Goal: Task Accomplishment & Management: Use online tool/utility

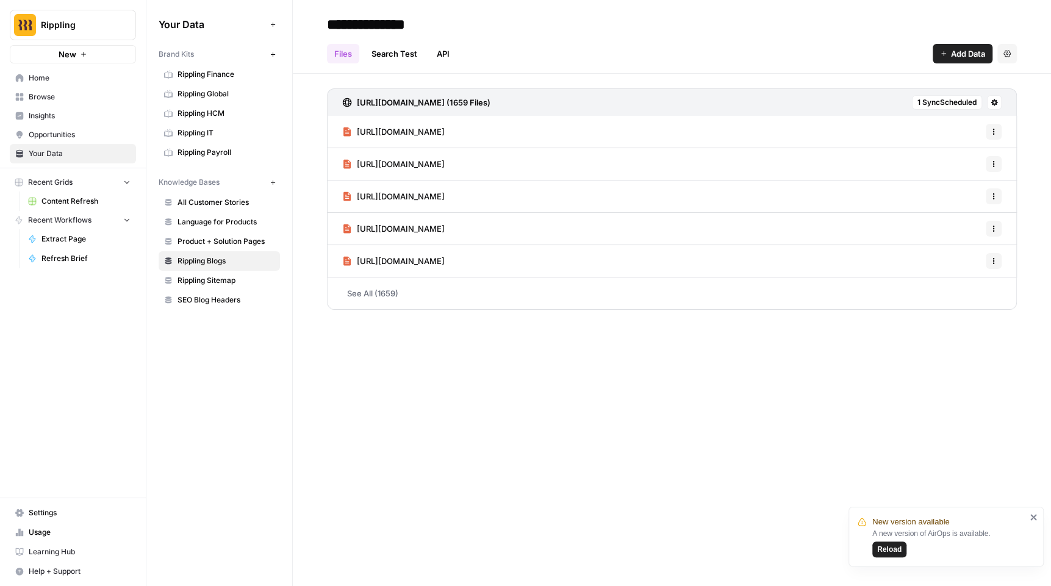
click at [221, 202] on span "All Customer Stories" at bounding box center [225, 202] width 97 height 11
click at [376, 293] on link "See All (14)" at bounding box center [672, 294] width 690 height 32
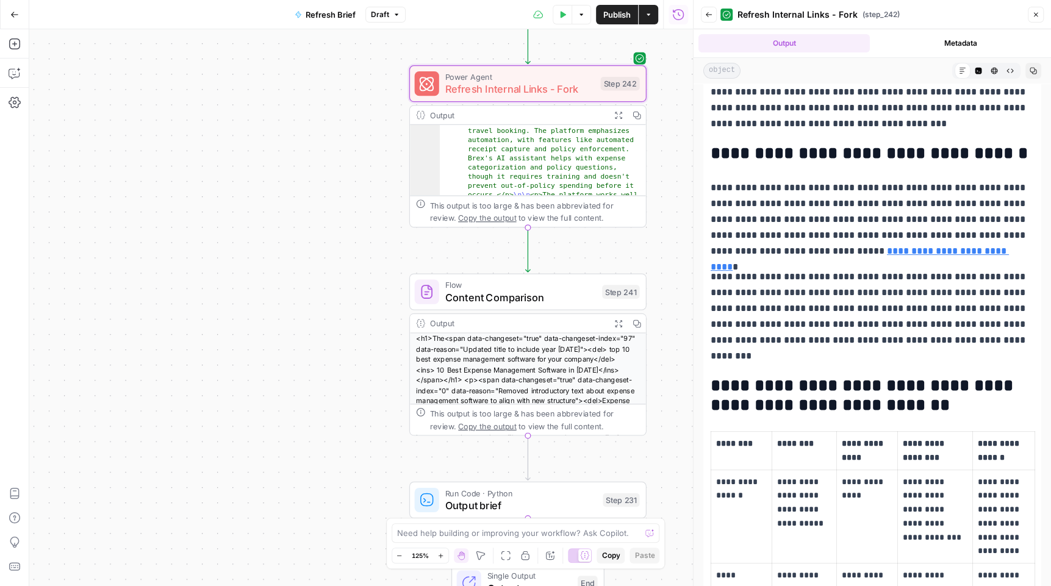
scroll to position [209, 0]
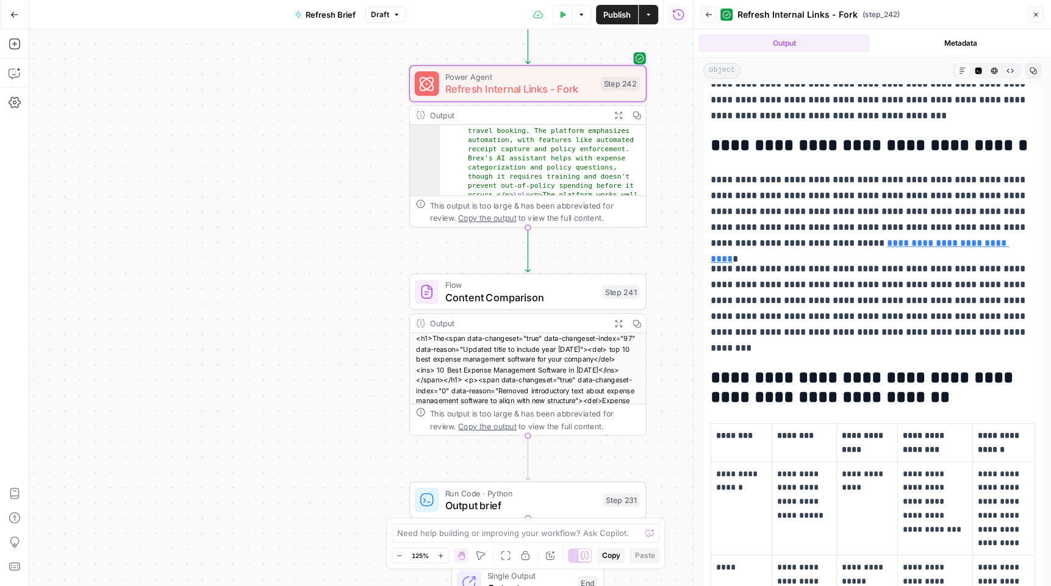
click at [915, 243] on link "**********" at bounding box center [860, 250] width 298 height 25
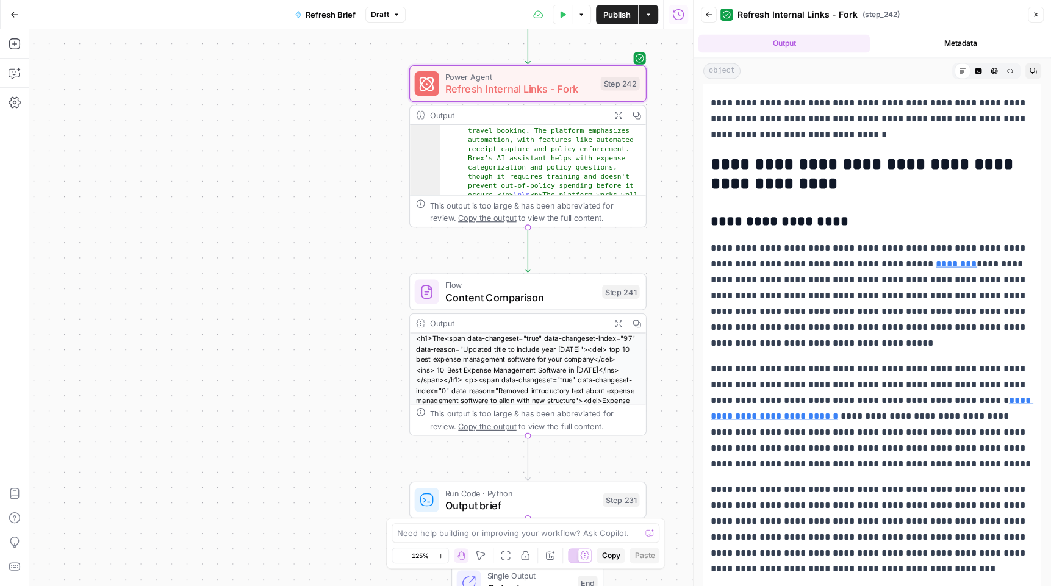
scroll to position [1545, 0]
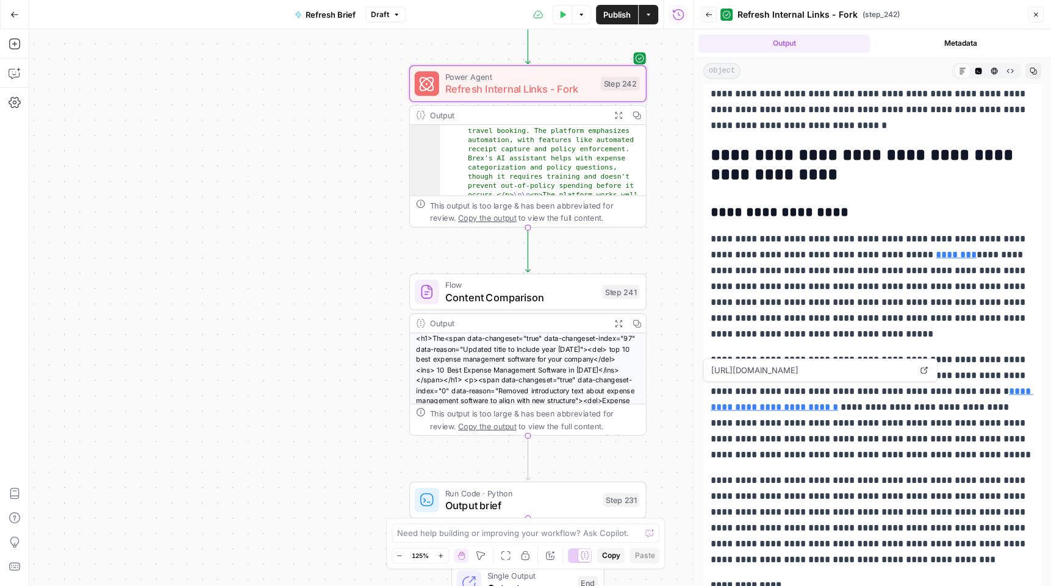
click at [1007, 389] on link "**********" at bounding box center [872, 398] width 323 height 25
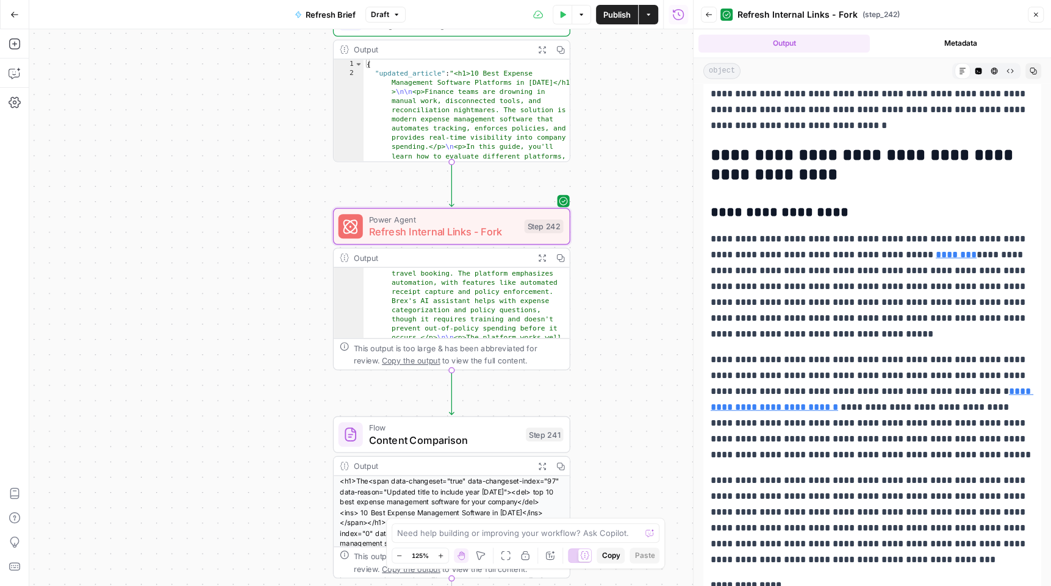
drag, startPoint x: 672, startPoint y: 89, endPoint x: 596, endPoint y: 232, distance: 161.8
click at [596, 232] on div "true false false true false true false true true false Workflow Input Settings …" at bounding box center [361, 307] width 664 height 557
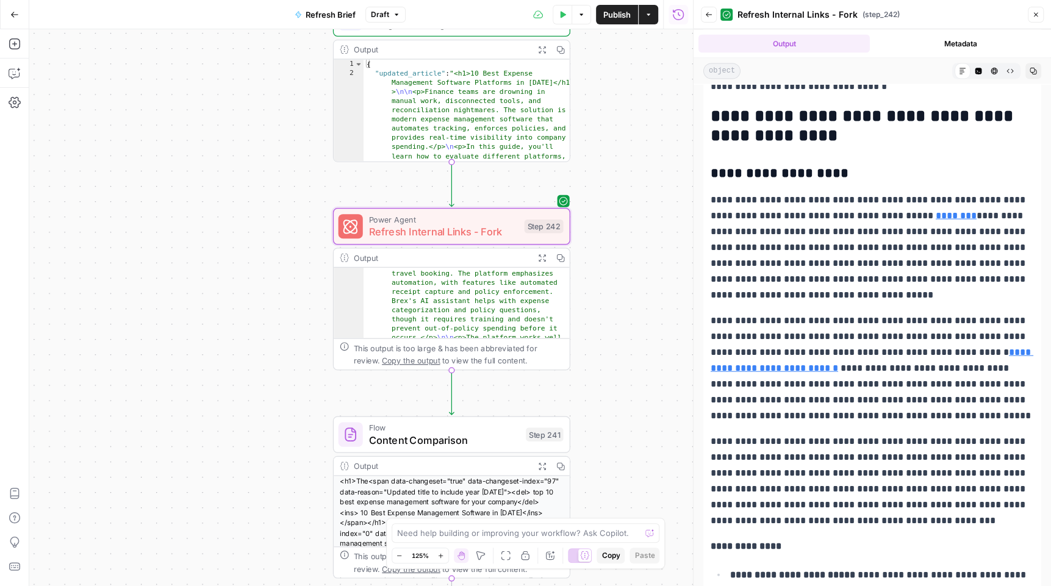
scroll to position [0, 0]
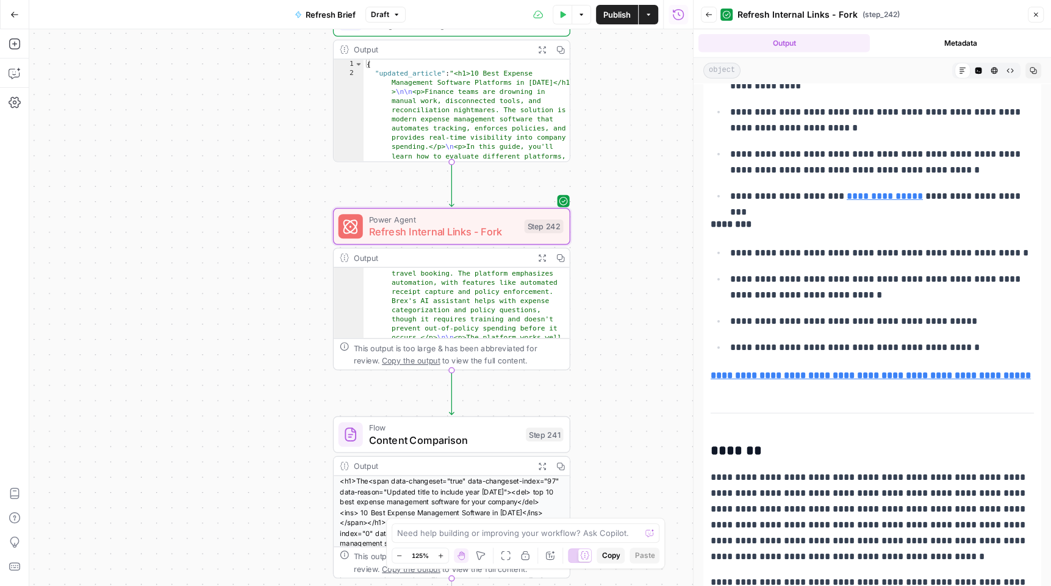
drag, startPoint x: 709, startPoint y: 267, endPoint x: 947, endPoint y: 337, distance: 248.0
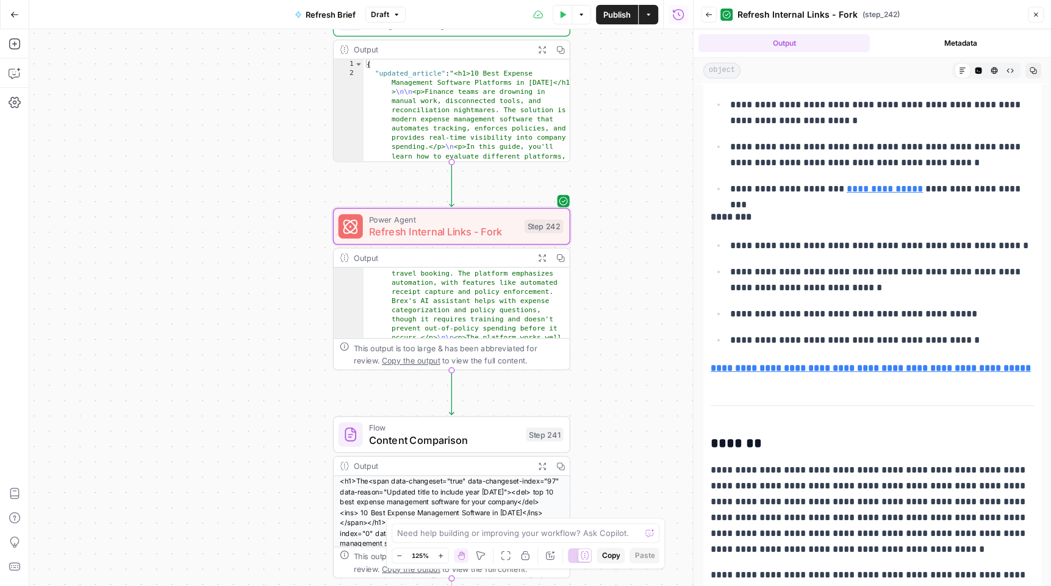
click at [972, 294] on ul "**********" at bounding box center [872, 292] width 323 height 111
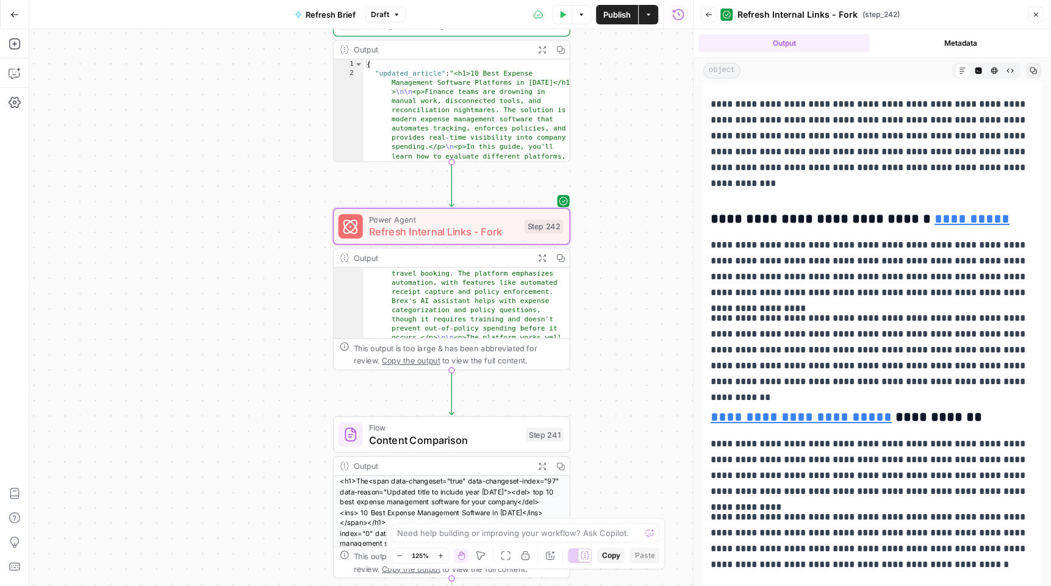
scroll to position [0, 0]
drag, startPoint x: 830, startPoint y: 271, endPoint x: 926, endPoint y: 336, distance: 115.9
click at [954, 267] on p "**********" at bounding box center [872, 268] width 323 height 63
drag, startPoint x: 891, startPoint y: 346, endPoint x: 832, endPoint y: 277, distance: 90.8
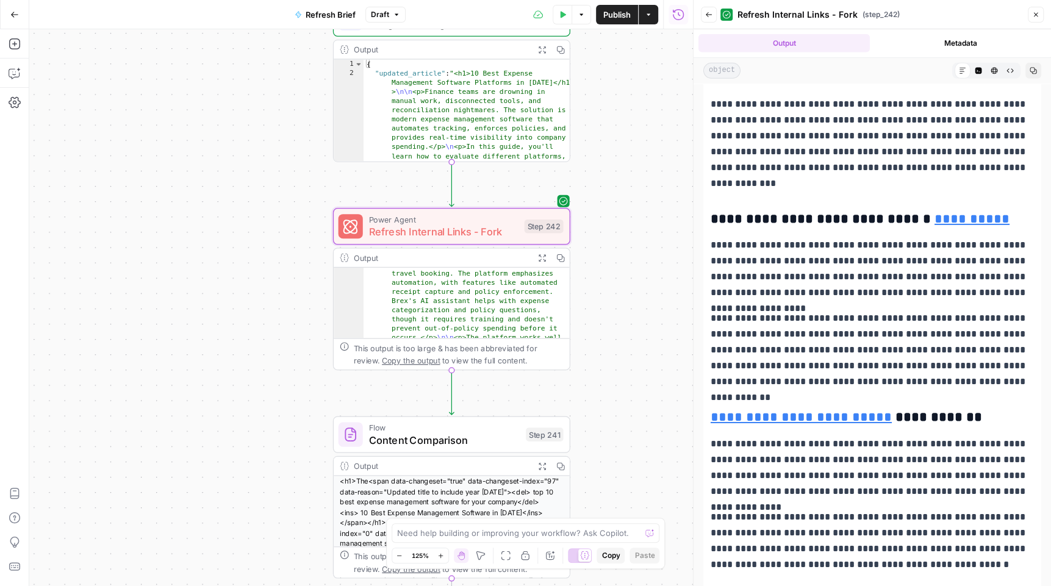
drag, startPoint x: 773, startPoint y: 326, endPoint x: 800, endPoint y: 317, distance: 28.7
click at [775, 326] on p "**********" at bounding box center [872, 349] width 323 height 79
click at [933, 319] on p "**********" at bounding box center [872, 349] width 323 height 79
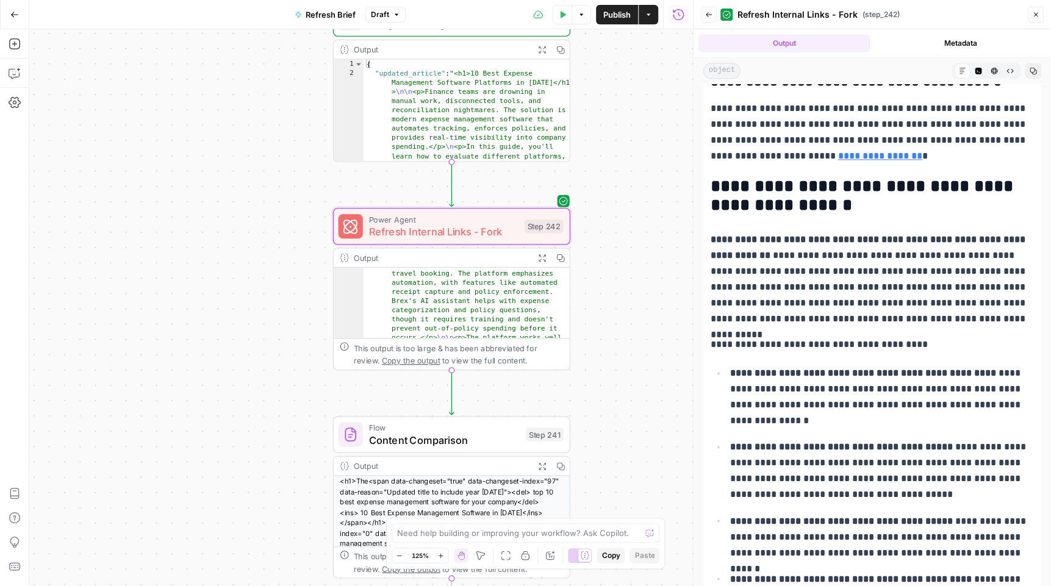
scroll to position [7405, 0]
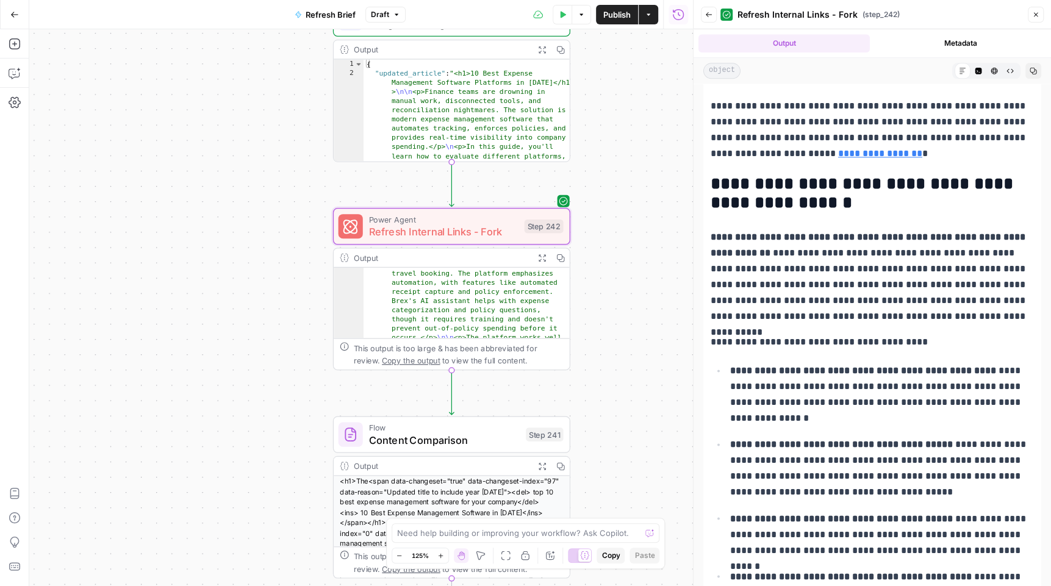
drag, startPoint x: 719, startPoint y: 332, endPoint x: 909, endPoint y: 336, distance: 190.3
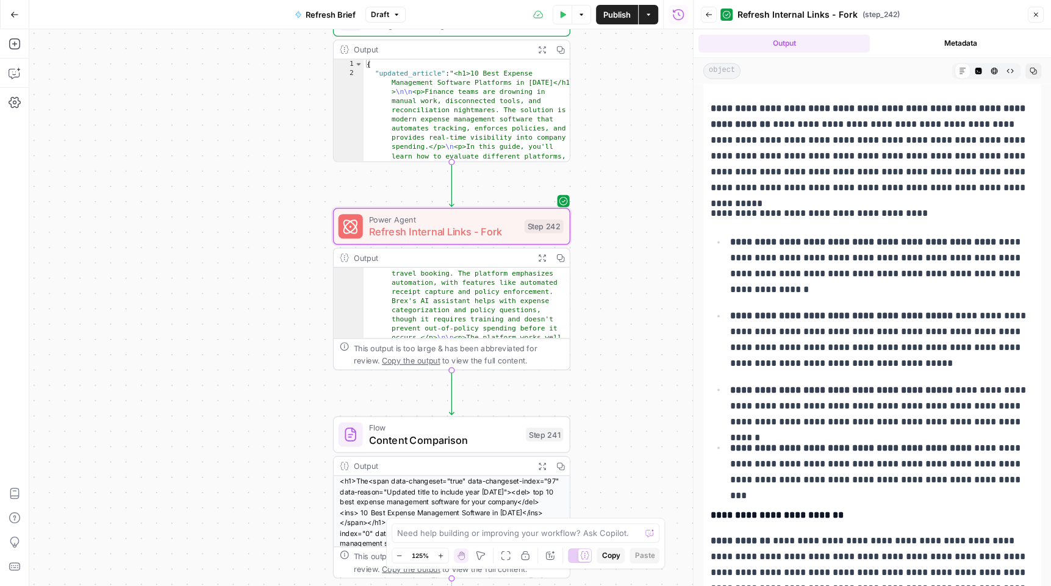
scroll to position [7627, 0]
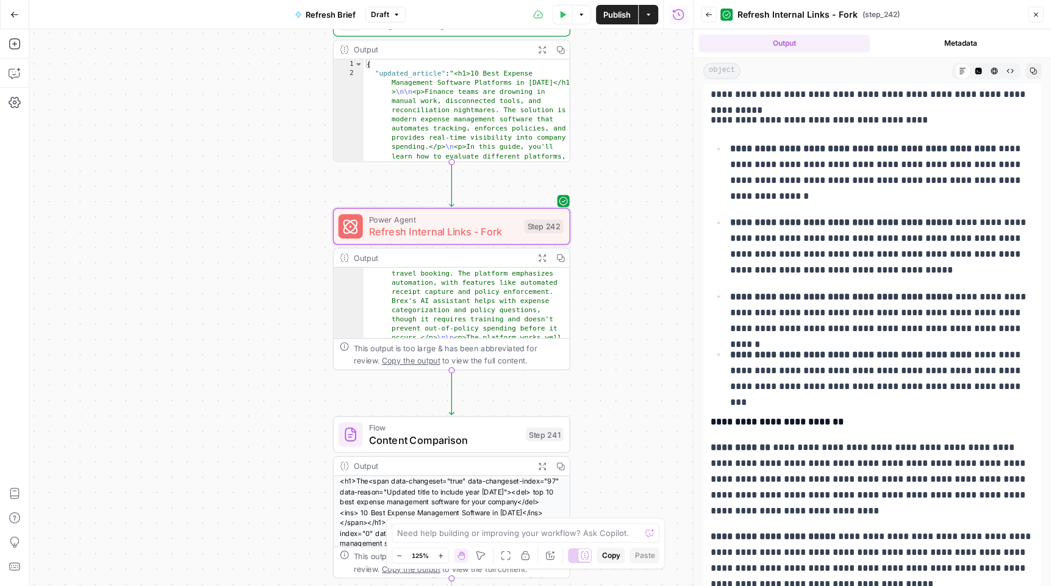
drag, startPoint x: 771, startPoint y: 159, endPoint x: 865, endPoint y: 376, distance: 237.1
click at [865, 376] on ul "**********" at bounding box center [872, 267] width 323 height 254
click at [925, 368] on p "**********" at bounding box center [882, 370] width 304 height 48
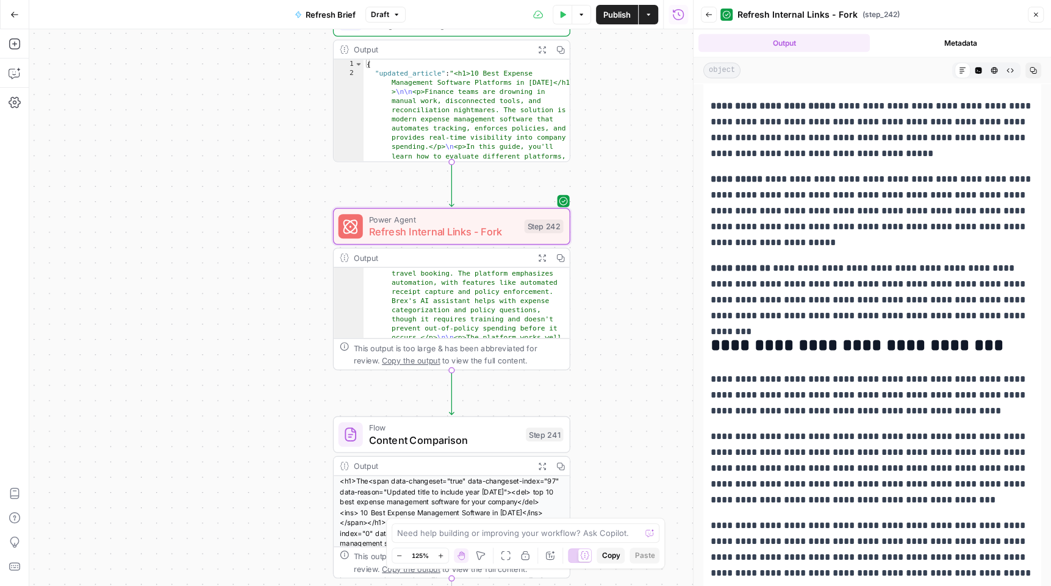
scroll to position [8271, 0]
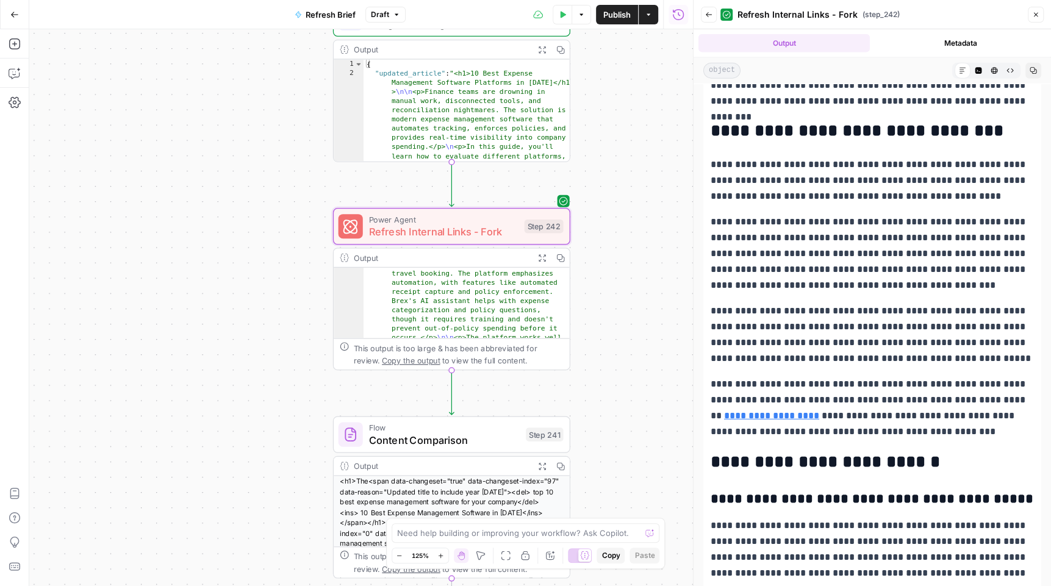
drag, startPoint x: 712, startPoint y: 124, endPoint x: 974, endPoint y: 127, distance: 262.3
click at [974, 127] on h2 "**********" at bounding box center [872, 131] width 323 height 20
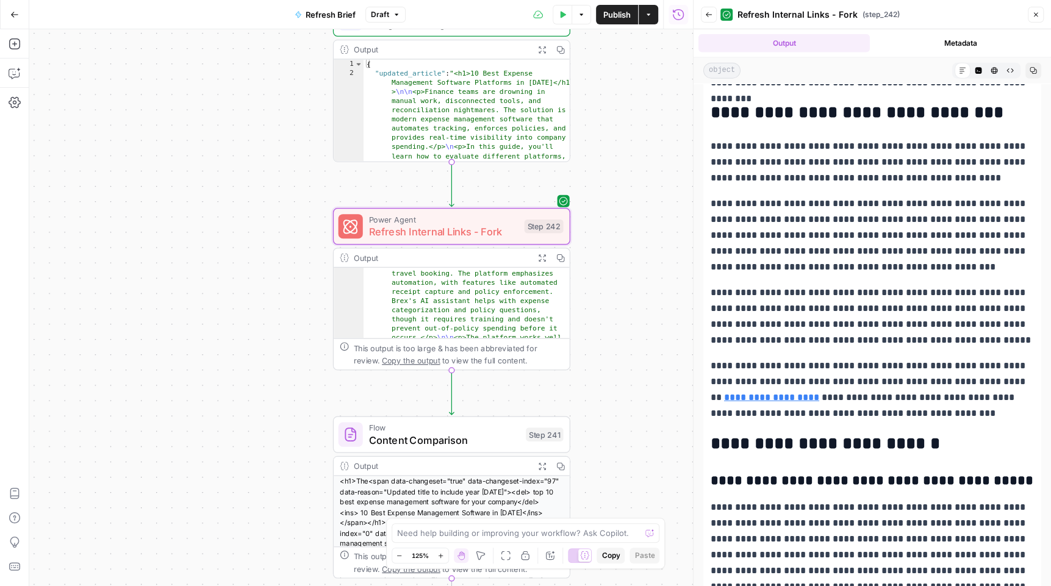
click at [938, 196] on p "**********" at bounding box center [872, 235] width 323 height 79
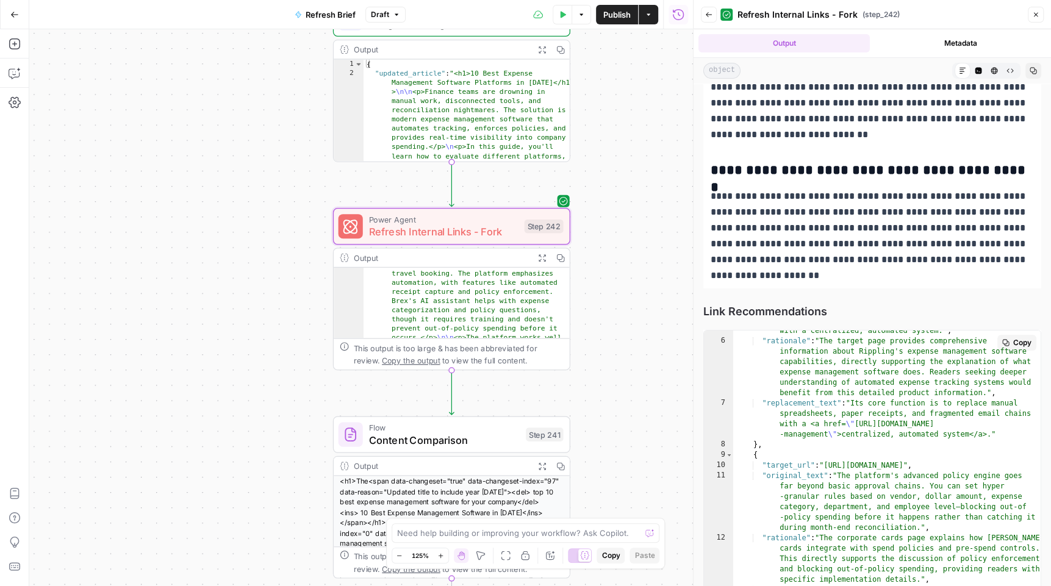
scroll to position [66, 0]
drag, startPoint x: 703, startPoint y: 304, endPoint x: 917, endPoint y: 371, distance: 224.2
click at [917, 371] on div "Link Recommendations Copy 5 6 7 8 9 10 11 12 13 14 15 16 "original_text" : "Its…" at bounding box center [872, 446] width 338 height 286
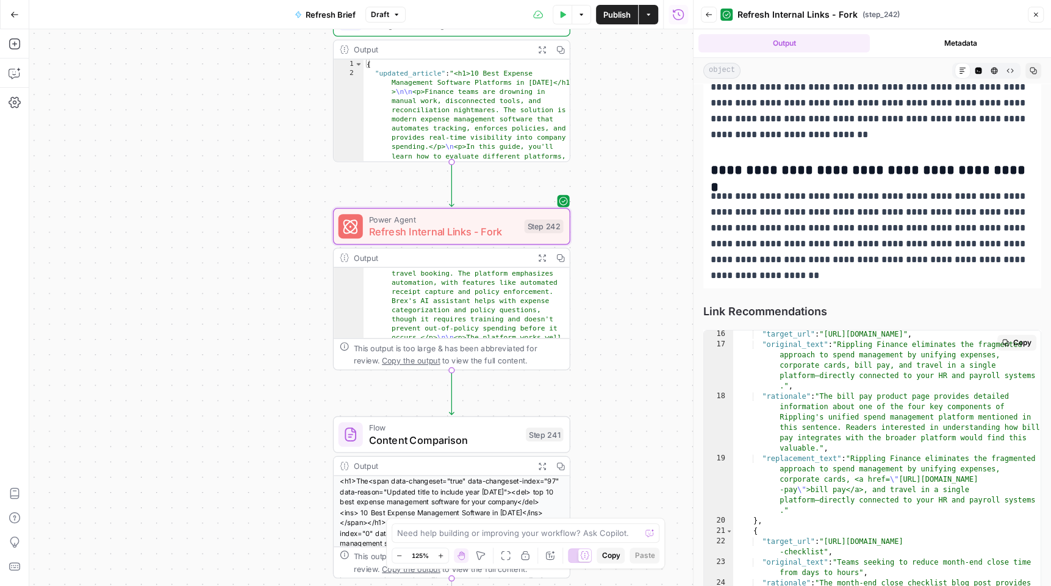
scroll to position [415, 0]
click at [801, 213] on p "**********" at bounding box center [872, 235] width 323 height 95
drag, startPoint x: 945, startPoint y: 209, endPoint x: 947, endPoint y: 201, distance: 8.7
click at [948, 201] on p "**********" at bounding box center [872, 235] width 323 height 95
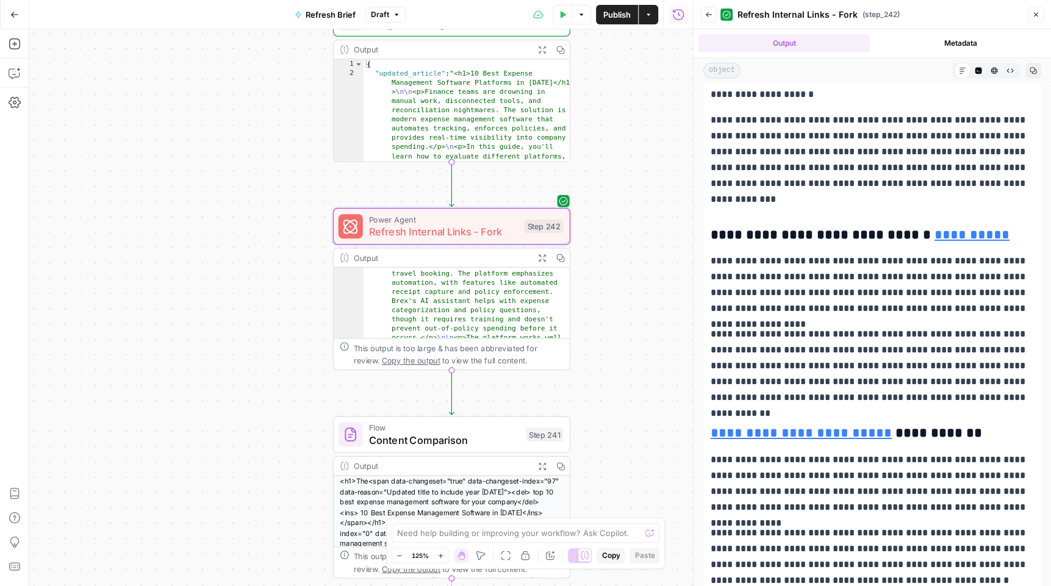
scroll to position [5779, 0]
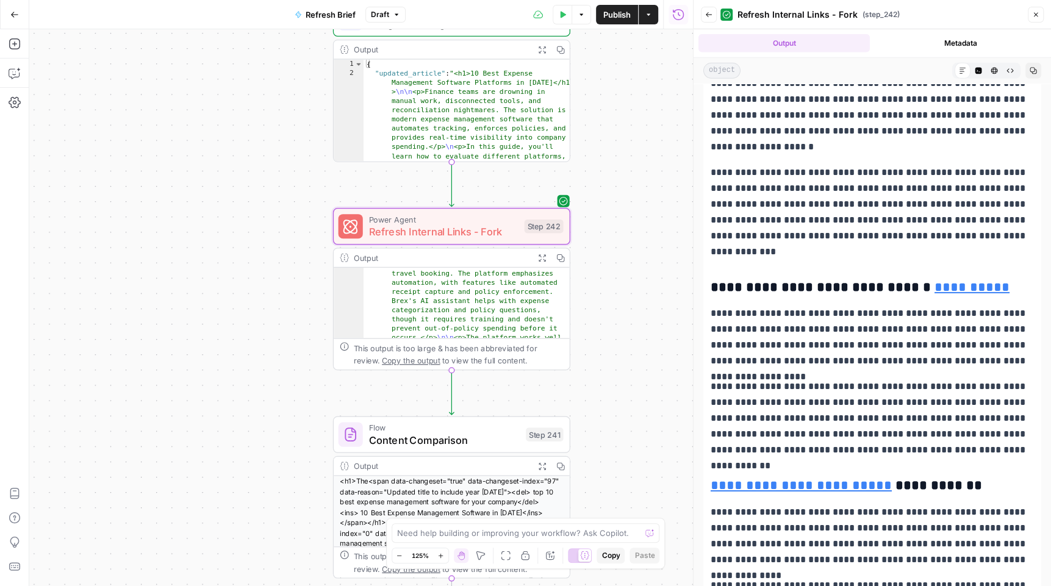
drag, startPoint x: 991, startPoint y: 277, endPoint x: 793, endPoint y: 271, distance: 197.7
click at [793, 279] on h3 "**********" at bounding box center [872, 287] width 323 height 17
click at [881, 334] on p "**********" at bounding box center [872, 337] width 323 height 63
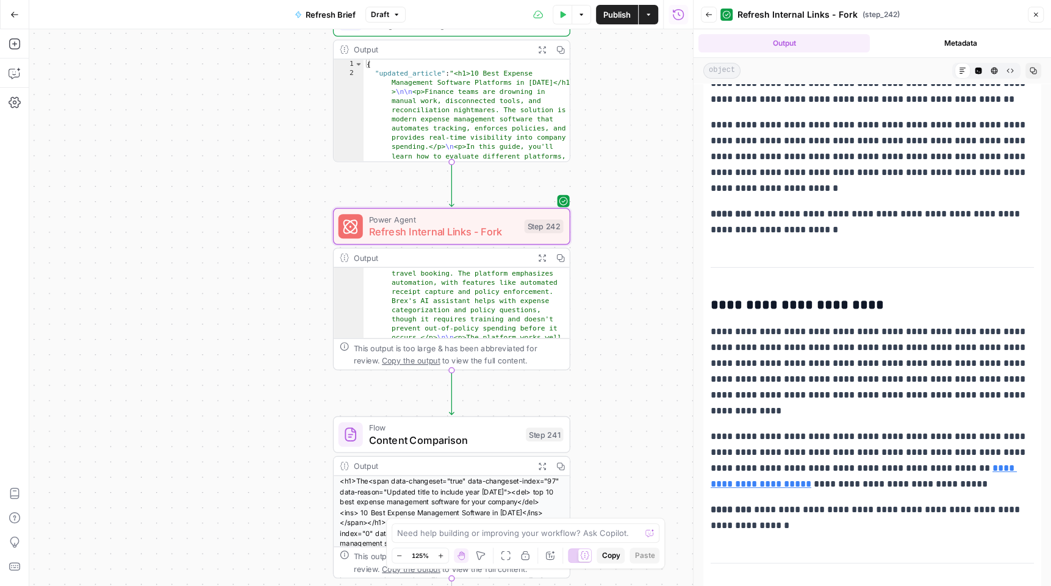
scroll to position [2663, 0]
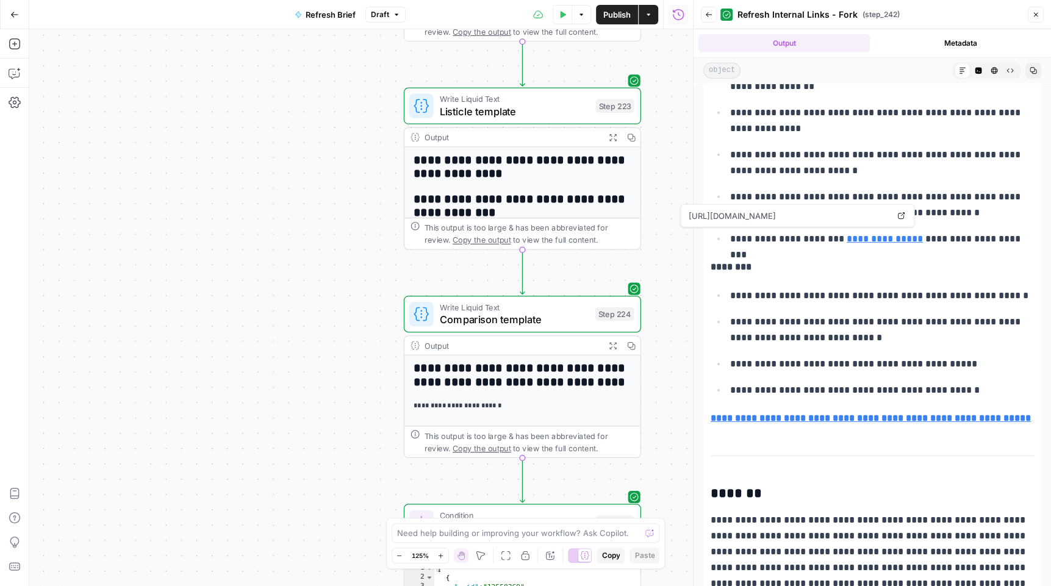
scroll to position [0, 0]
click at [14, 11] on icon "button" at bounding box center [14, 14] width 9 height 9
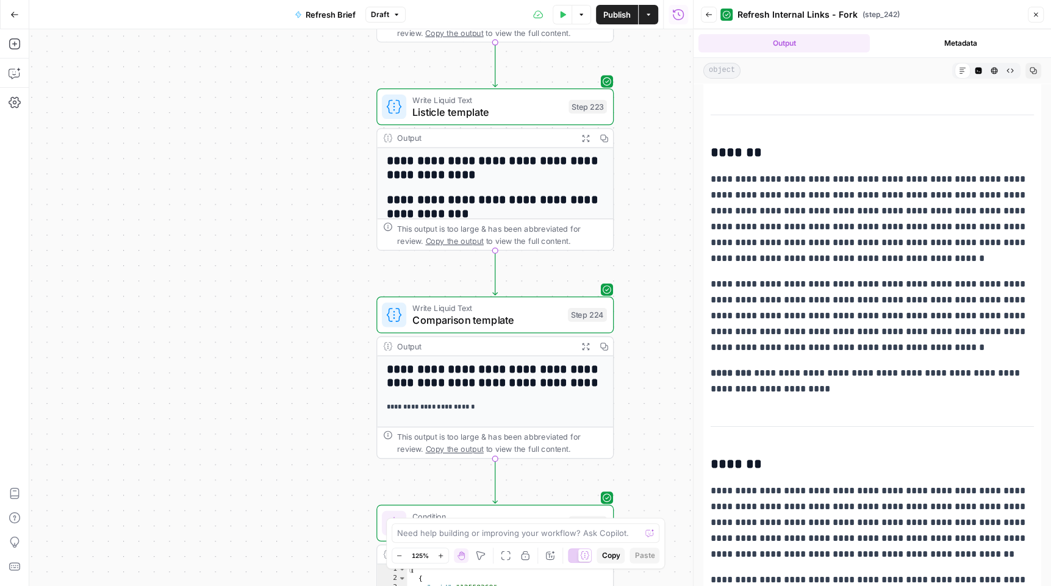
scroll to position [2849, 0]
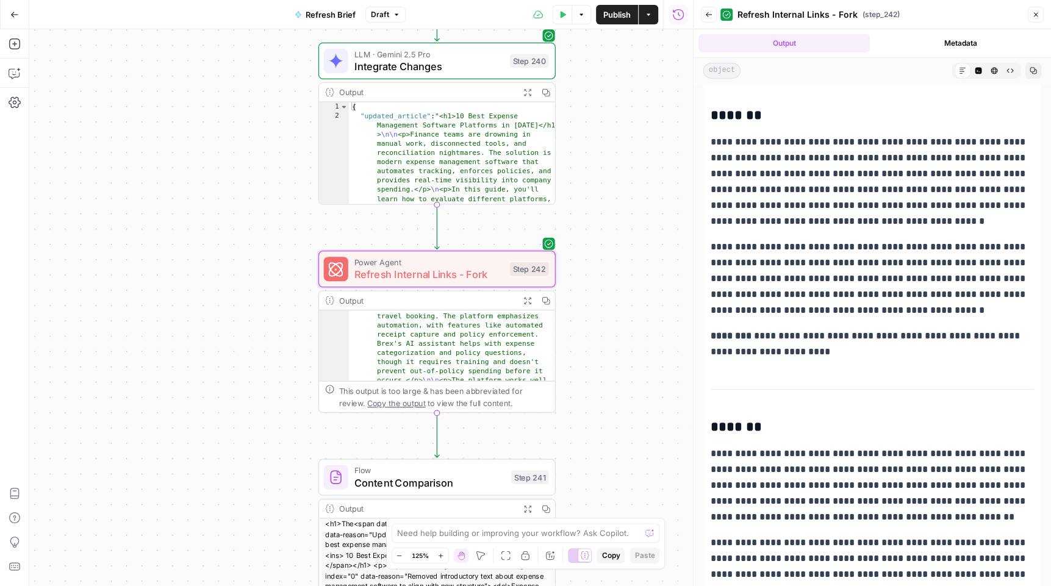
click at [496, 276] on span "Refresh Internal Links - Fork" at bounding box center [428, 274] width 149 height 15
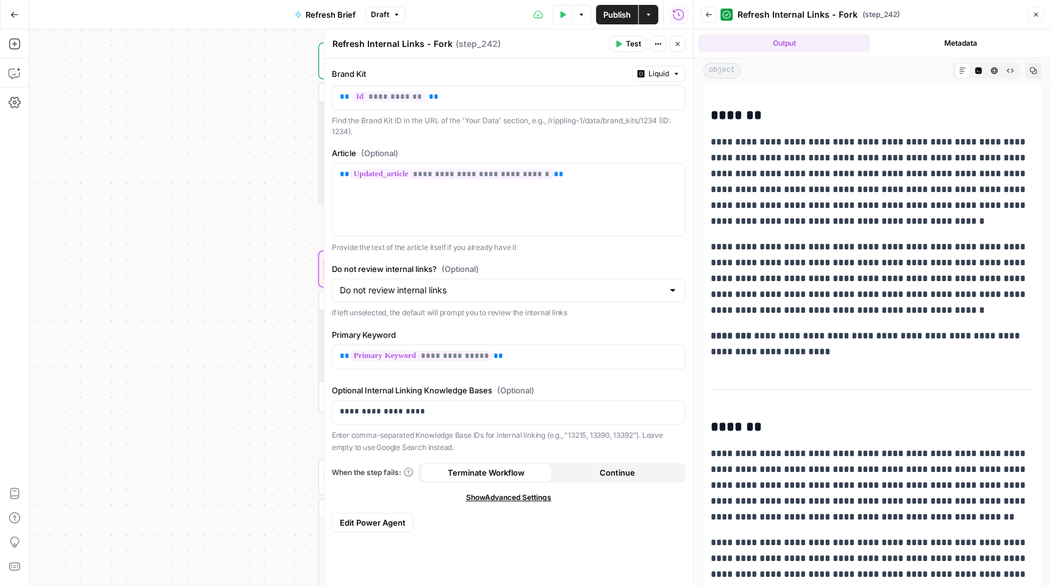
click at [684, 44] on button "Close" at bounding box center [678, 44] width 16 height 16
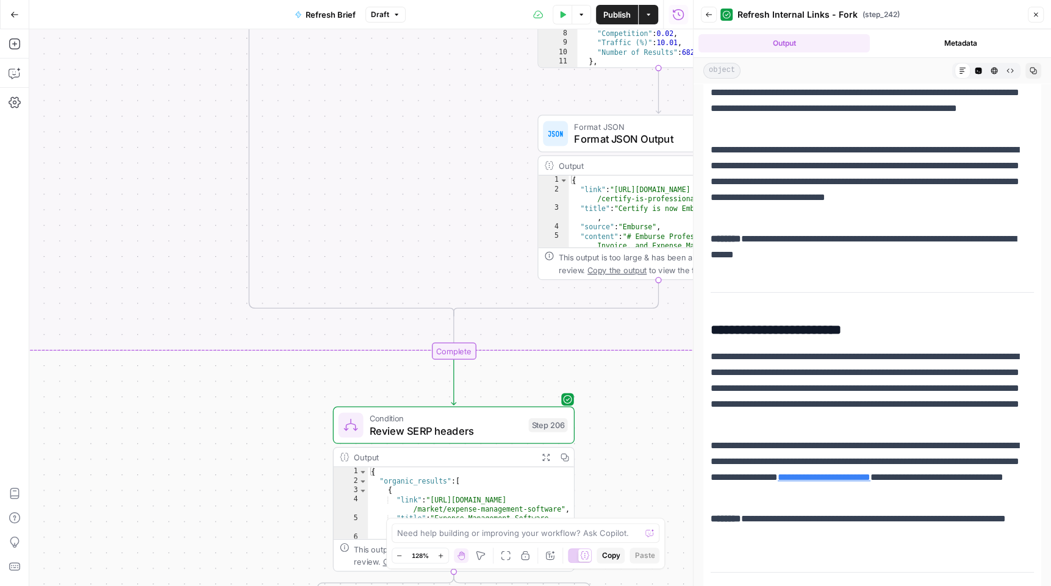
scroll to position [3280, 0]
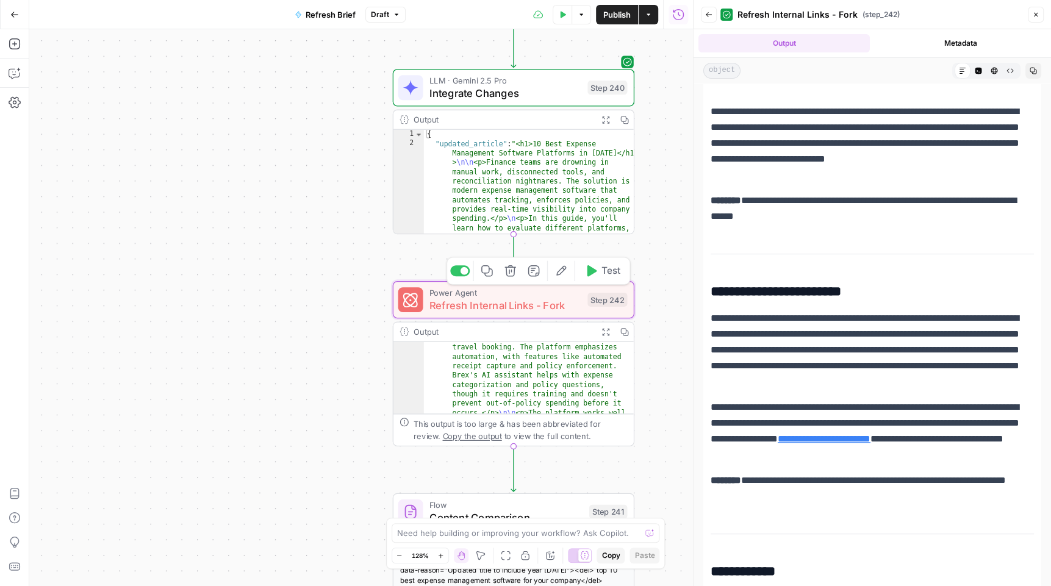
click at [535, 312] on span "Refresh Internal Links - Fork" at bounding box center [505, 306] width 152 height 16
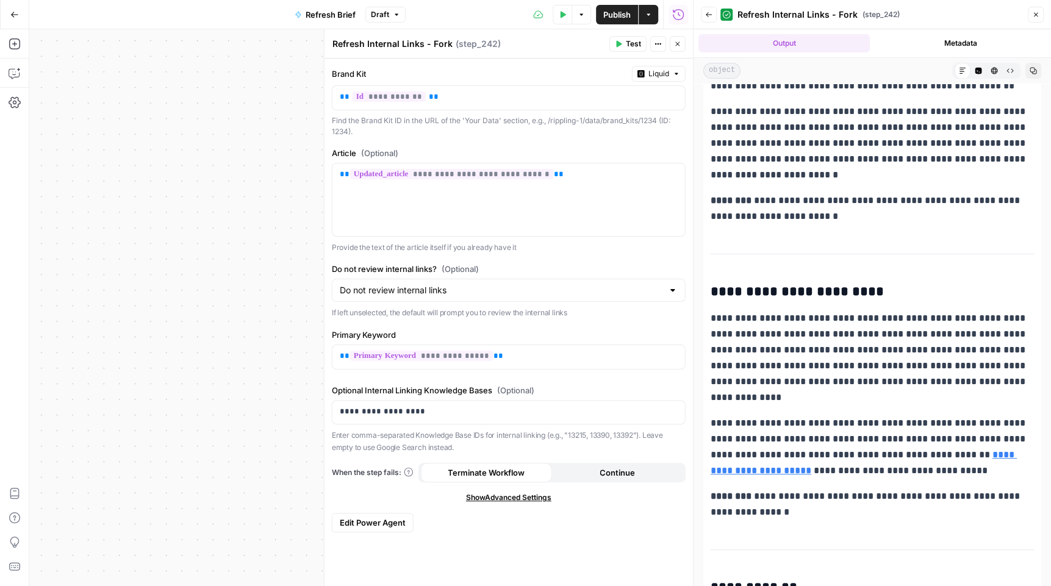
click at [384, 517] on span "Edit Power Agent" at bounding box center [373, 523] width 66 height 12
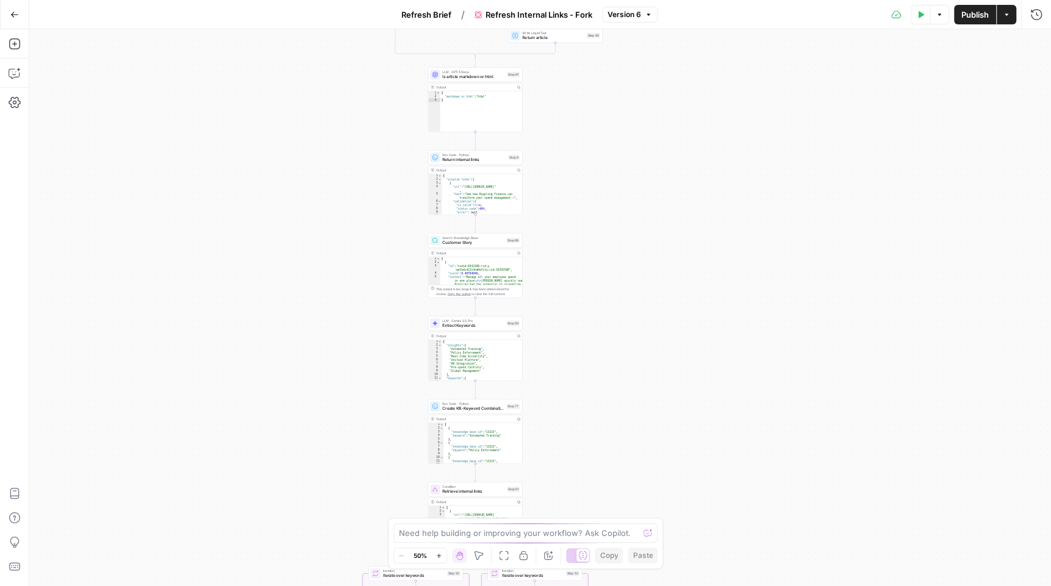
click at [438, 553] on icon "button" at bounding box center [438, 556] width 7 height 7
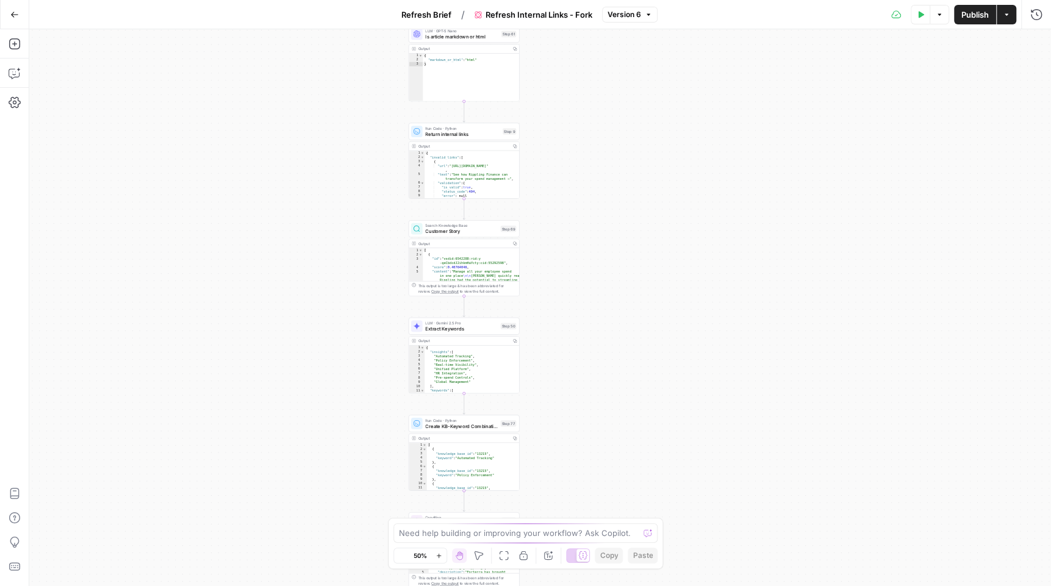
click at [438, 553] on icon "button" at bounding box center [438, 556] width 7 height 7
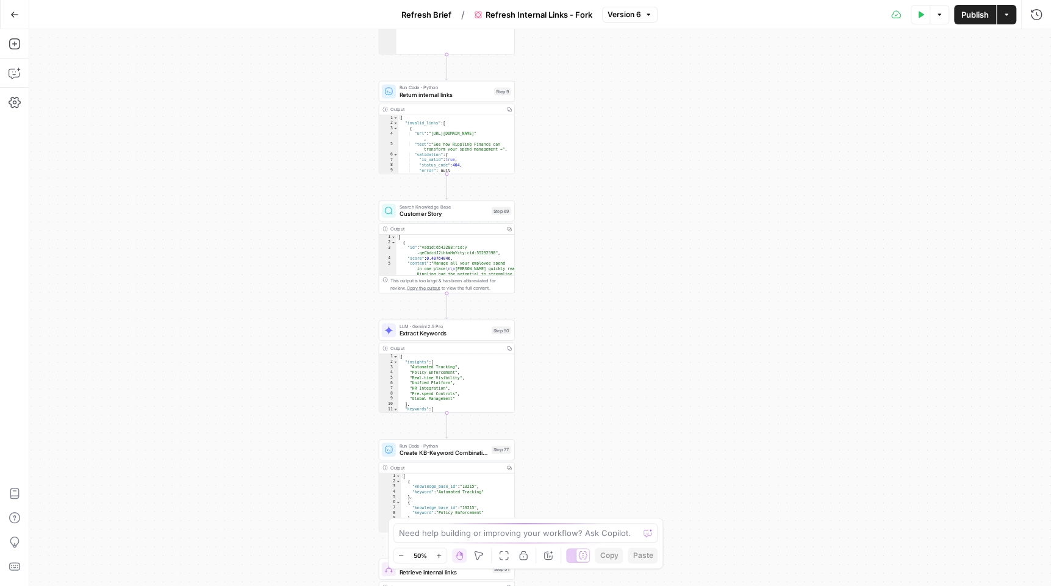
click at [438, 553] on icon "button" at bounding box center [438, 556] width 7 height 7
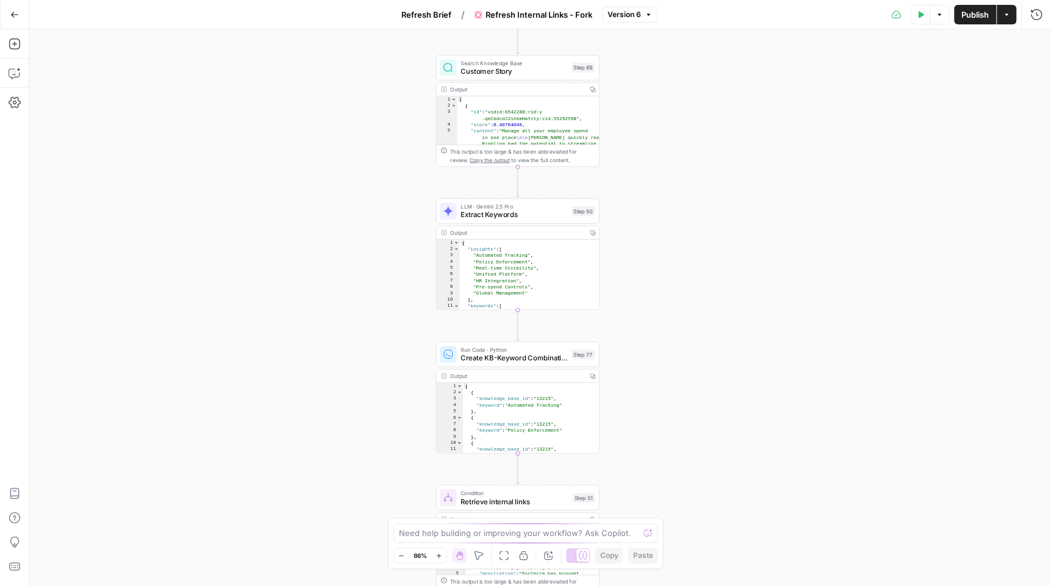
drag, startPoint x: 668, startPoint y: 269, endPoint x: 756, endPoint y: 146, distance: 151.7
click at [756, 146] on div "true false true false true false true false Workflow Input Settings Inputs Cond…" at bounding box center [540, 307] width 1022 height 557
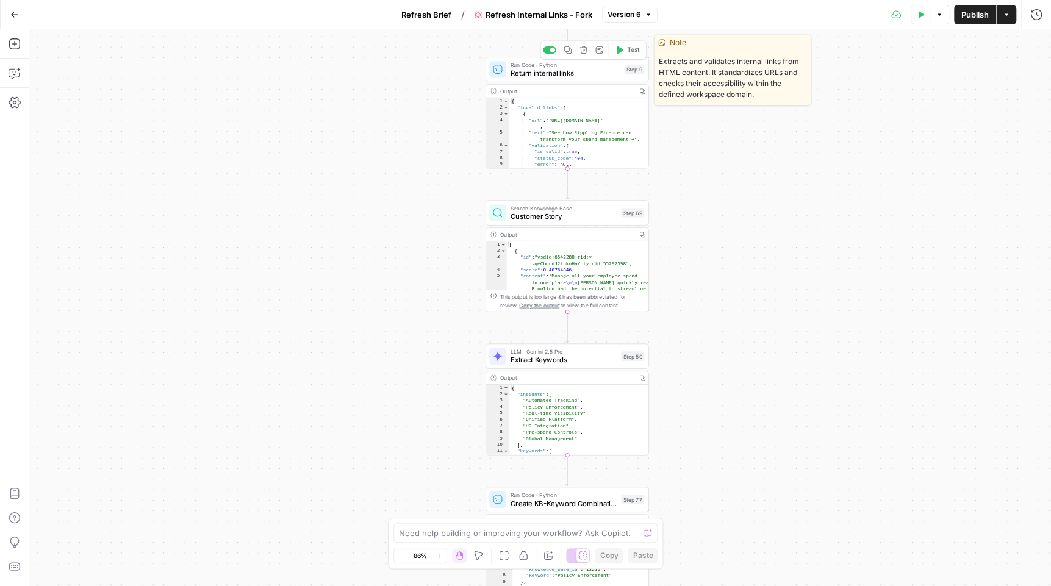
click at [582, 76] on span "Return internal links" at bounding box center [565, 73] width 110 height 10
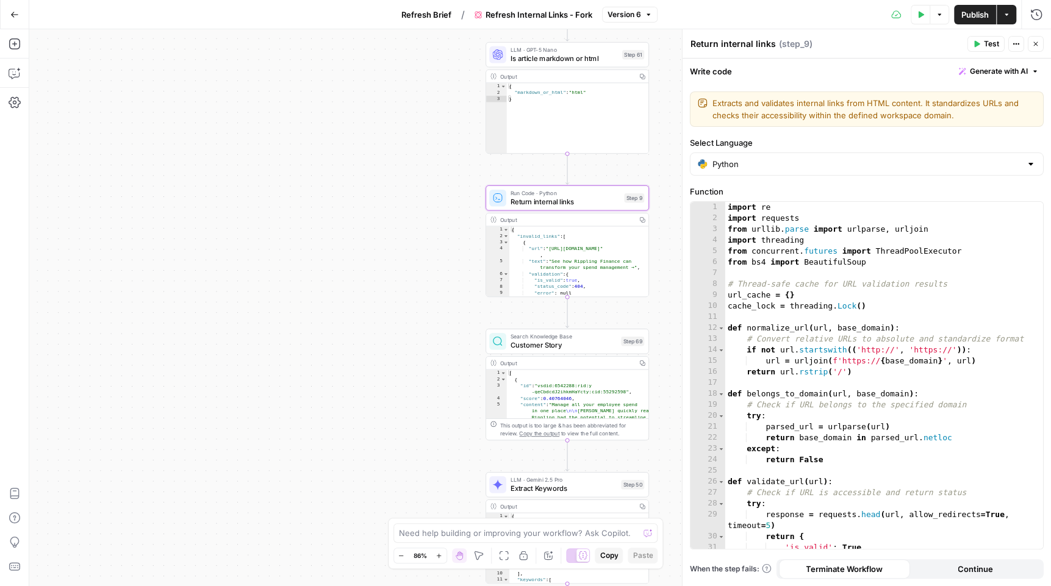
click at [1040, 40] on button "Close" at bounding box center [1036, 44] width 16 height 16
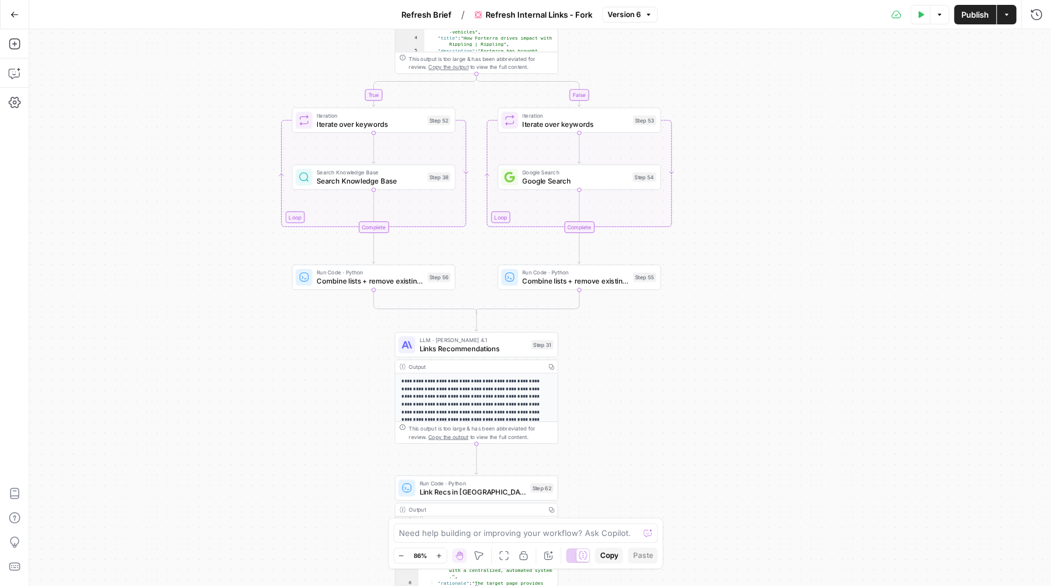
drag, startPoint x: 959, startPoint y: 224, endPoint x: 811, endPoint y: 252, distance: 150.8
click at [811, 252] on div "true false true false true false true false Workflow Input Settings Inputs Cond…" at bounding box center [540, 307] width 1022 height 557
click at [624, 20] on span "Version 6" at bounding box center [624, 14] width 34 height 11
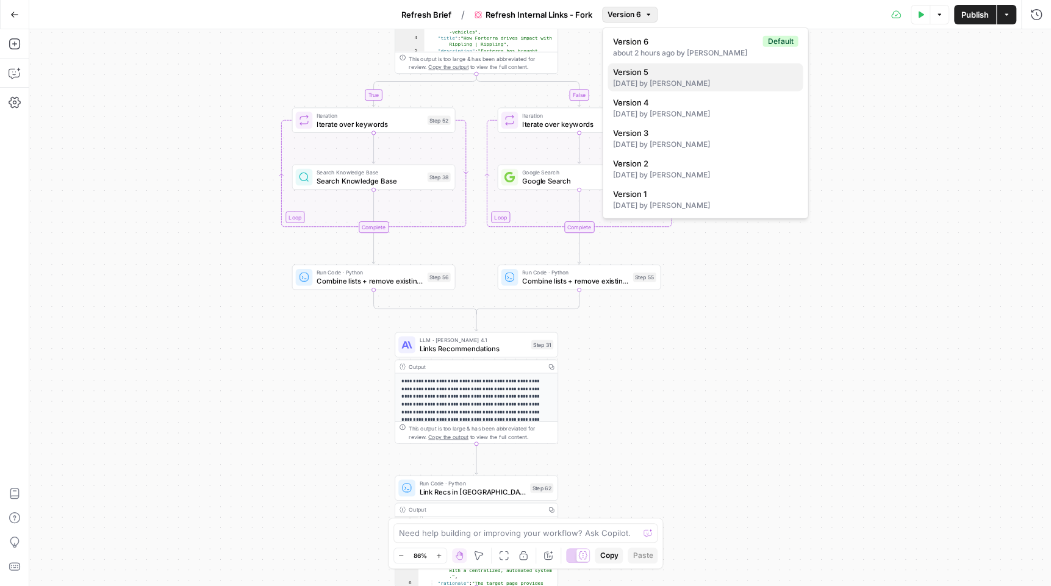
click at [651, 82] on div "1 day ago by Melanie Dell'Olio" at bounding box center [704, 83] width 185 height 11
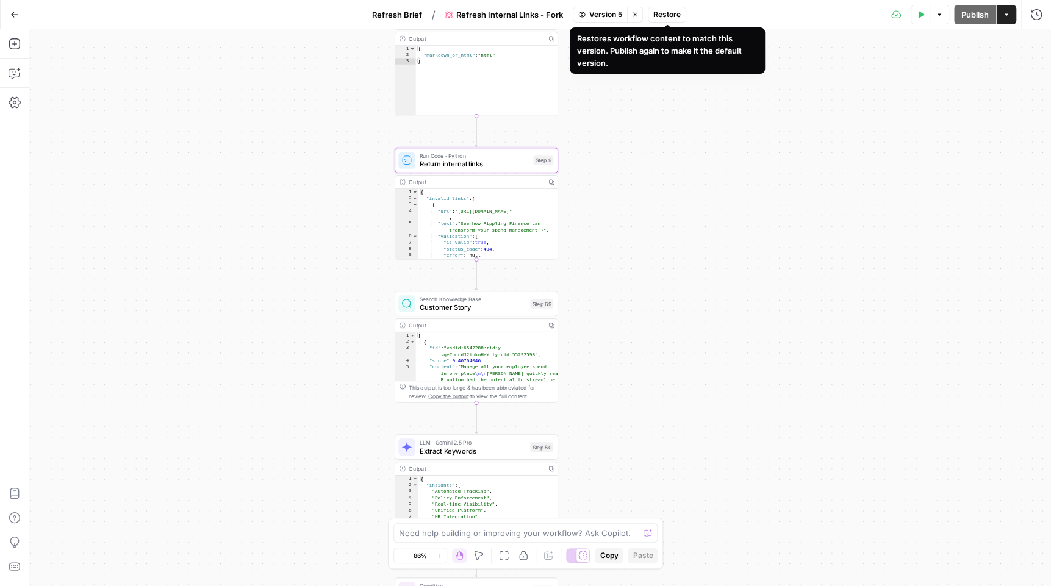
click at [611, 13] on span "Version 5" at bounding box center [605, 14] width 33 height 11
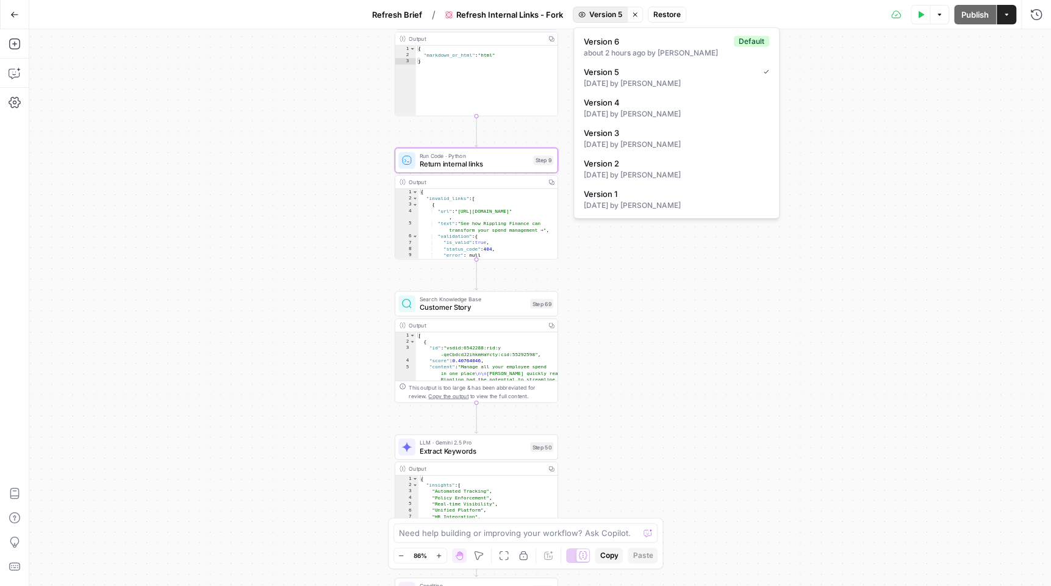
click at [634, 15] on icon "button" at bounding box center [635, 14] width 4 height 4
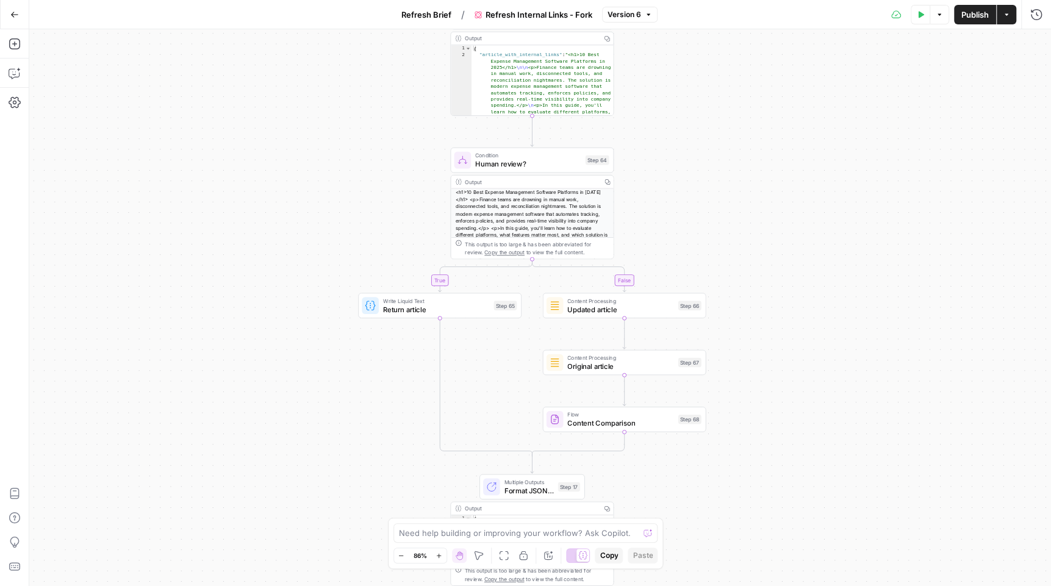
click at [440, 18] on span "Refresh Brief" at bounding box center [426, 15] width 50 height 12
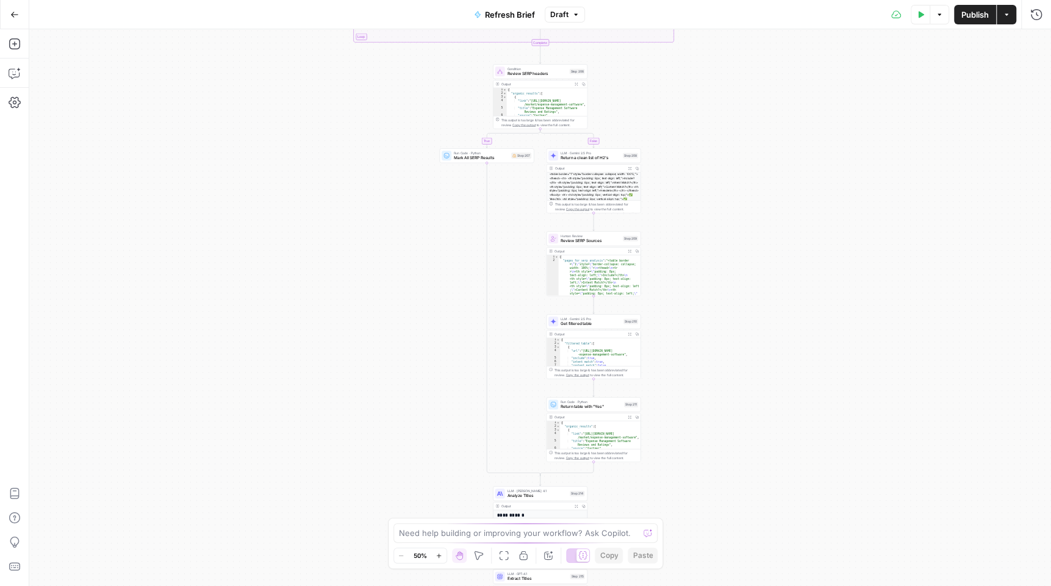
click at [443, 565] on div "Need help building or improving your workflow? Ask Copilot. Zoom Out 50% Zoom I…" at bounding box center [526, 543] width 276 height 51
click at [442, 560] on button "Zoom In" at bounding box center [439, 555] width 15 height 15
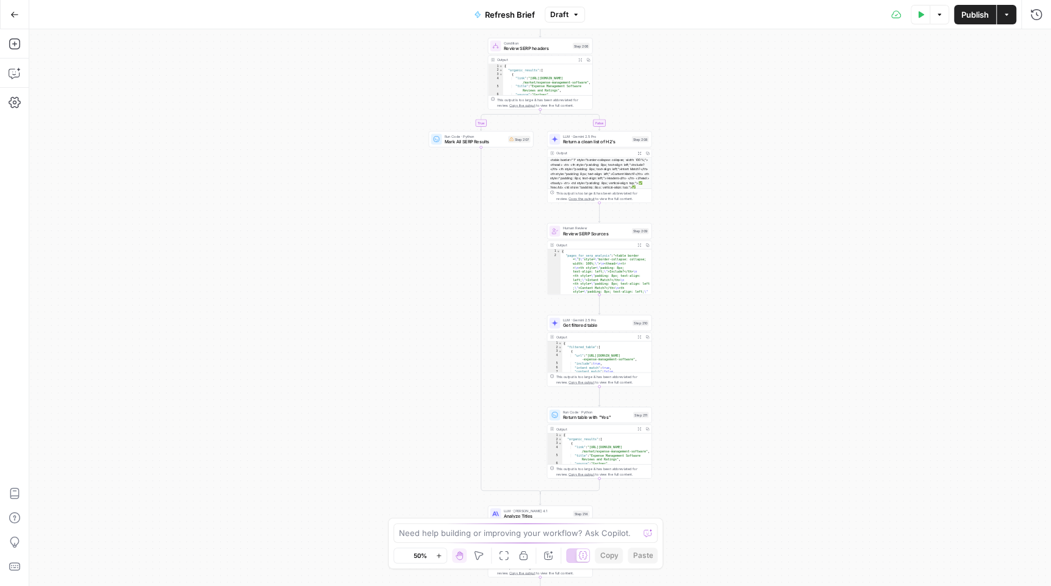
click at [442, 560] on button "Zoom In" at bounding box center [439, 555] width 15 height 15
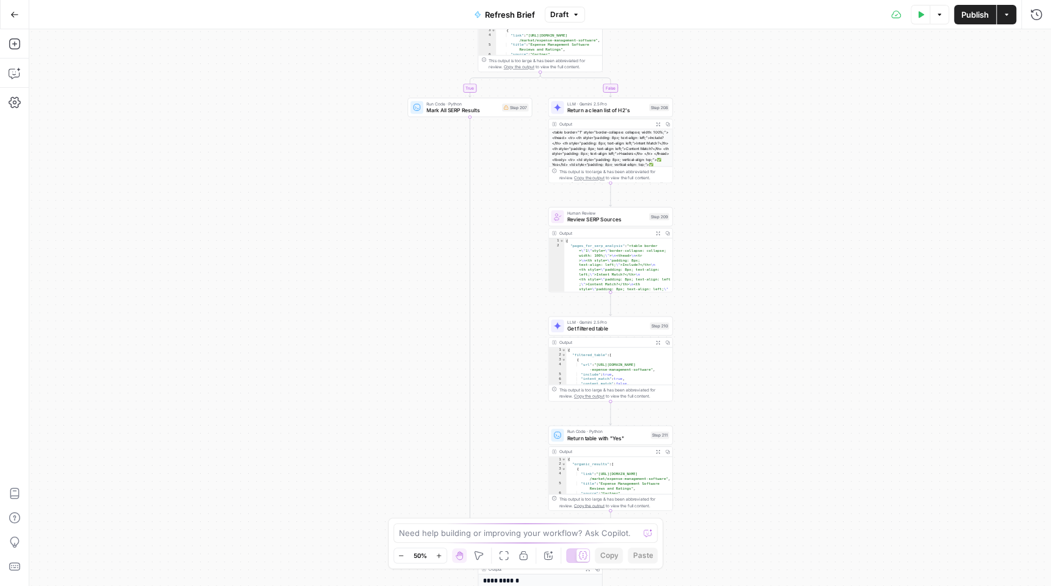
click at [442, 560] on button "Zoom In" at bounding box center [439, 555] width 15 height 15
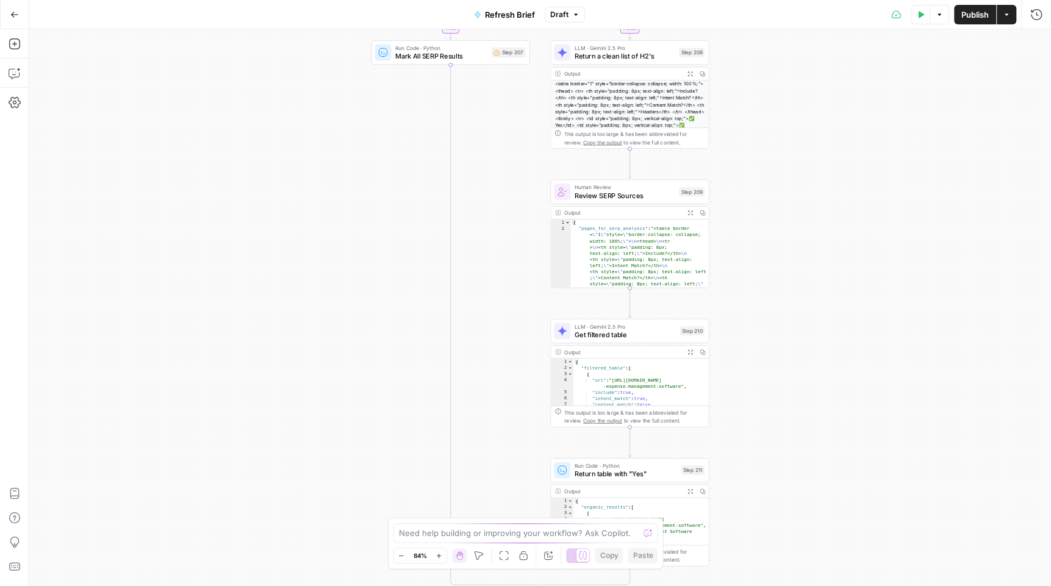
click at [442, 560] on button "Zoom In" at bounding box center [439, 555] width 15 height 15
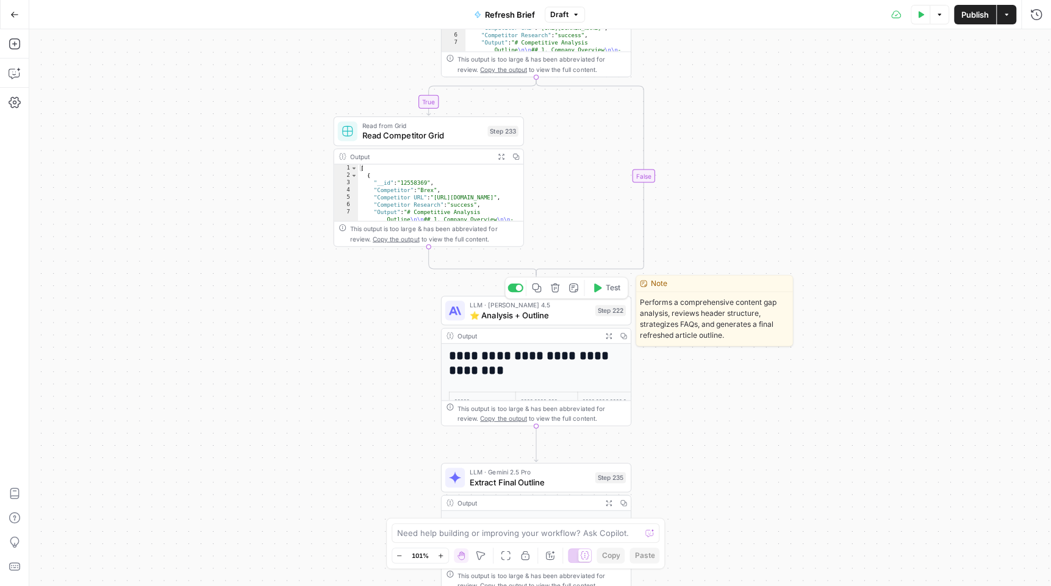
click at [582, 322] on div "LLM · Claude Sonnet 4.5 ⭐️ Analysis + Outline Step 222 Copy step Delete step Ed…" at bounding box center [536, 310] width 190 height 29
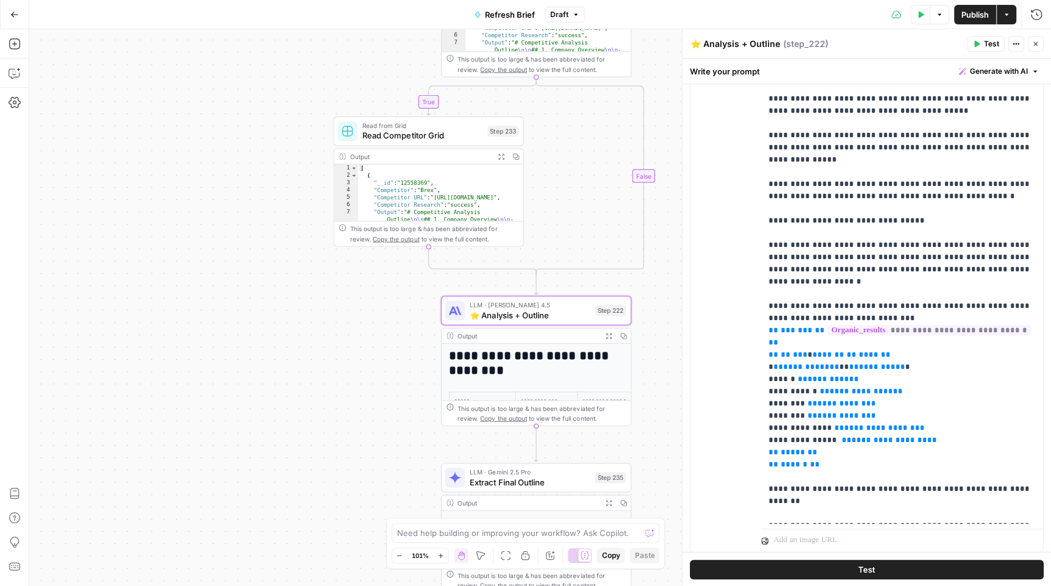
scroll to position [484, 0]
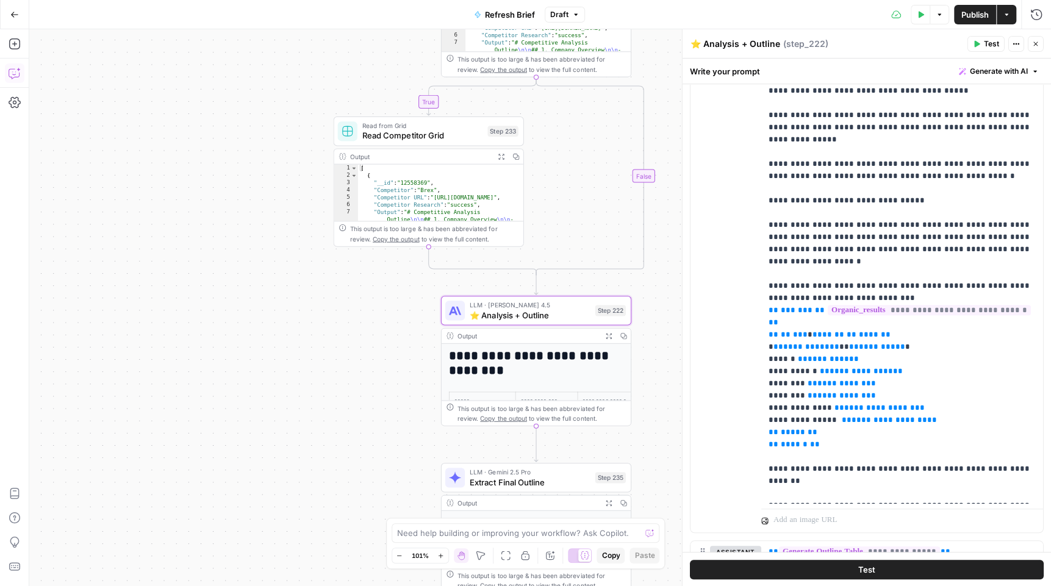
click at [13, 75] on icon "button" at bounding box center [15, 73] width 12 height 12
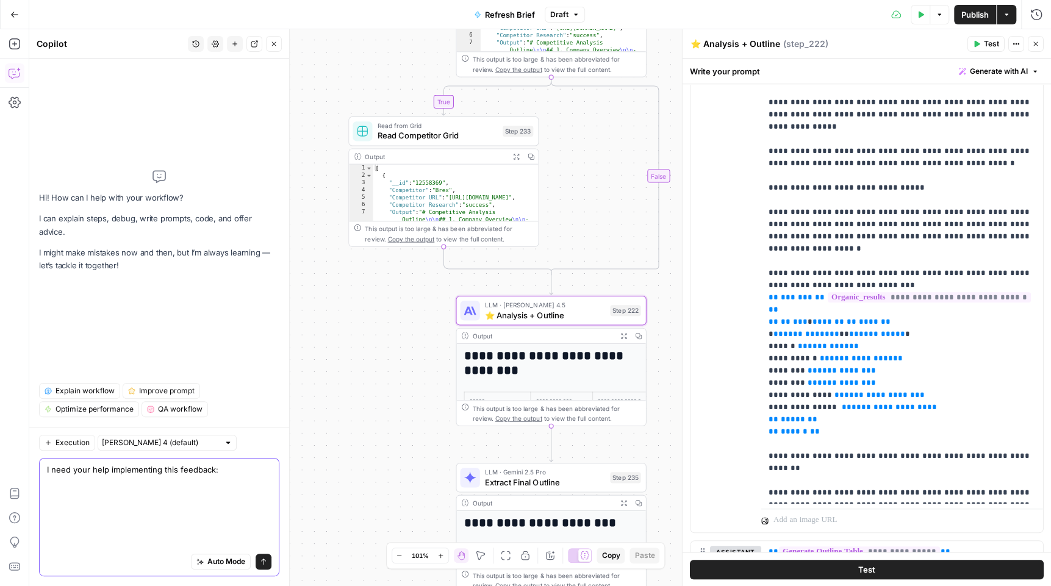
scroll to position [0, 0]
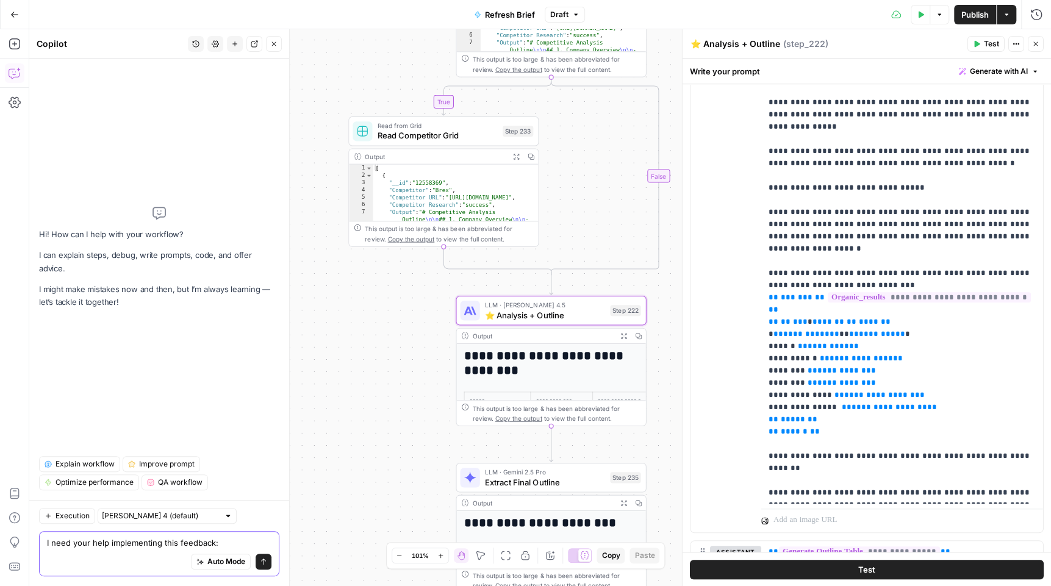
click at [176, 537] on textarea "I need your help implementing this feedback:" at bounding box center [159, 543] width 224 height 12
click at [165, 551] on div "Auto Mode Send" at bounding box center [159, 562] width 224 height 27
paste textarea "Definition: Small business expense tracking software helps businesses record, m…"
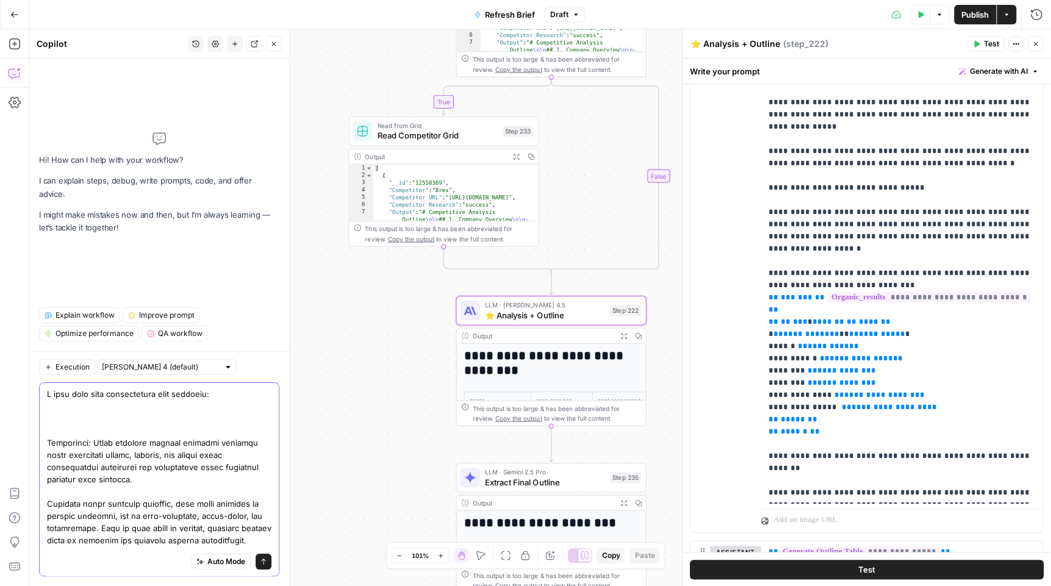
paste textarea "We should include 2-3 CTAs throughout the article back to Rippling and one CTA …"
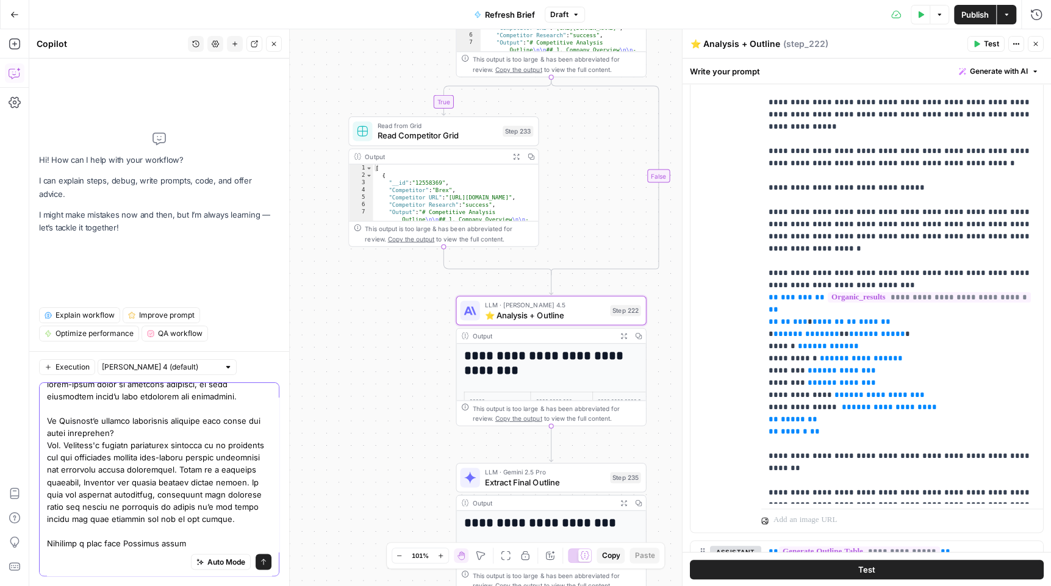
scroll to position [4730, 0]
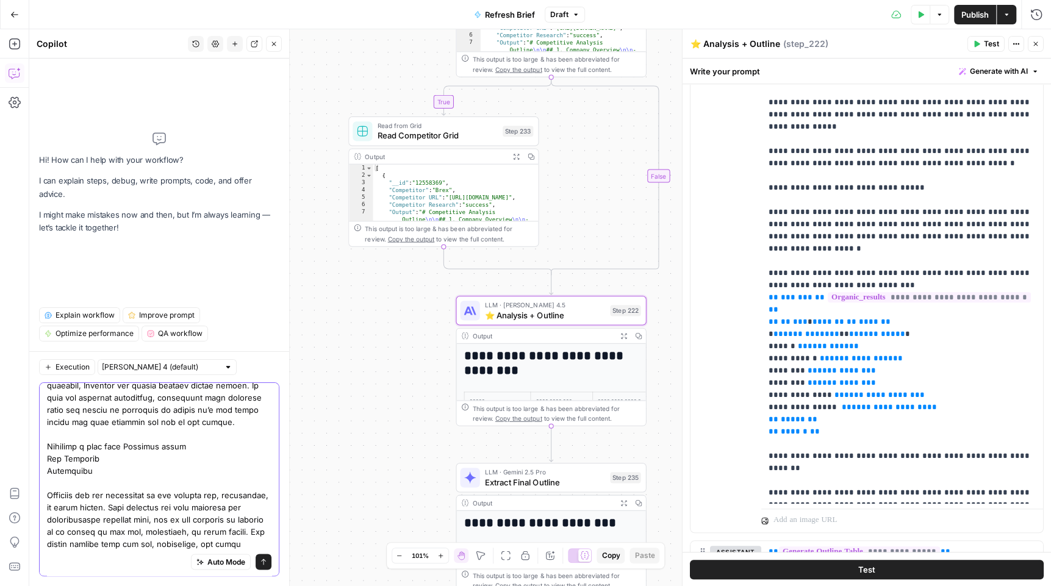
drag, startPoint x: 47, startPoint y: 483, endPoint x: 246, endPoint y: 589, distance: 225.9
click at [246, 586] on html "Rippling New Home Browse Insights Opportunities Your Data Recent Grids Content …" at bounding box center [525, 293] width 1051 height 586
paste textarea "Choosing the best payroll software for your company can feel like navigating a …"
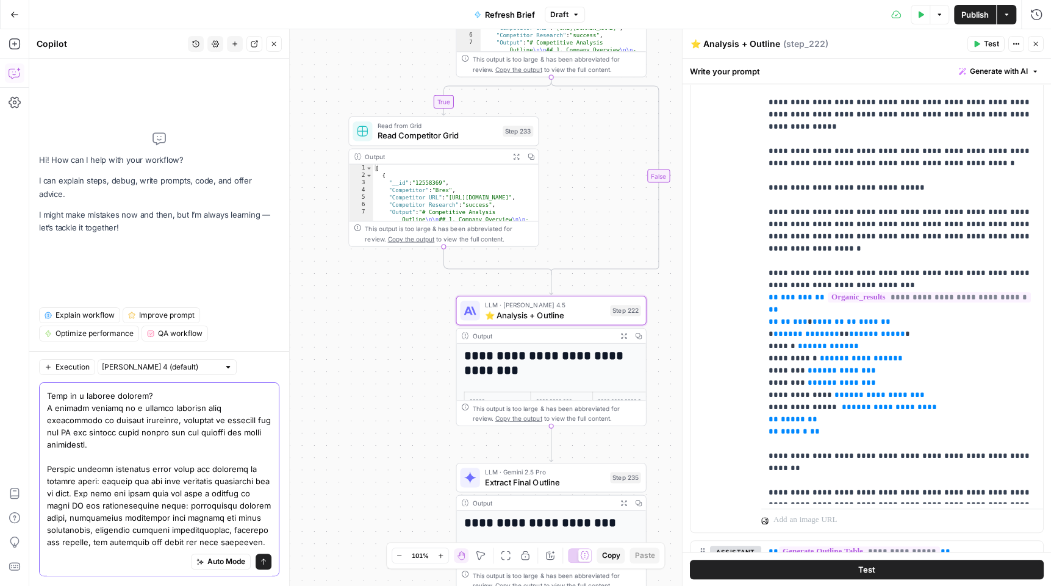
scroll to position [504, 0]
type textarea "I need your help implementing this feedback: "We should include 2-3 CTAs throug…"
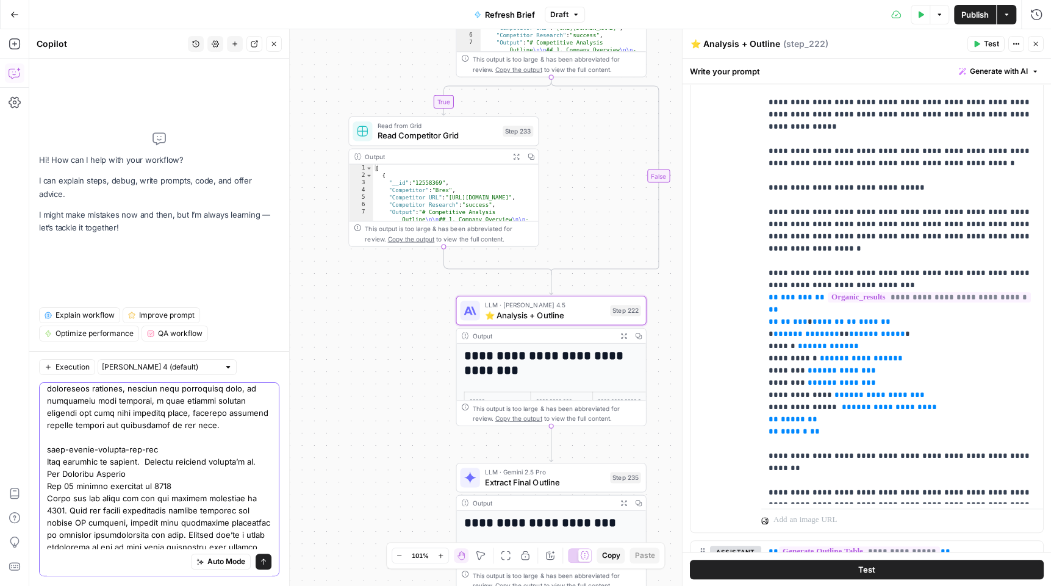
scroll to position [861, 0]
click at [265, 562] on icon "submit" at bounding box center [263, 561] width 7 height 7
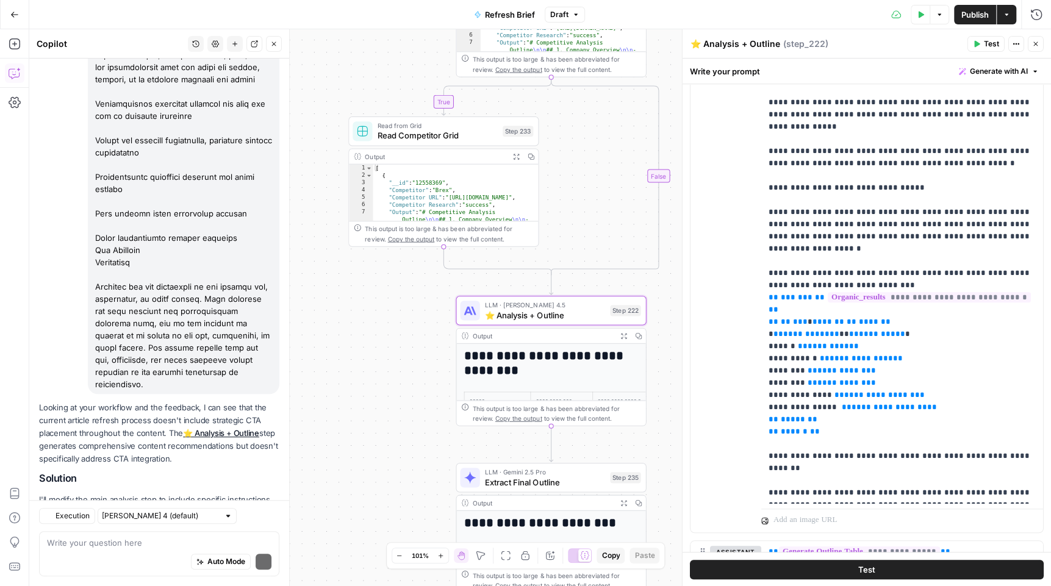
scroll to position [6440, 0]
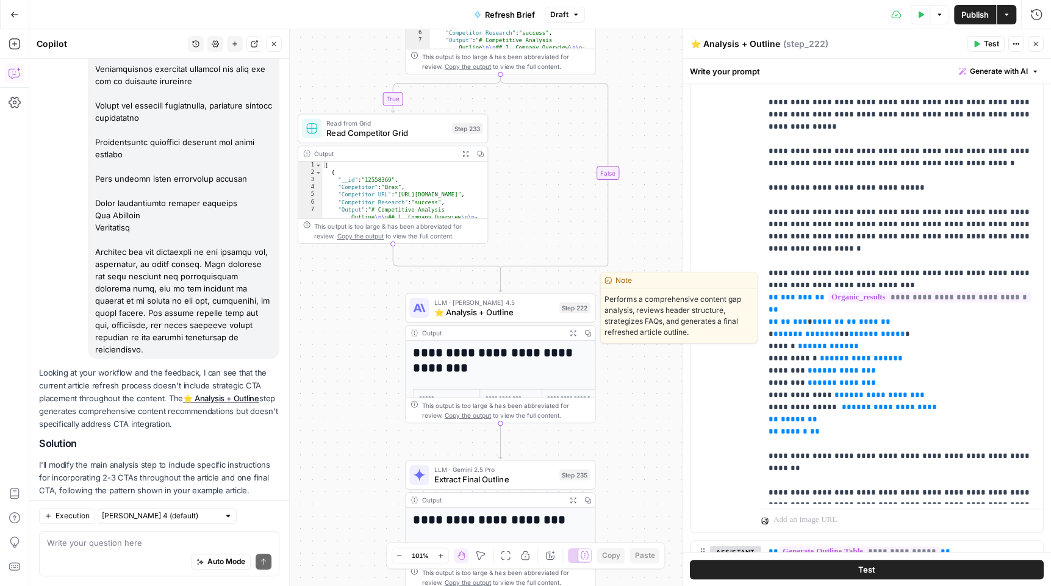
click at [481, 315] on span "⭐️ Analysis + Outline" at bounding box center [494, 312] width 120 height 12
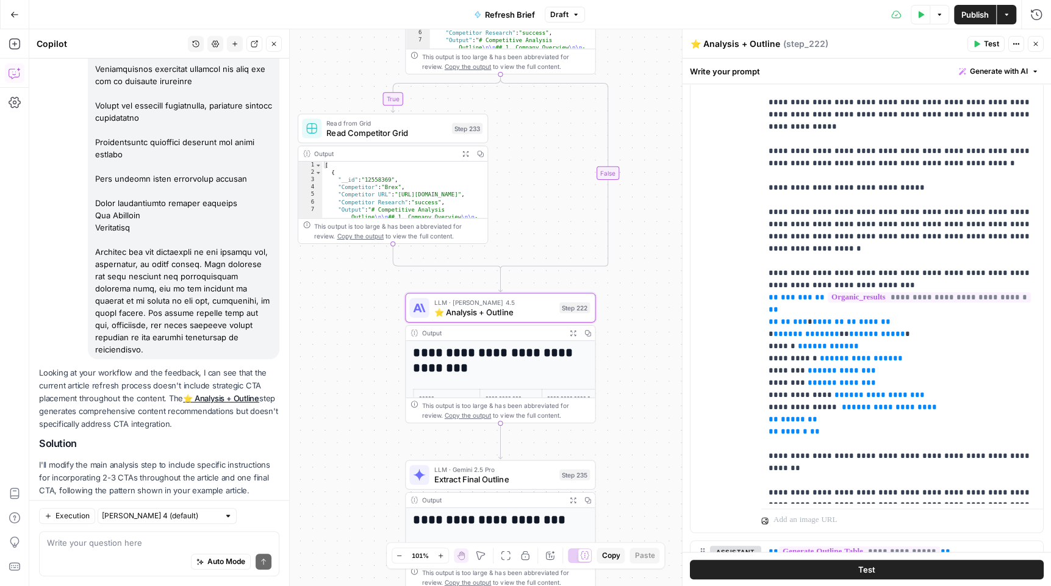
click at [256, 514] on span "Apply" at bounding box center [256, 519] width 20 height 11
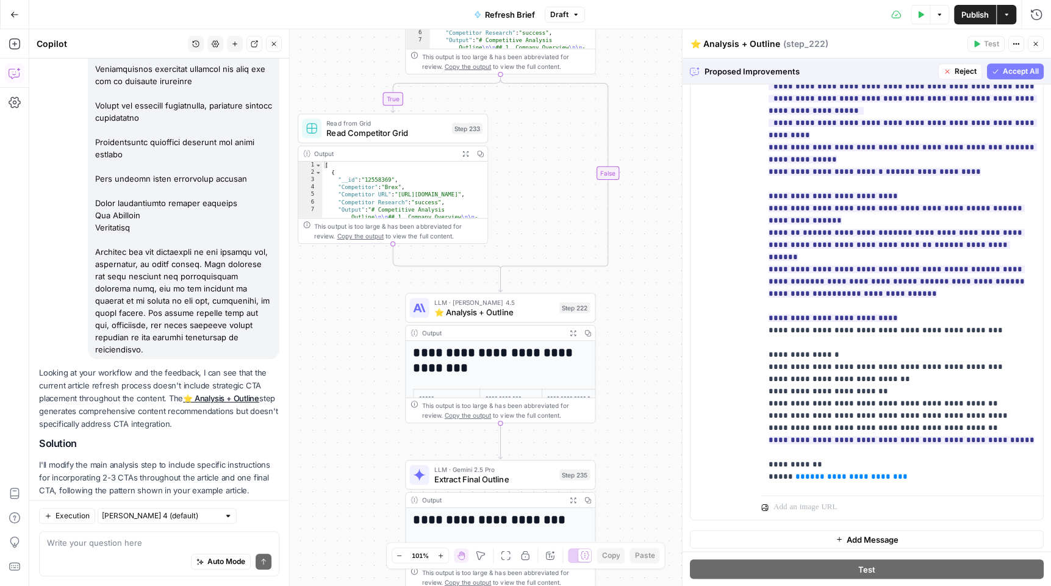
scroll to position [2062, 0]
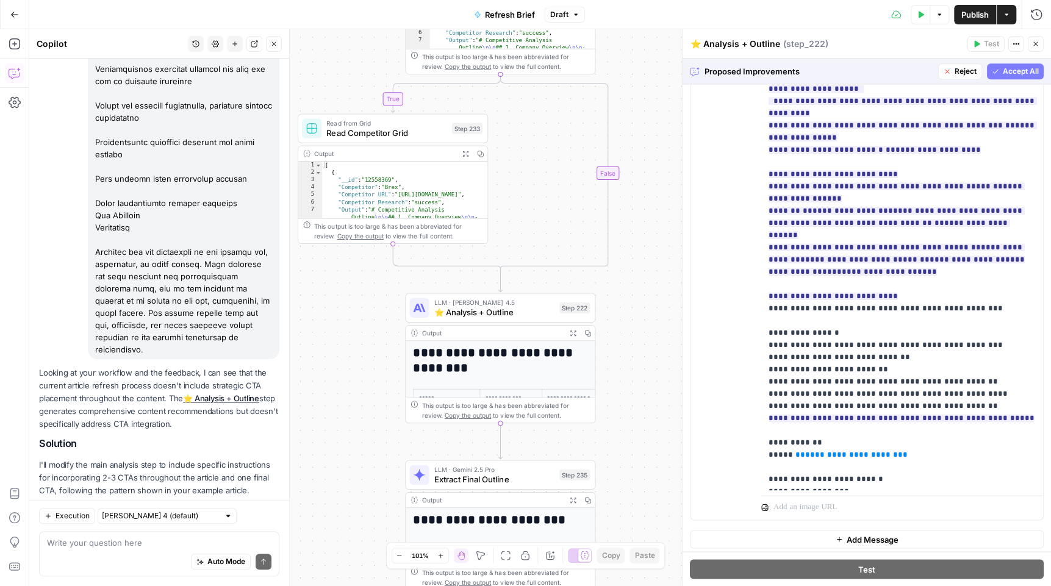
click at [1007, 74] on span "Accept All" at bounding box center [1021, 71] width 36 height 11
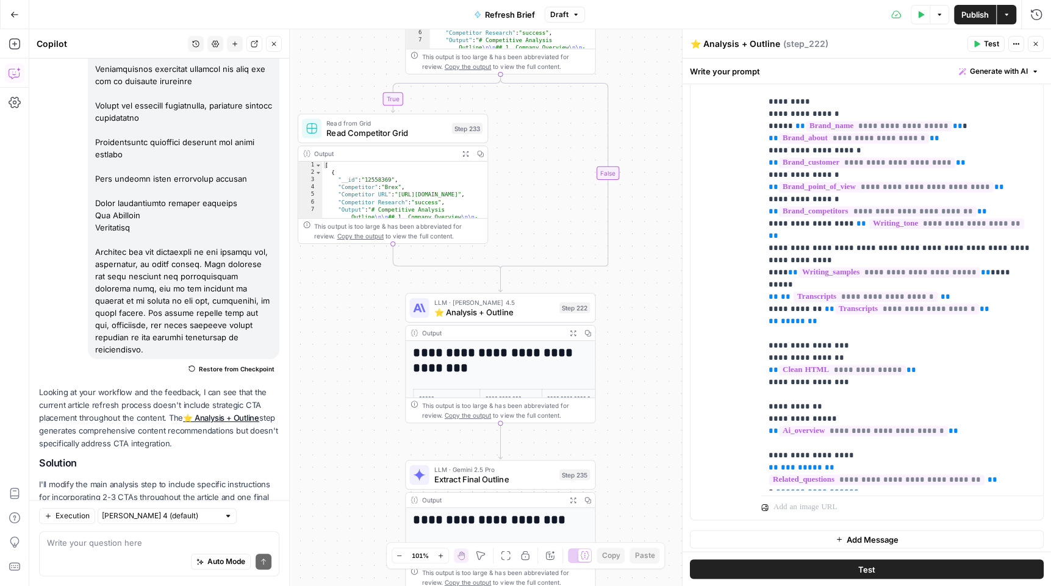
scroll to position [0, 0]
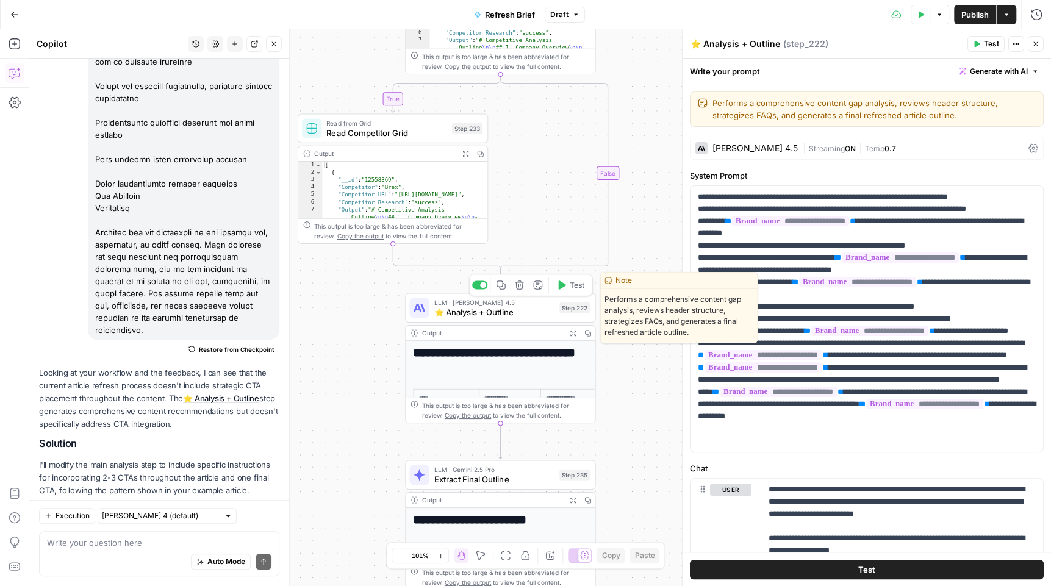
click at [562, 286] on icon "button" at bounding box center [562, 285] width 7 height 9
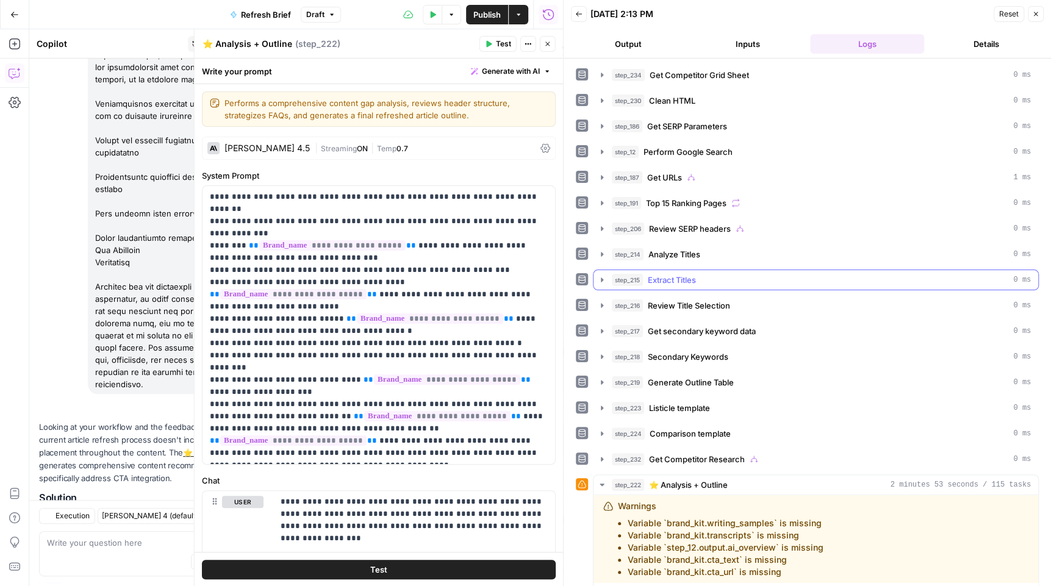
scroll to position [6459, 0]
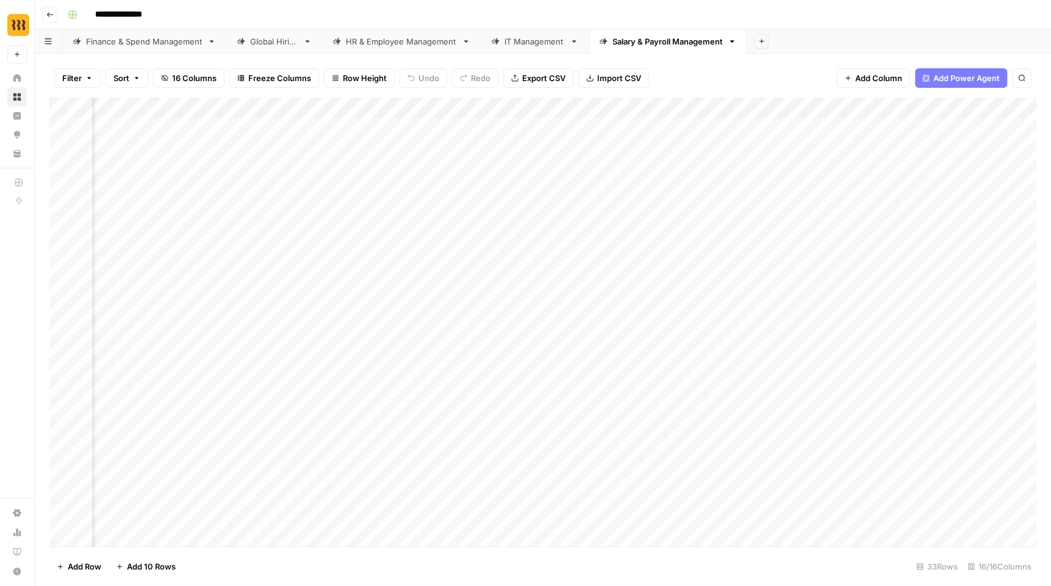
scroll to position [0, 1605]
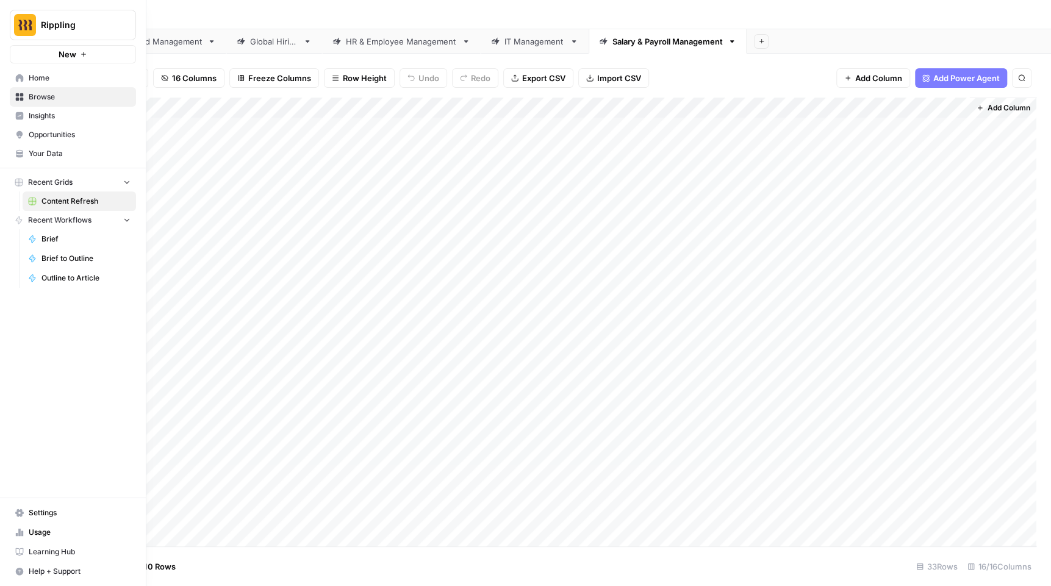
click at [104, 26] on span "Rippling" at bounding box center [78, 25] width 74 height 12
click at [98, 432] on div "Rippling New Home Browse Insights Opportunities Your Data Recent Grids Content …" at bounding box center [73, 293] width 146 height 586
click at [62, 509] on span "Settings" at bounding box center [80, 512] width 102 height 11
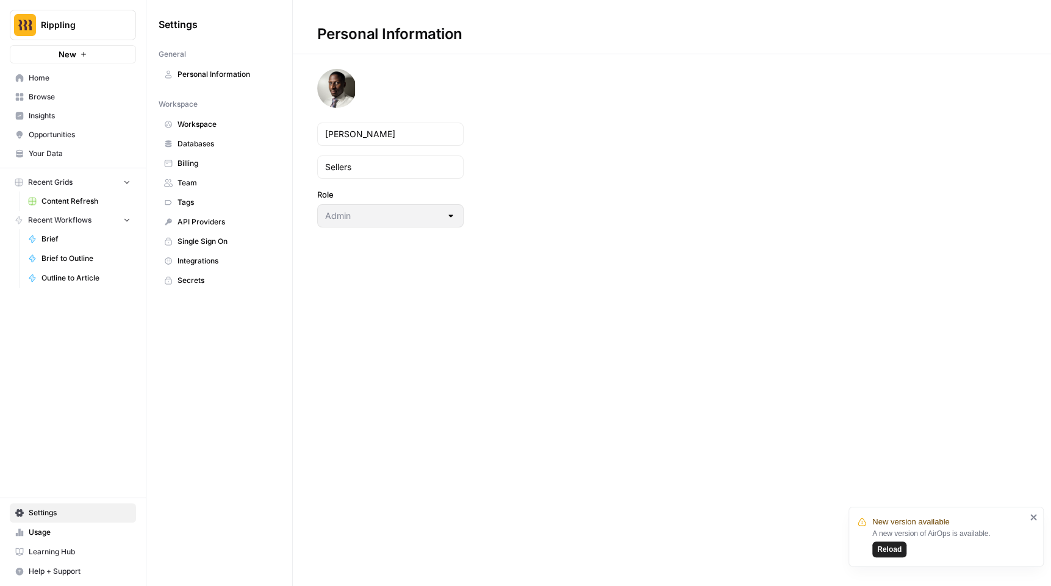
click at [209, 126] on span "Workspace" at bounding box center [225, 124] width 97 height 11
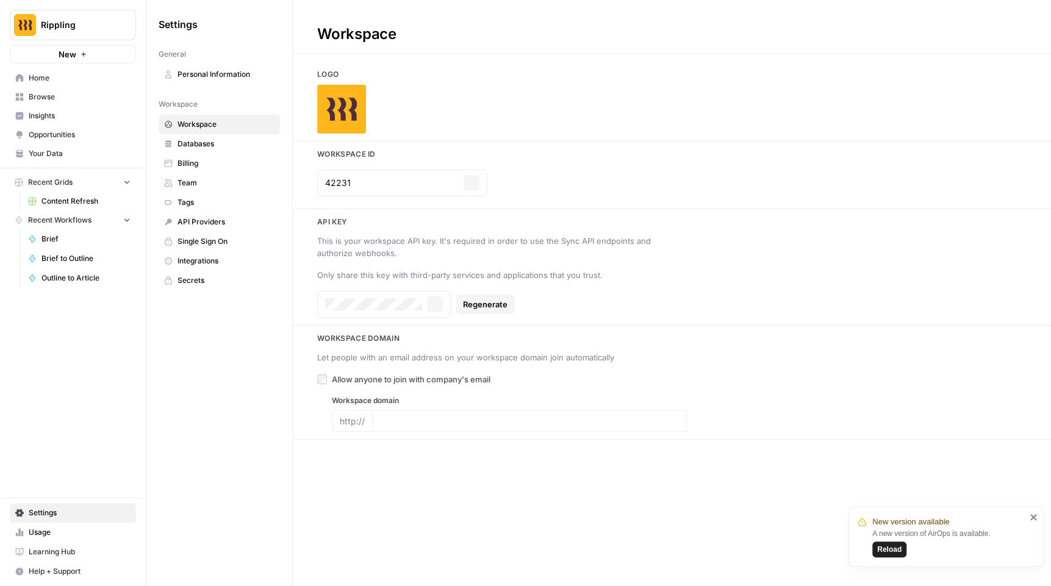
type input "https://www.rippling.com/"
click at [218, 183] on span "Team" at bounding box center [225, 182] width 97 height 11
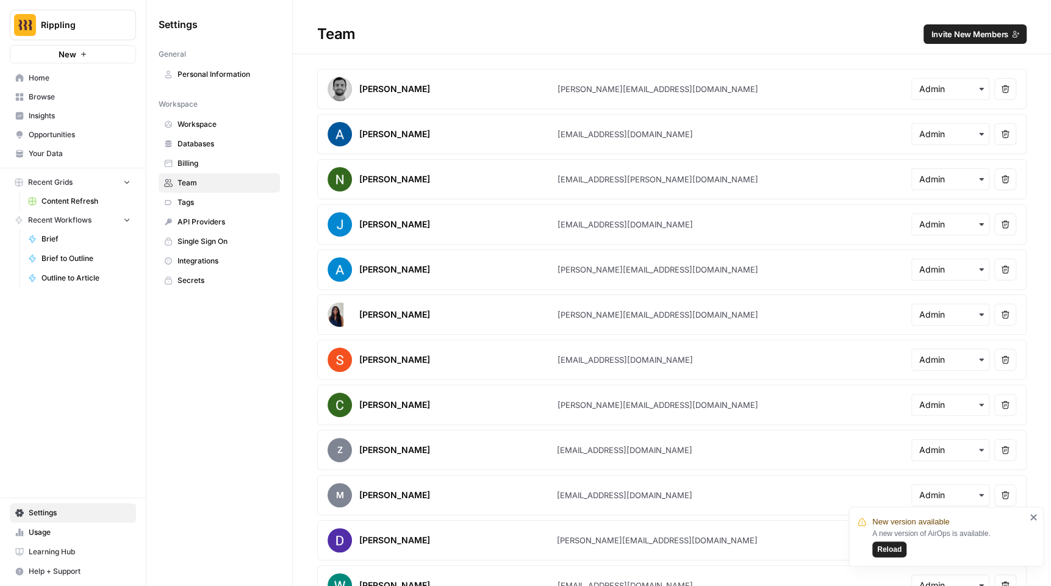
click at [995, 32] on span "Invite New Members" at bounding box center [969, 34] width 77 height 12
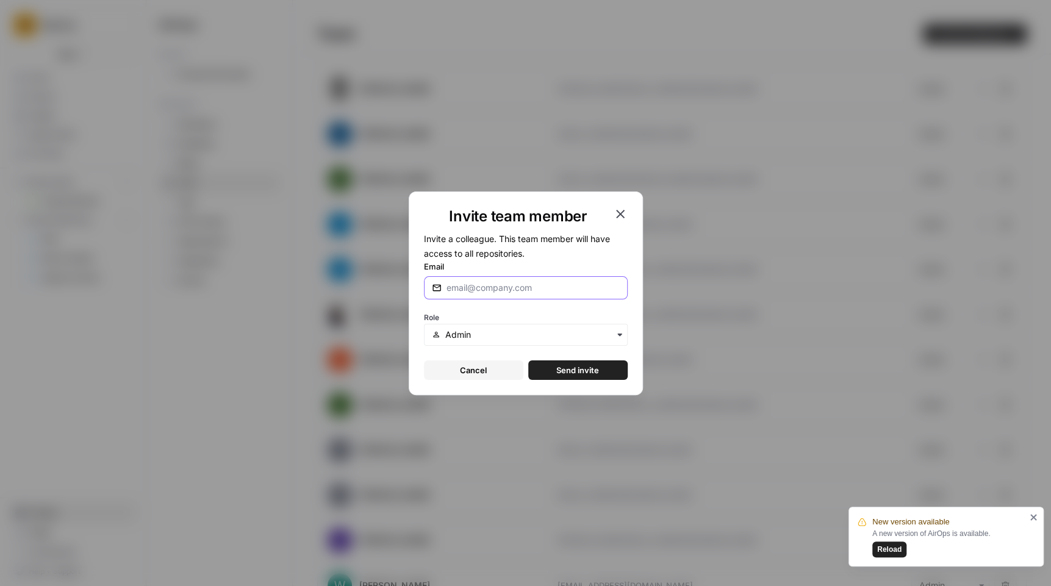
click at [495, 290] on input "Email" at bounding box center [532, 288] width 173 height 12
type input "anton@airops.com"
click at [604, 371] on button "Send invite" at bounding box center [577, 370] width 99 height 20
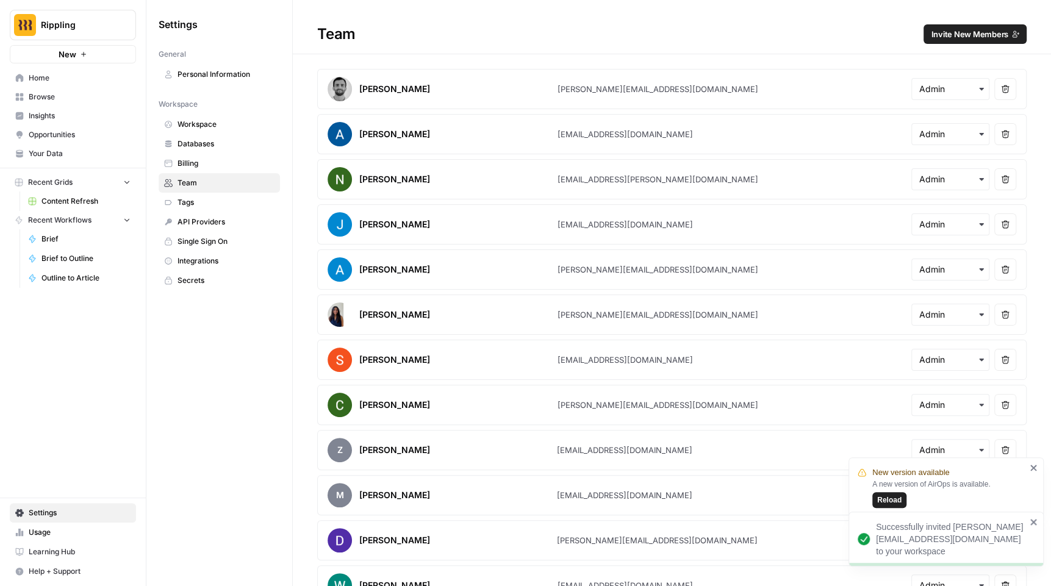
click at [890, 501] on span "Reload" at bounding box center [889, 500] width 24 height 11
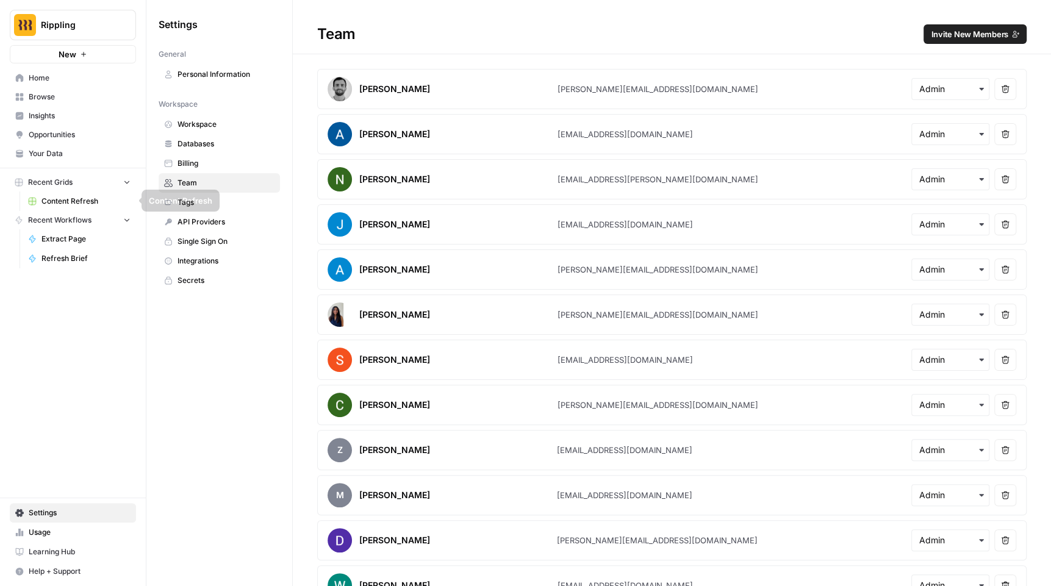
click at [48, 160] on link "Your Data" at bounding box center [73, 154] width 126 height 20
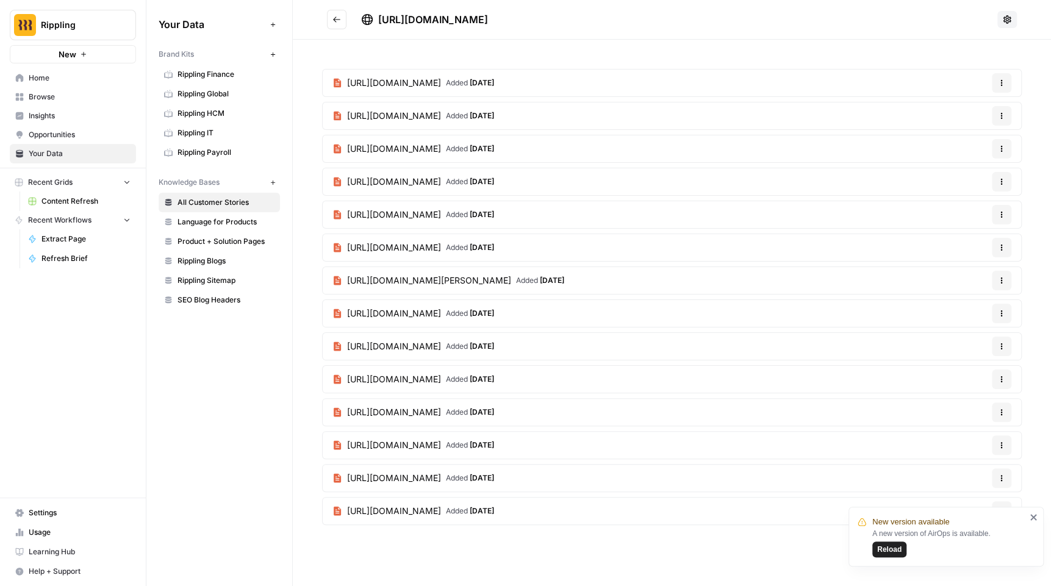
click at [889, 552] on span "Reload" at bounding box center [889, 549] width 24 height 11
click at [268, 175] on button "New" at bounding box center [272, 182] width 15 height 15
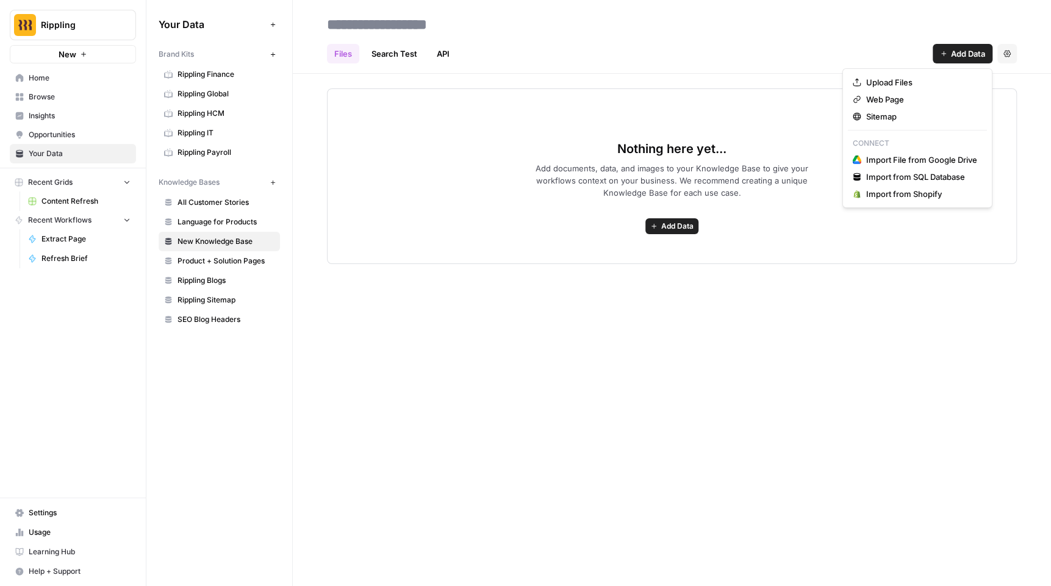
click at [962, 56] on span "Add Data" at bounding box center [968, 54] width 34 height 12
click at [886, 115] on span "Sitemap" at bounding box center [921, 116] width 111 height 12
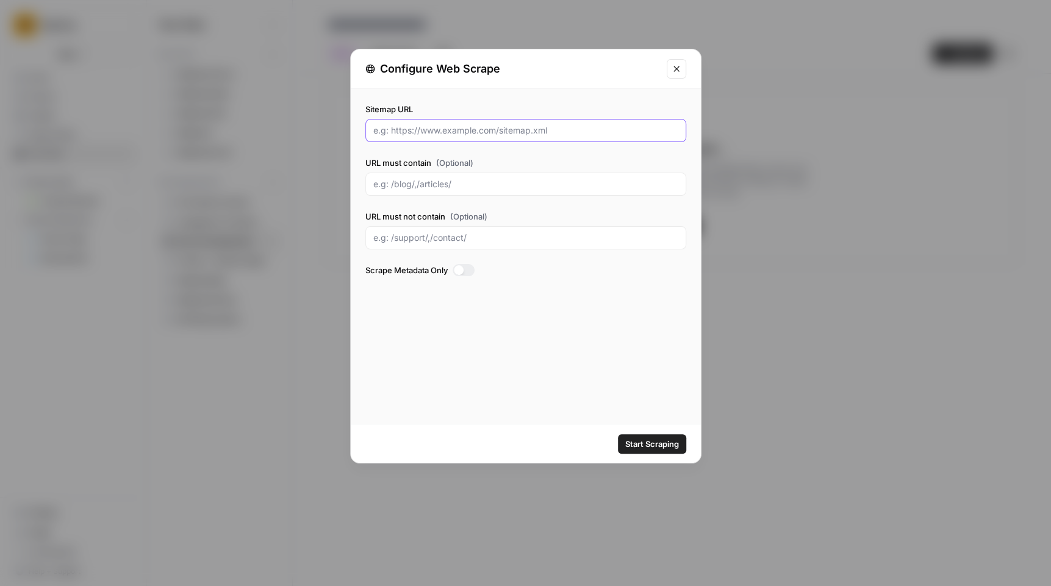
click at [461, 134] on input "Sitemap URL" at bounding box center [525, 130] width 305 height 12
paste input "rippling.com/sitemap.xml"
type input "rippling.com/sitemap.xml"
click at [473, 179] on input "URL must contain (Optional)" at bounding box center [525, 184] width 305 height 12
type input "/customers"
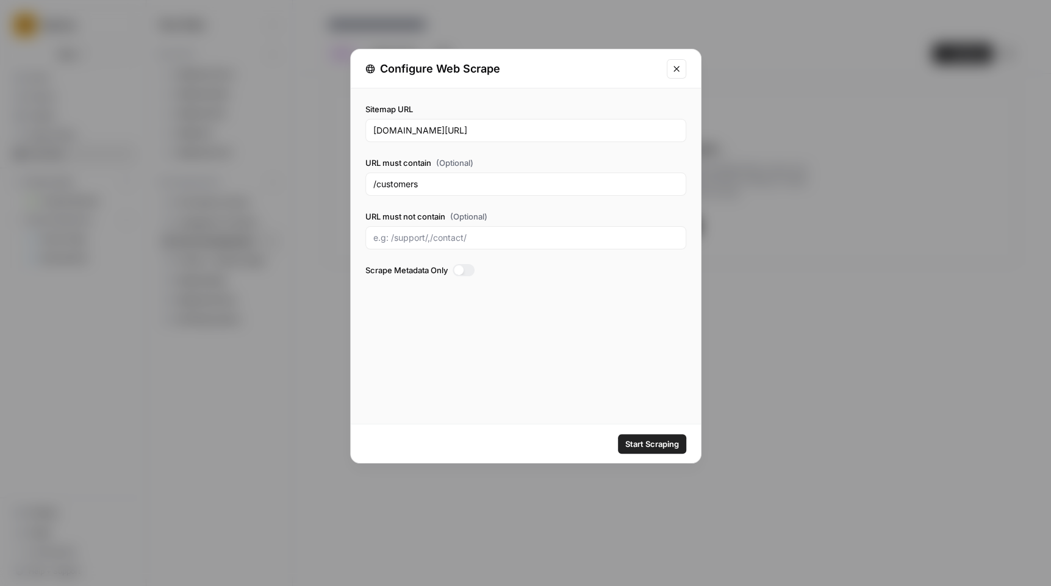
click at [650, 440] on span "Start Scraping" at bounding box center [652, 444] width 54 height 12
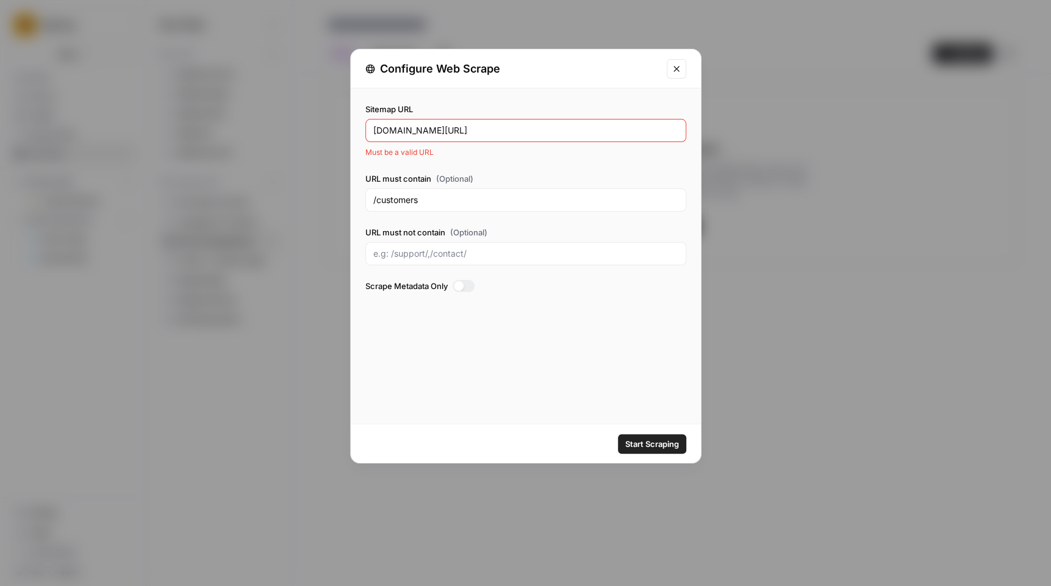
click at [536, 129] on input "rippling.com/sitemap.xml" at bounding box center [525, 130] width 305 height 12
paste input "rippling.com/sitemap.xml"
type input "https://rippling.com/sitemap.xml"
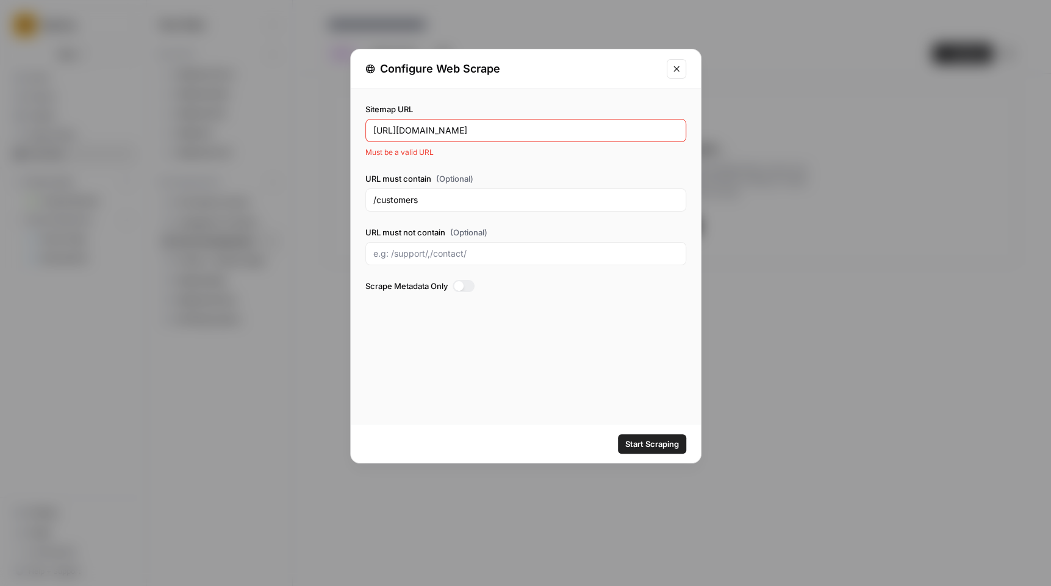
click at [653, 449] on span "Start Scraping" at bounding box center [652, 444] width 54 height 12
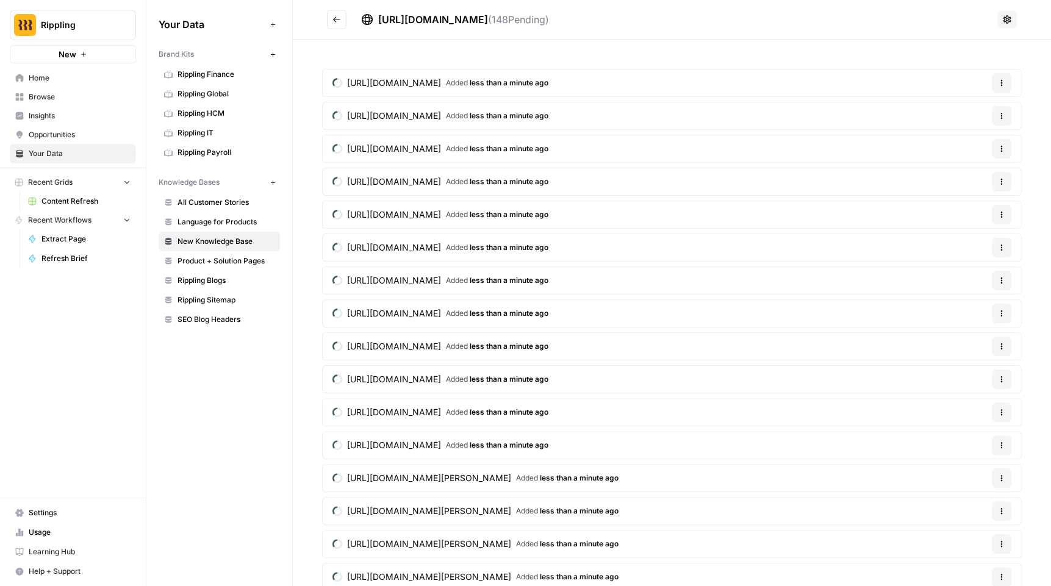
click at [469, 18] on span "https://rippling.com/sitemap.xml" at bounding box center [433, 19] width 110 height 12
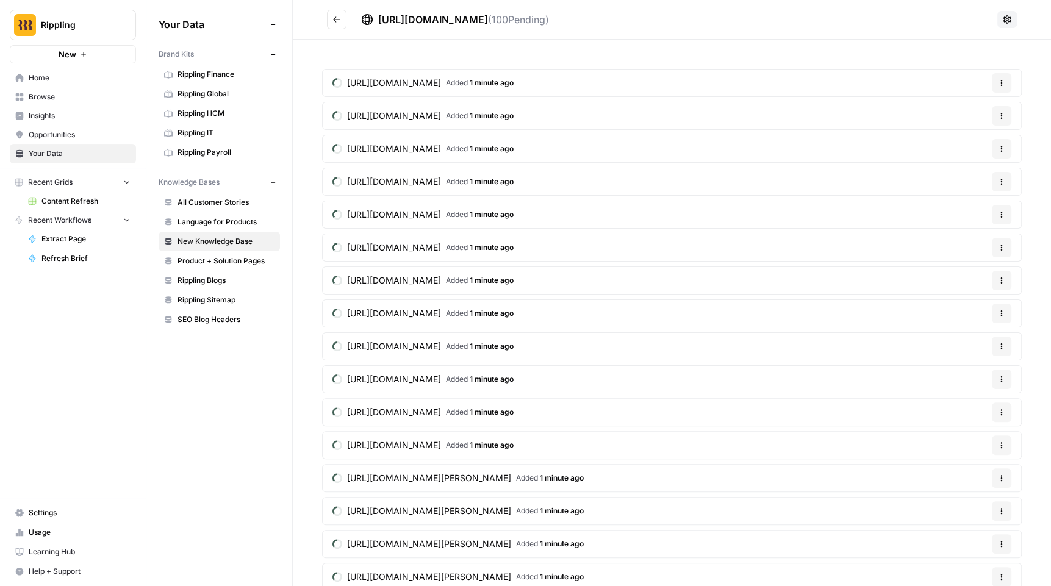
click at [1008, 15] on icon at bounding box center [1007, 20] width 10 height 10
click at [548, 21] on span "( 100 Pending)" at bounding box center [518, 19] width 61 height 12
click at [473, 19] on span "https://rippling.com/sitemap.xml" at bounding box center [433, 19] width 110 height 12
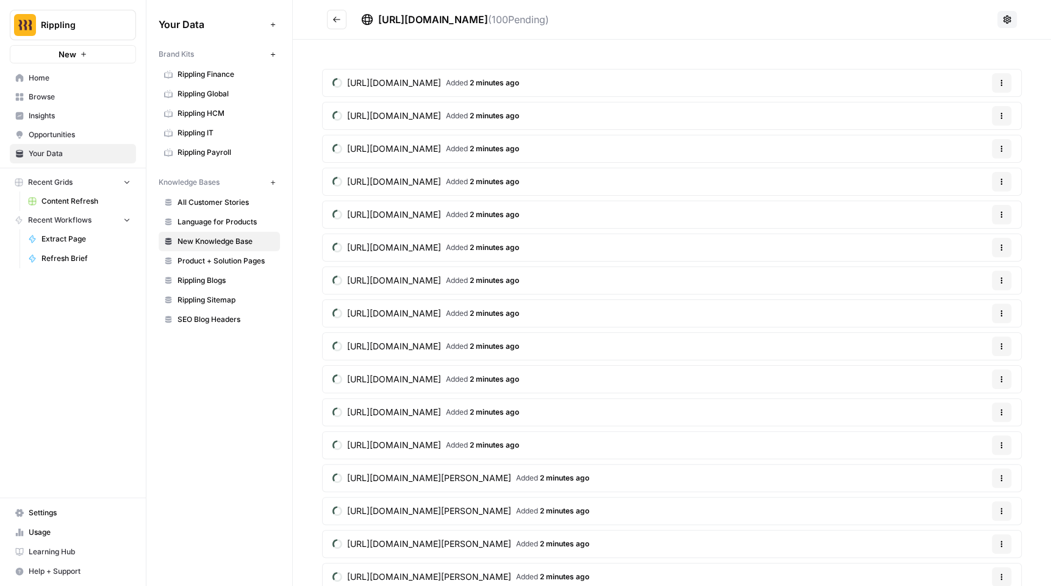
click at [473, 19] on span "https://rippling.com/sitemap.xml" at bounding box center [433, 19] width 110 height 12
click at [476, 20] on span "https://rippling.com/sitemap.xml" at bounding box center [433, 19] width 110 height 12
click at [333, 18] on icon "Go back" at bounding box center [336, 19] width 9 height 9
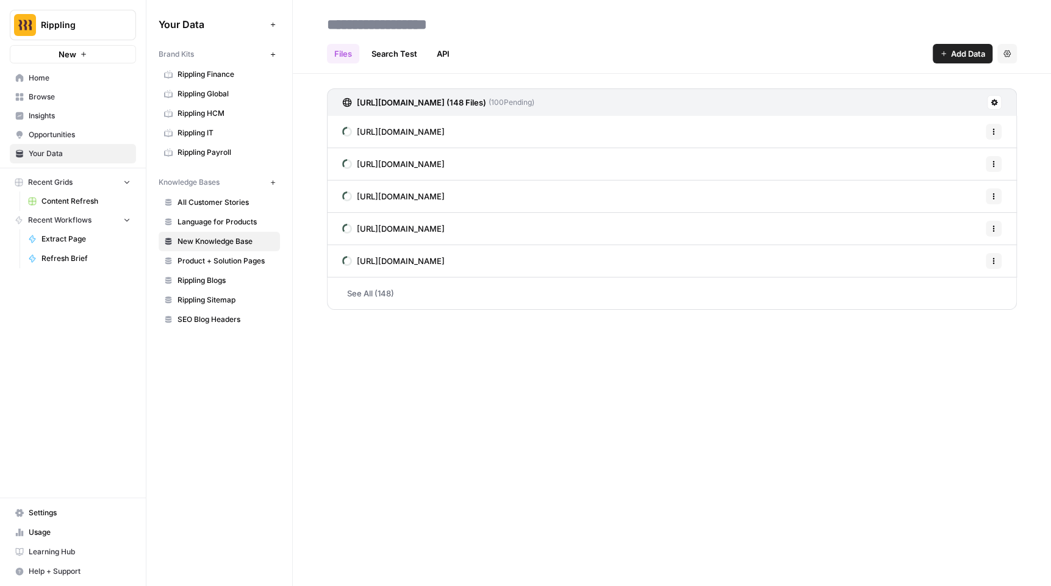
type input "*"
type input "**********"
click at [620, 18] on div "**********" at bounding box center [672, 25] width 690 height 20
click at [370, 292] on link "See All (148)" at bounding box center [672, 294] width 690 height 32
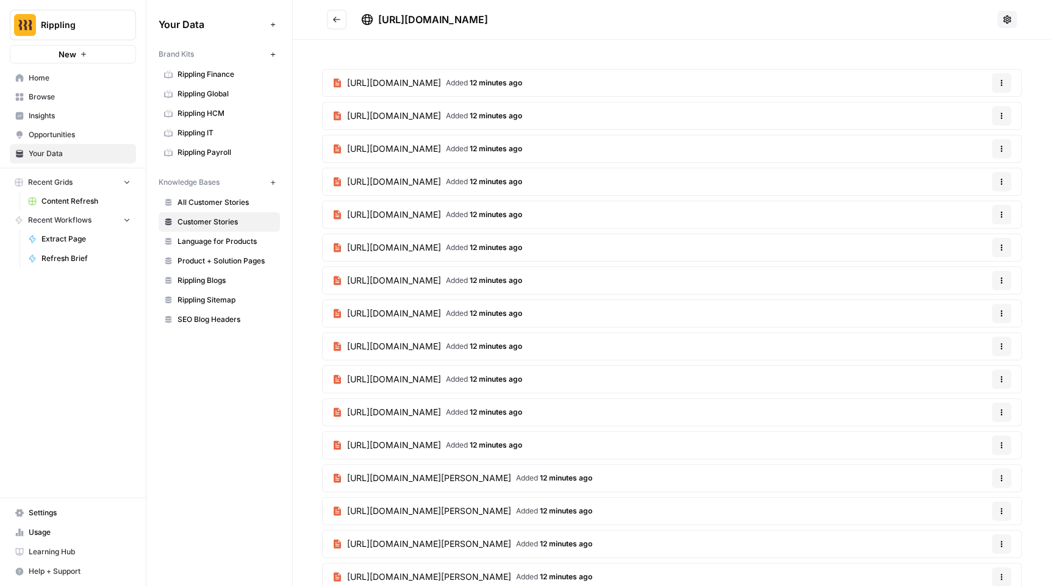
click at [216, 204] on span "All Customer Stories" at bounding box center [225, 202] width 97 height 11
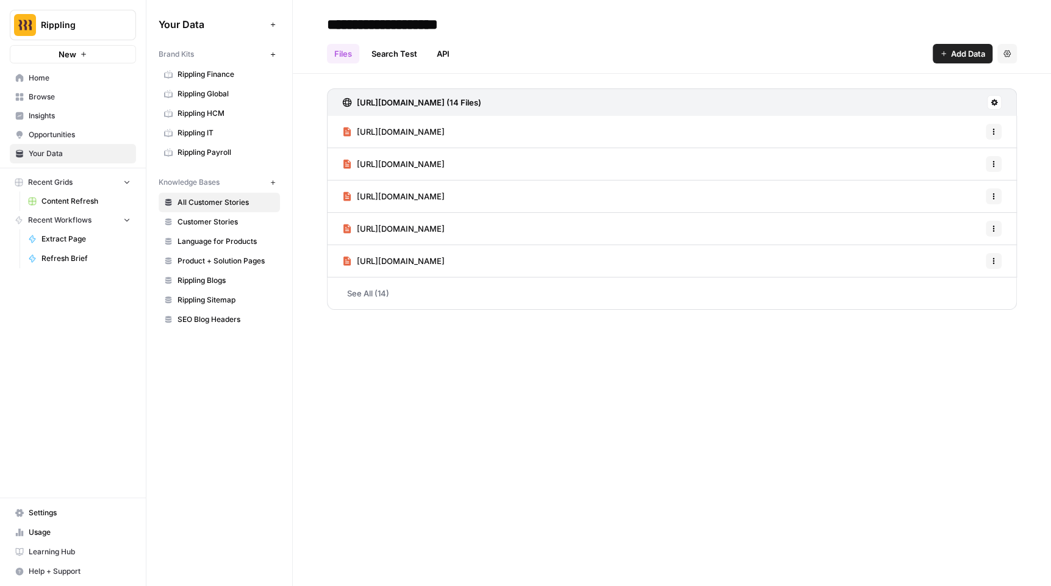
click at [367, 290] on link "See All (14)" at bounding box center [672, 294] width 690 height 32
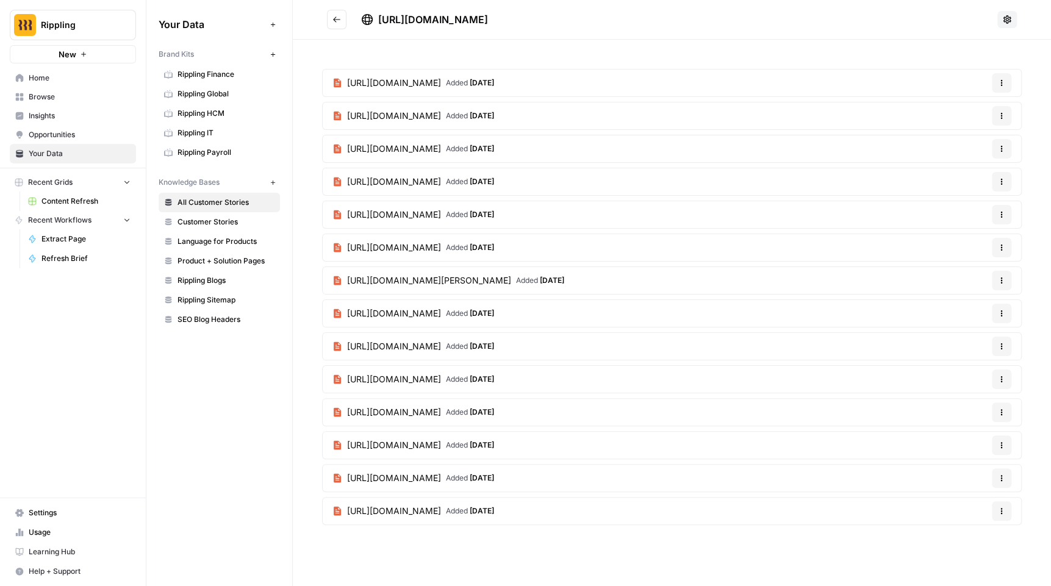
click at [233, 225] on link "Customer Stories" at bounding box center [219, 222] width 121 height 20
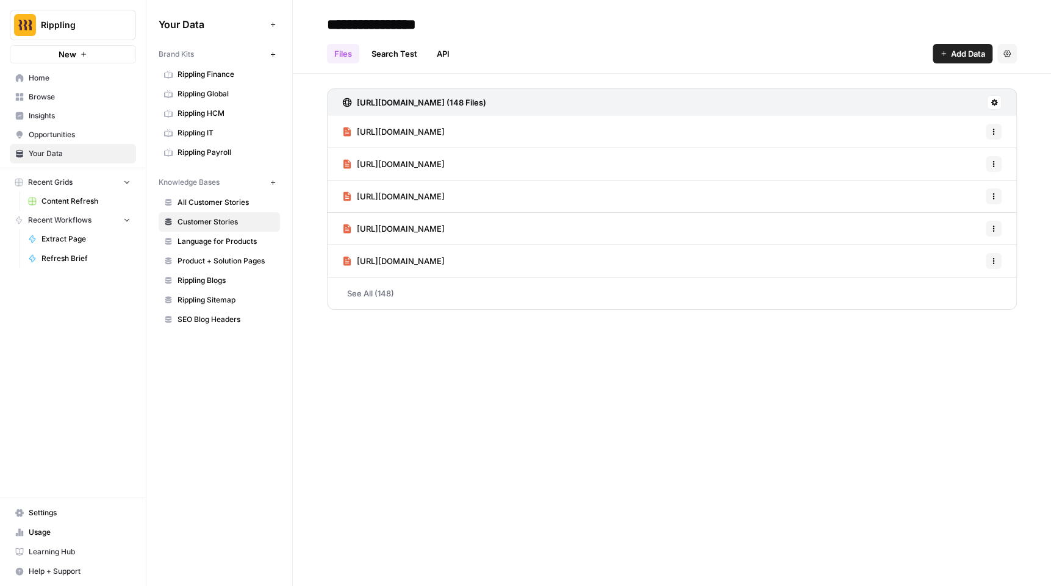
click at [454, 24] on input "**********" at bounding box center [419, 24] width 195 height 24
type input "**********"
click at [245, 205] on span "All Customer Stories" at bounding box center [225, 202] width 97 height 11
click at [995, 101] on icon at bounding box center [993, 102] width 7 height 7
click at [920, 384] on div "**********" at bounding box center [672, 293] width 758 height 586
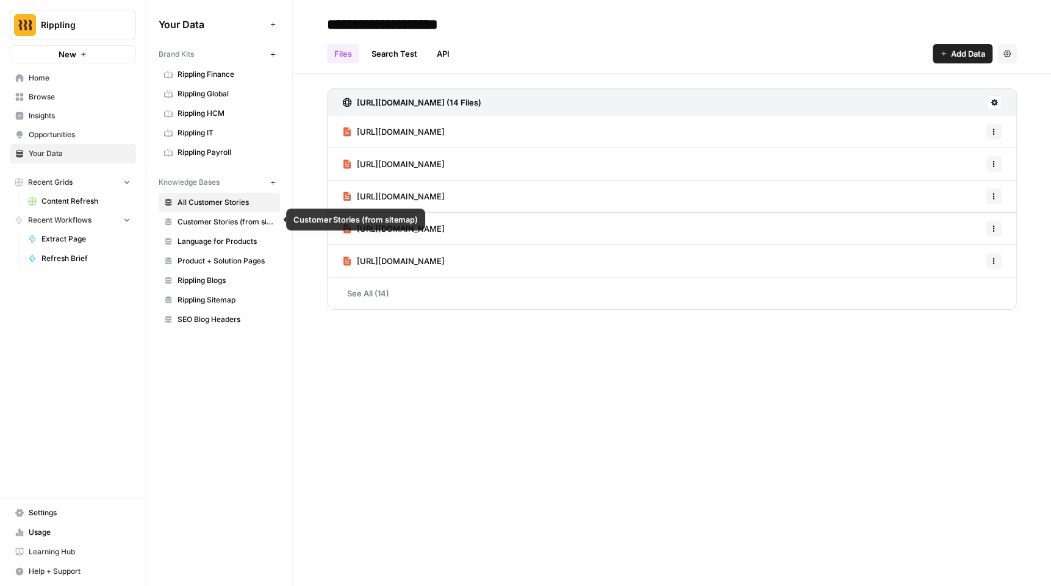
click at [245, 218] on span "Customer Stories (from sitemap)" at bounding box center [225, 222] width 97 height 11
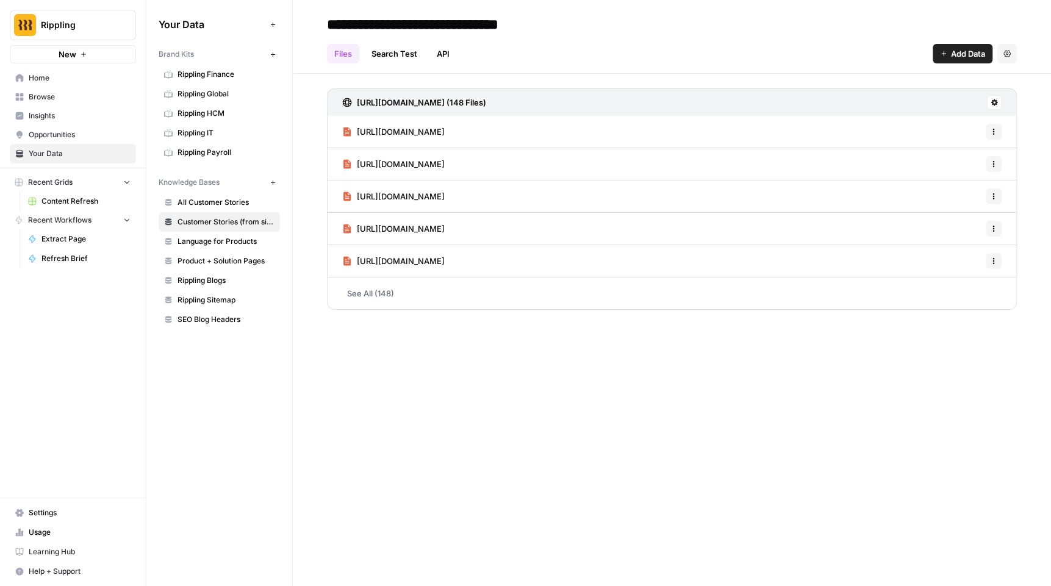
click at [456, 21] on input "**********" at bounding box center [443, 24] width 242 height 24
drag, startPoint x: 451, startPoint y: 26, endPoint x: 590, endPoint y: 20, distance: 138.6
click at [586, 24] on div "**********" at bounding box center [672, 25] width 690 height 20
type input "**********"
click at [373, 293] on link "See All (148)" at bounding box center [672, 294] width 690 height 32
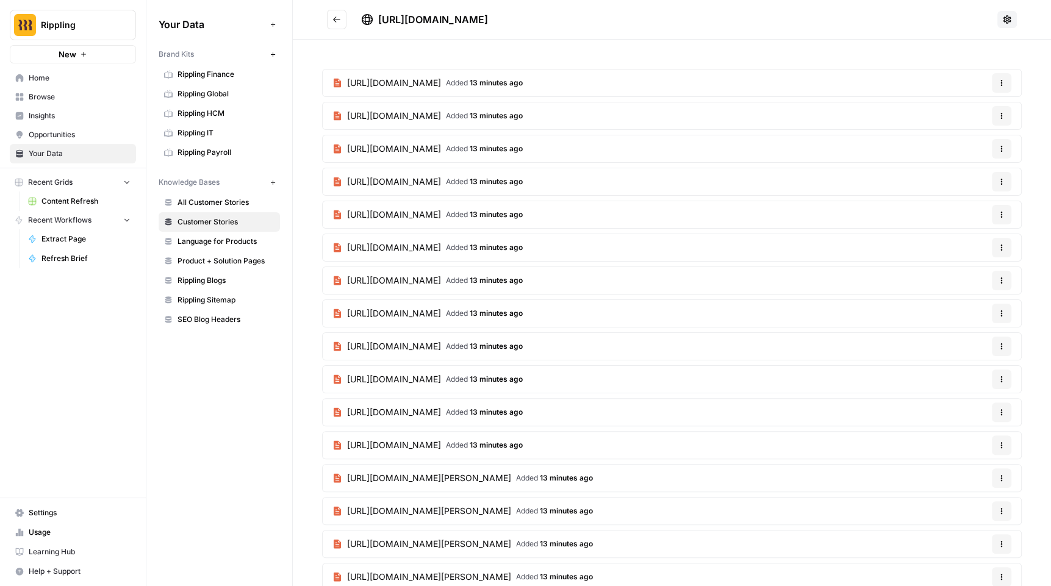
click at [331, 20] on button "Go back" at bounding box center [337, 20] width 20 height 20
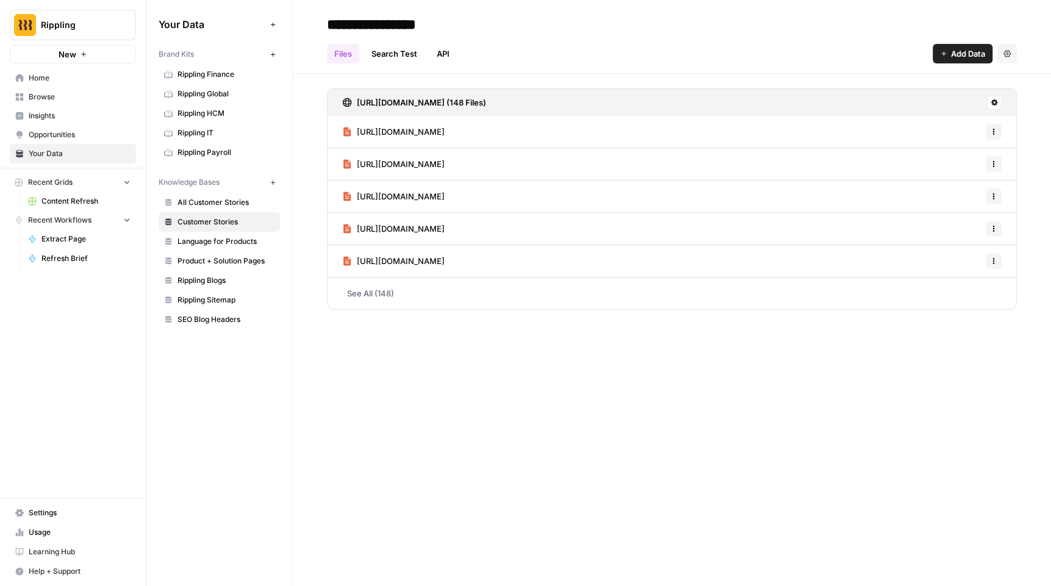
click at [477, 25] on input "**********" at bounding box center [419, 24] width 195 height 24
paste input "**********"
type input "**********"
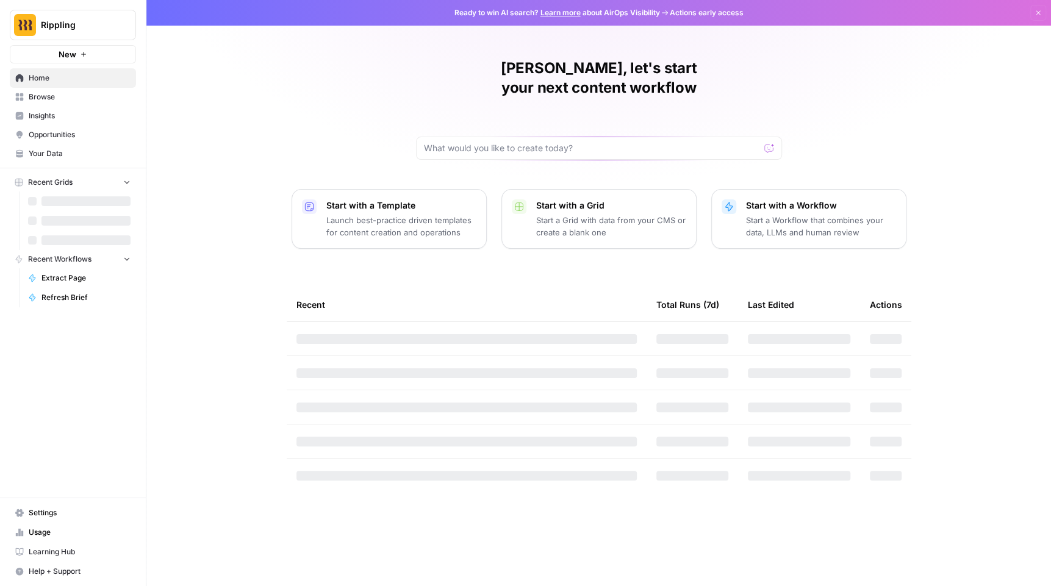
click at [98, 30] on span "Rippling" at bounding box center [78, 25] width 74 height 12
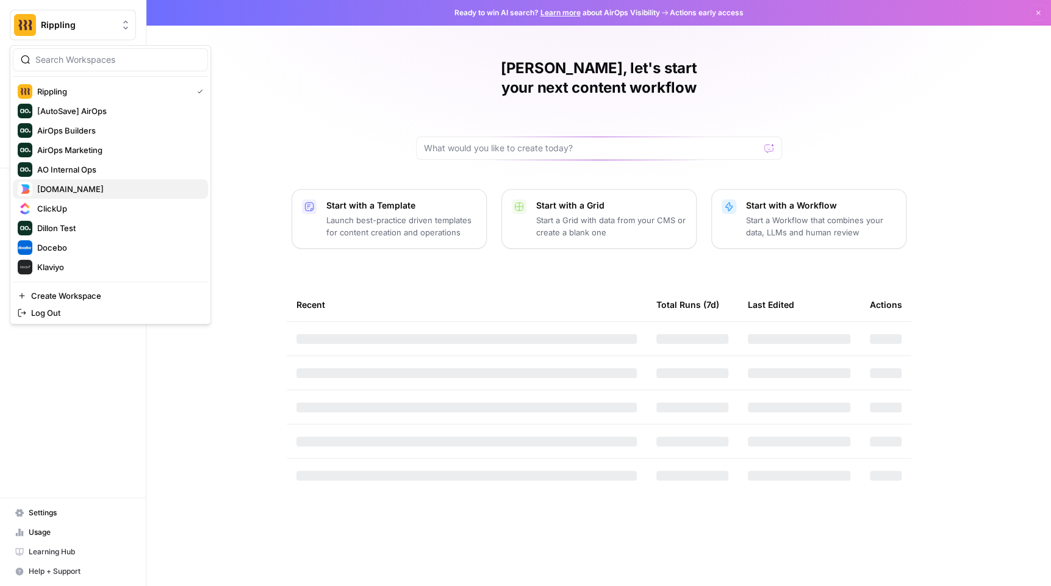
click at [74, 192] on span "Builder.io" at bounding box center [117, 189] width 161 height 12
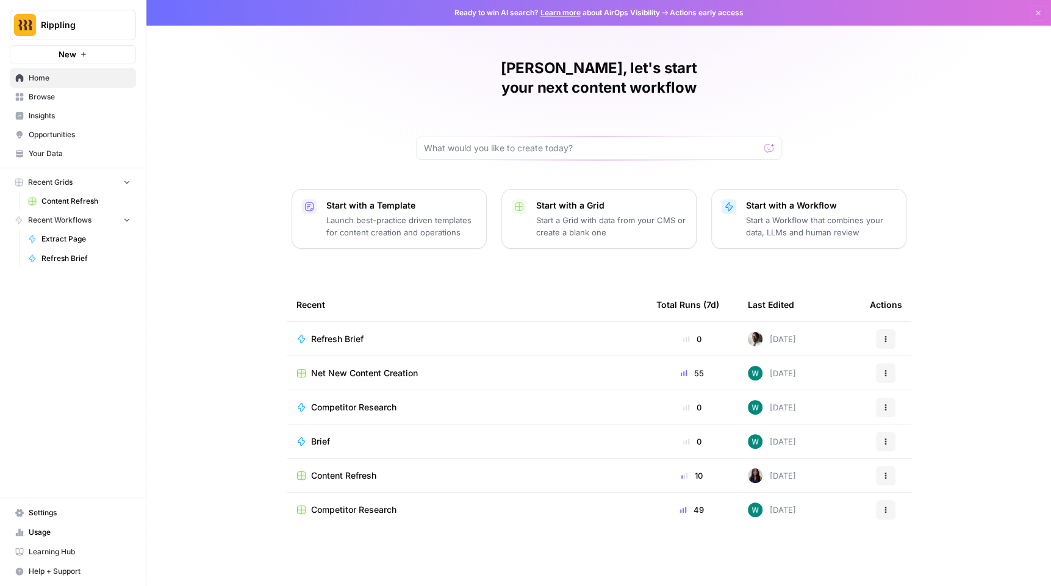
click at [57, 157] on span "Your Data" at bounding box center [80, 153] width 102 height 11
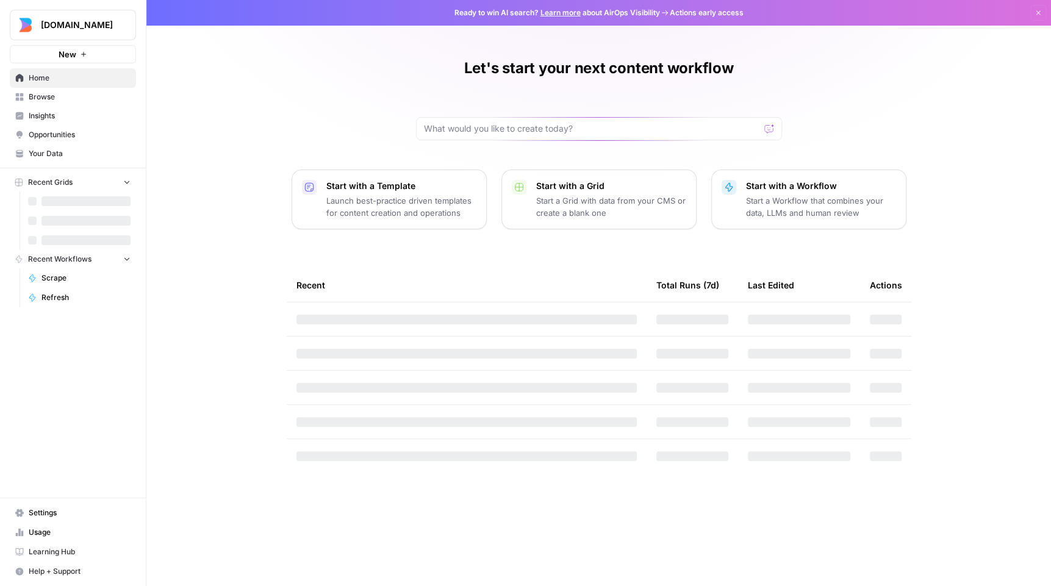
click at [63, 154] on span "Your Data" at bounding box center [80, 153] width 102 height 11
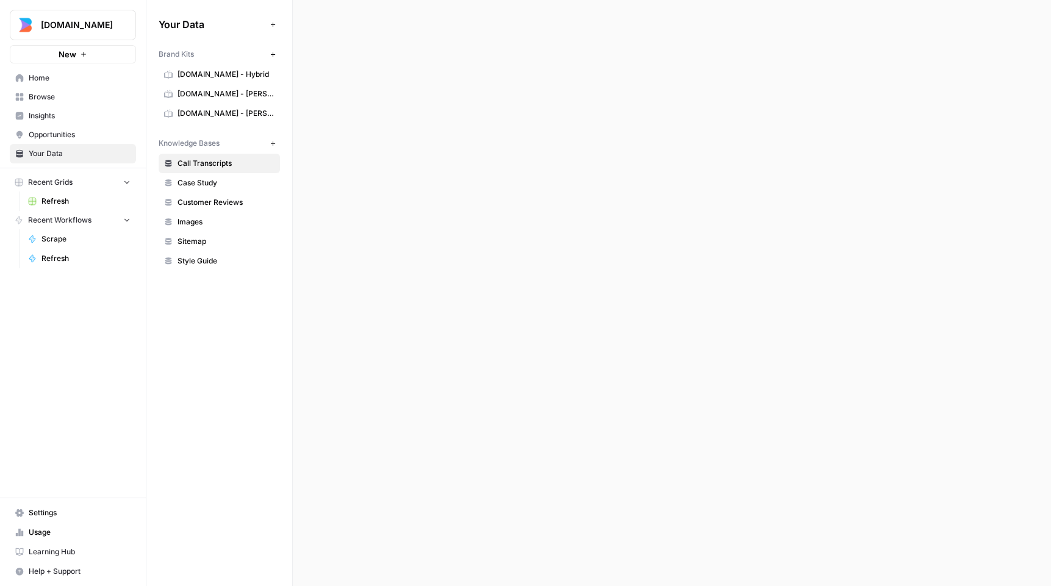
click at [230, 70] on span "[DOMAIN_NAME] - Hybrid" at bounding box center [225, 74] width 97 height 11
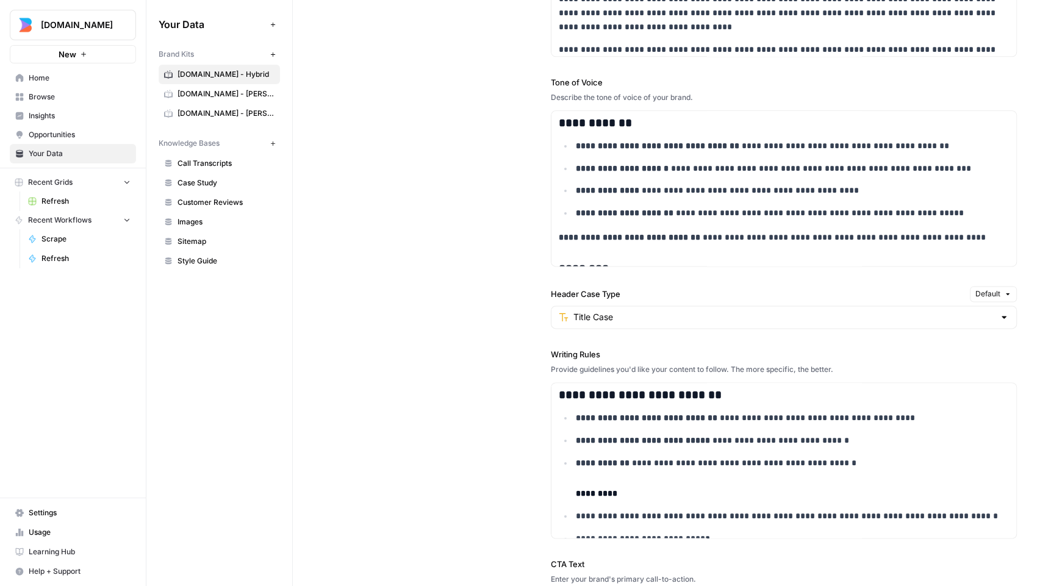
scroll to position [973, 0]
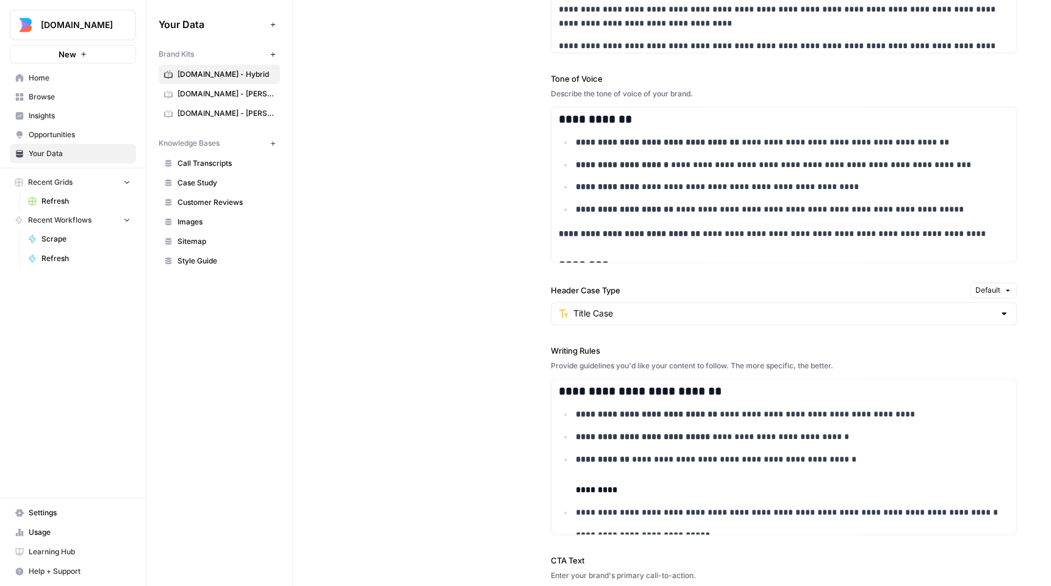
click at [1011, 315] on div "Title Case" at bounding box center [784, 313] width 466 height 23
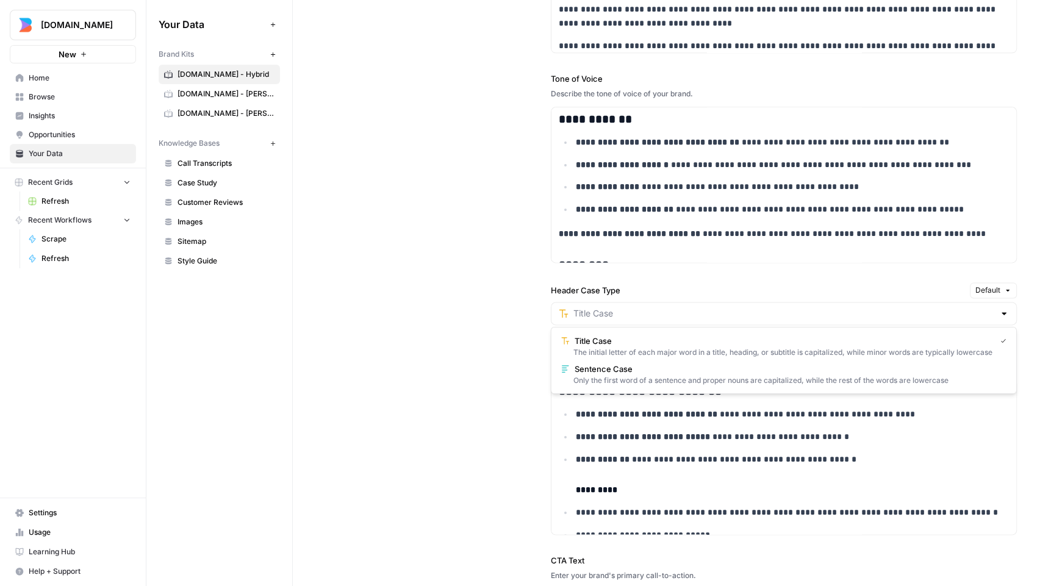
click at [995, 290] on span "Default" at bounding box center [987, 290] width 25 height 11
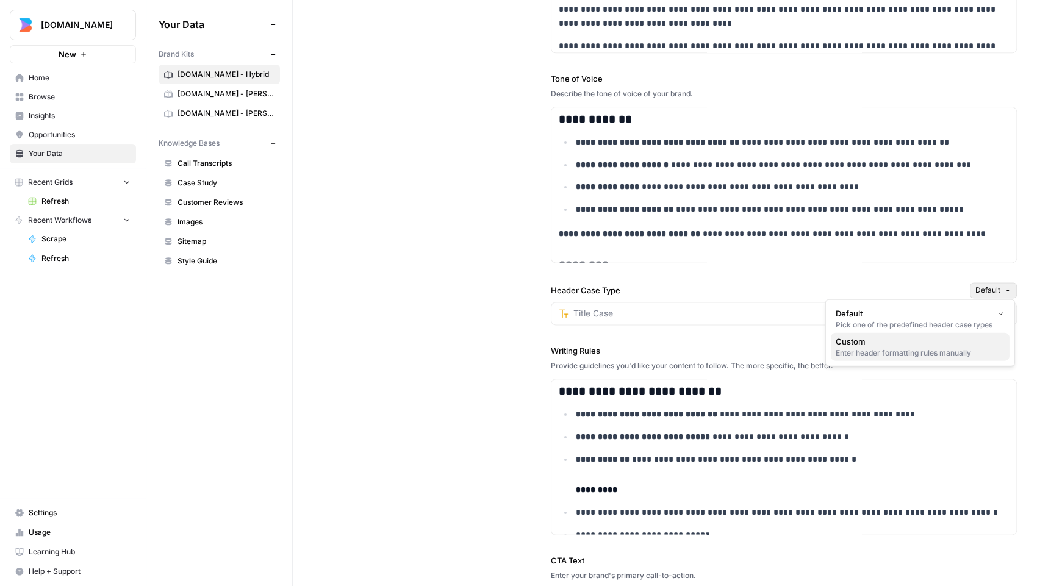
click at [852, 355] on div "Enter header formatting rules manually" at bounding box center [920, 353] width 169 height 11
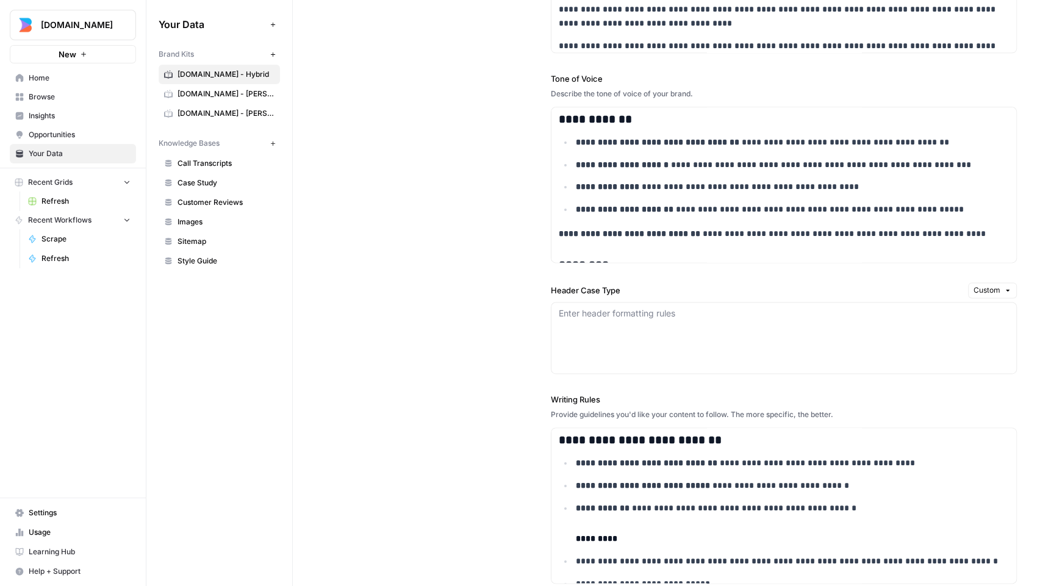
click at [689, 320] on div "Enter header formatting rules" at bounding box center [784, 338] width 466 height 72
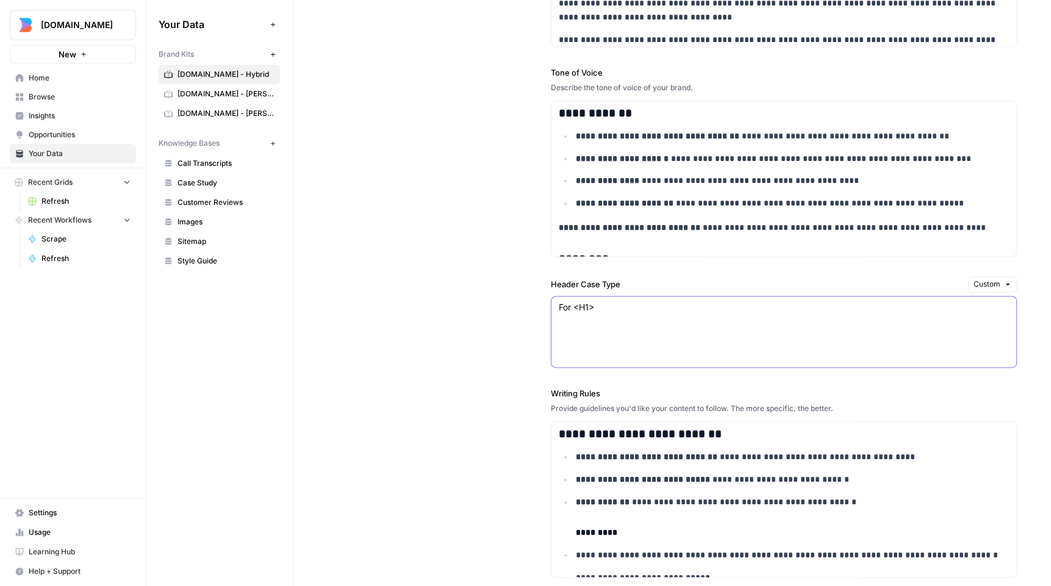
drag, startPoint x: 629, startPoint y: 309, endPoint x: 479, endPoint y: 298, distance: 150.5
click at [479, 298] on div "**********" at bounding box center [672, 288] width 690 height 935
paste textarea "Heading Capitalization Rule: H1 headings: Use Title Case (capitalize the first …"
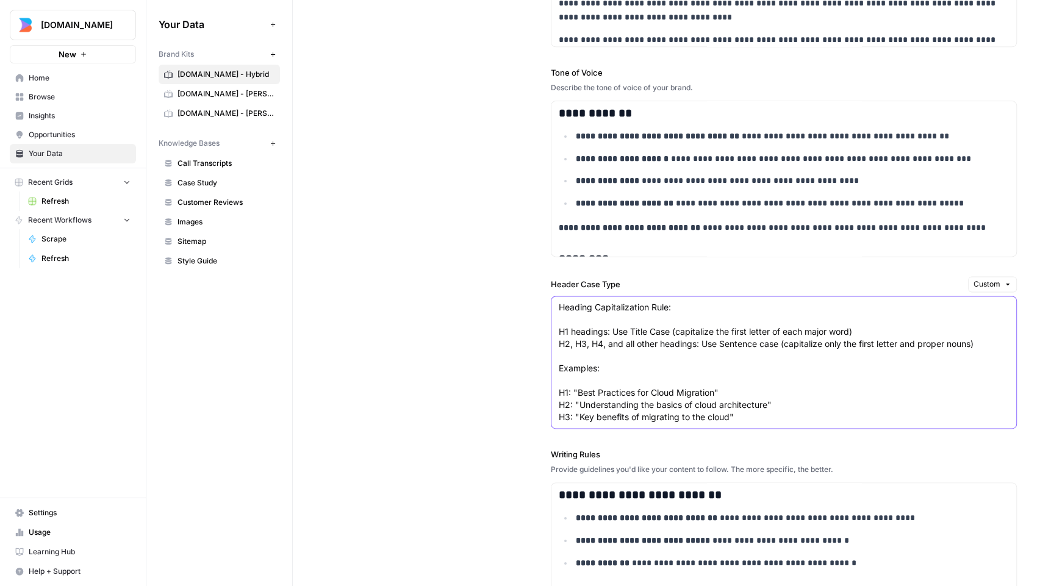
type textarea "Heading Capitalization Rule: H1 headings: Use Title Case (capitalize the first …"
click at [1001, 470] on div "Provide guidelines you'd like your content to follow. The more specific, the be…" at bounding box center [784, 469] width 466 height 11
click at [209, 94] on span "[DOMAIN_NAME] - [PERSON_NAME]" at bounding box center [225, 93] width 97 height 11
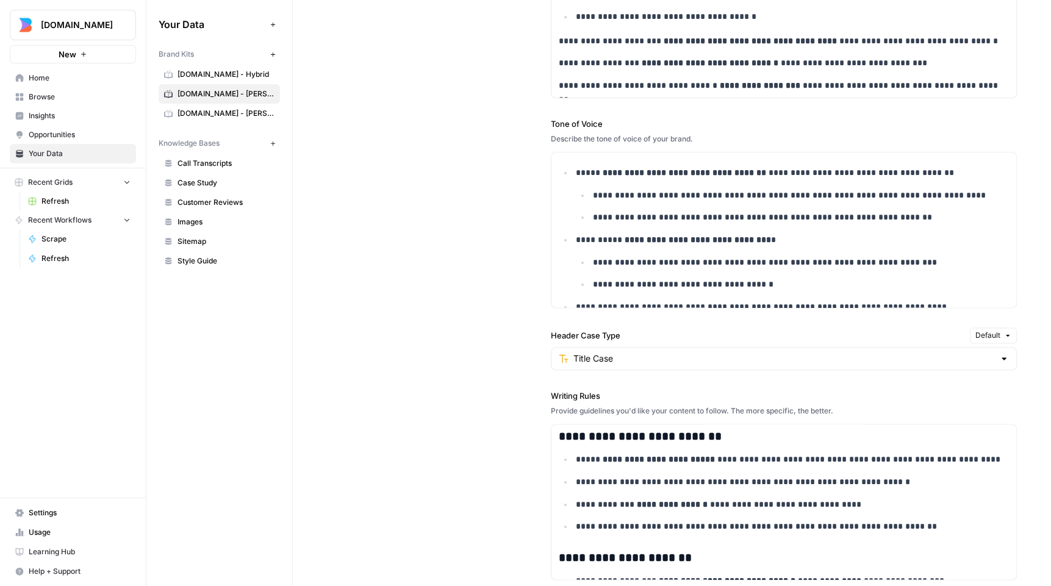
scroll to position [920, 0]
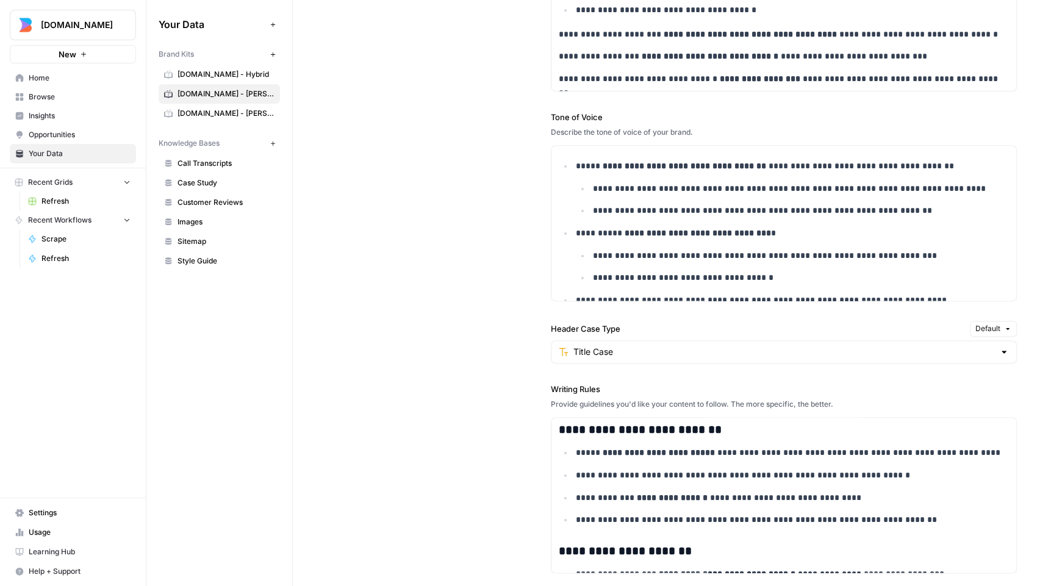
click at [983, 326] on span "Default" at bounding box center [987, 328] width 25 height 11
click at [854, 379] on span "Custom" at bounding box center [918, 379] width 164 height 12
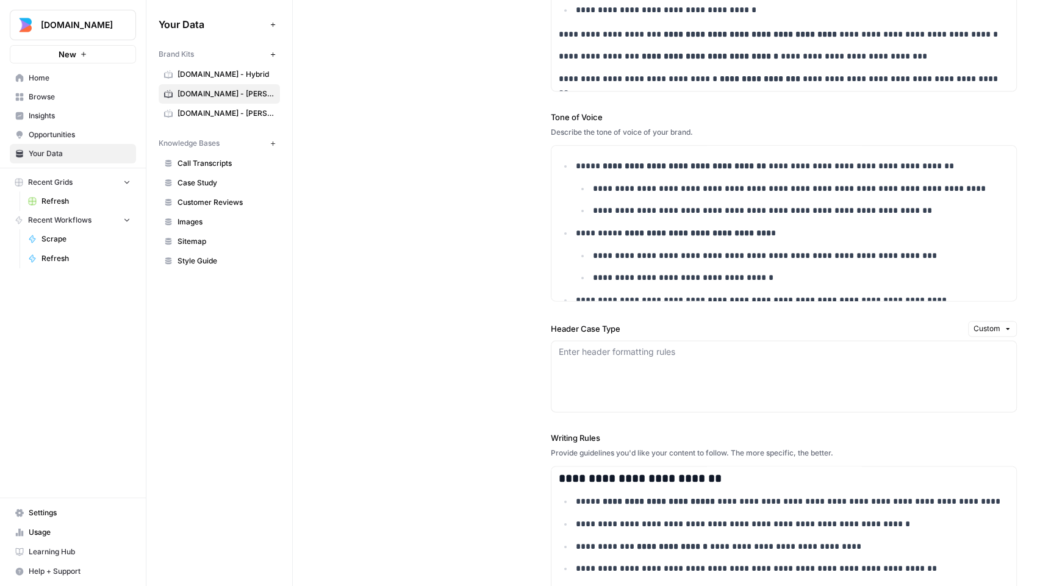
click at [648, 379] on div "Enter header formatting rules" at bounding box center [784, 376] width 466 height 72
paste textarea "Heading Capitalization Rule: H1 headings: Use Title Case (capitalize the first …"
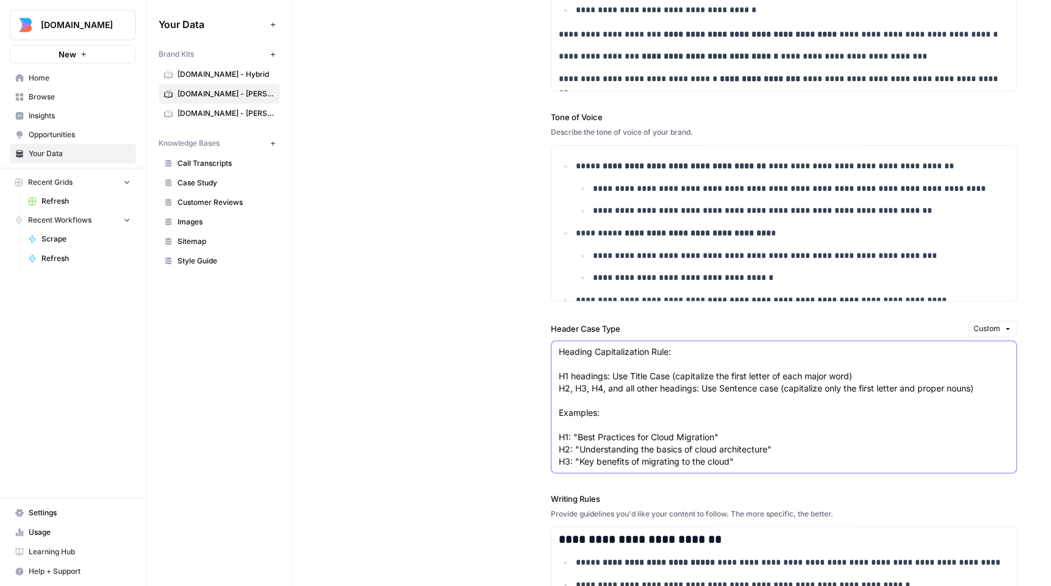
type textarea "Heading Capitalization Rule: H1 headings: Use Title Case (capitalize the first …"
click at [1006, 326] on icon "button" at bounding box center [1007, 328] width 7 height 7
click at [349, 359] on div "**********" at bounding box center [672, 371] width 690 height 981
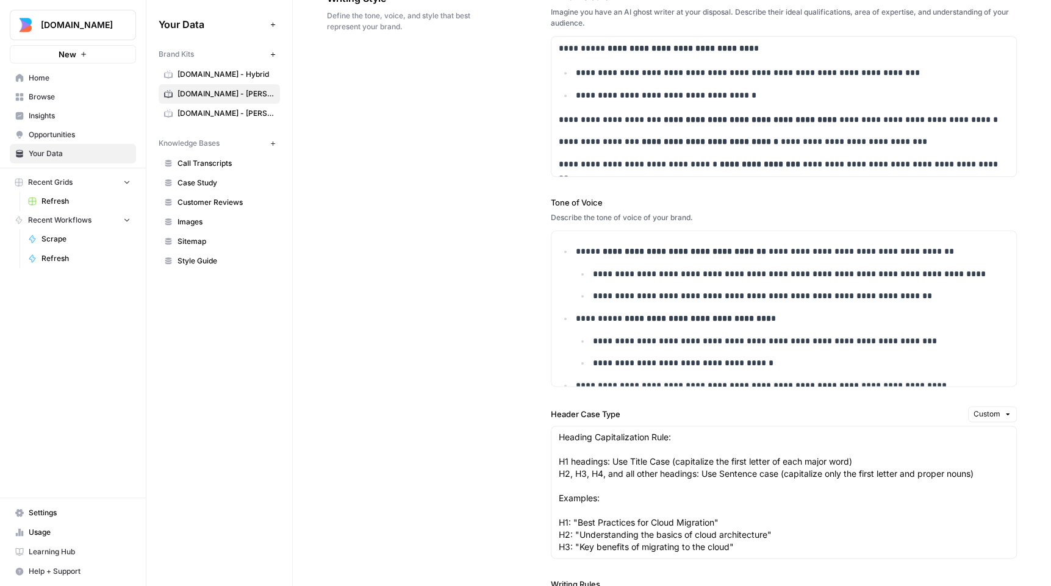
scroll to position [857, 0]
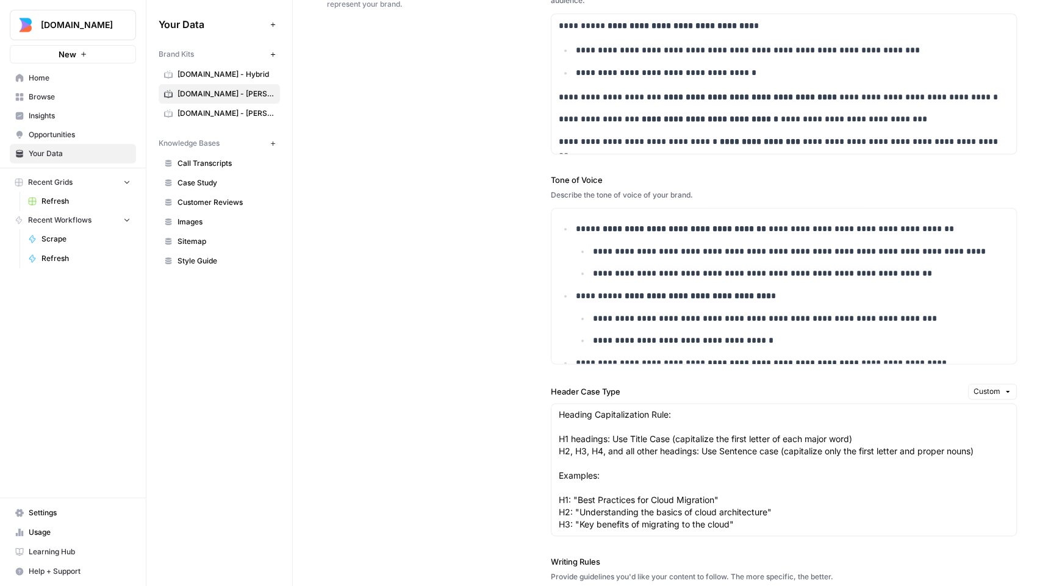
click at [228, 74] on span "[DOMAIN_NAME] - Hybrid" at bounding box center [225, 74] width 97 height 11
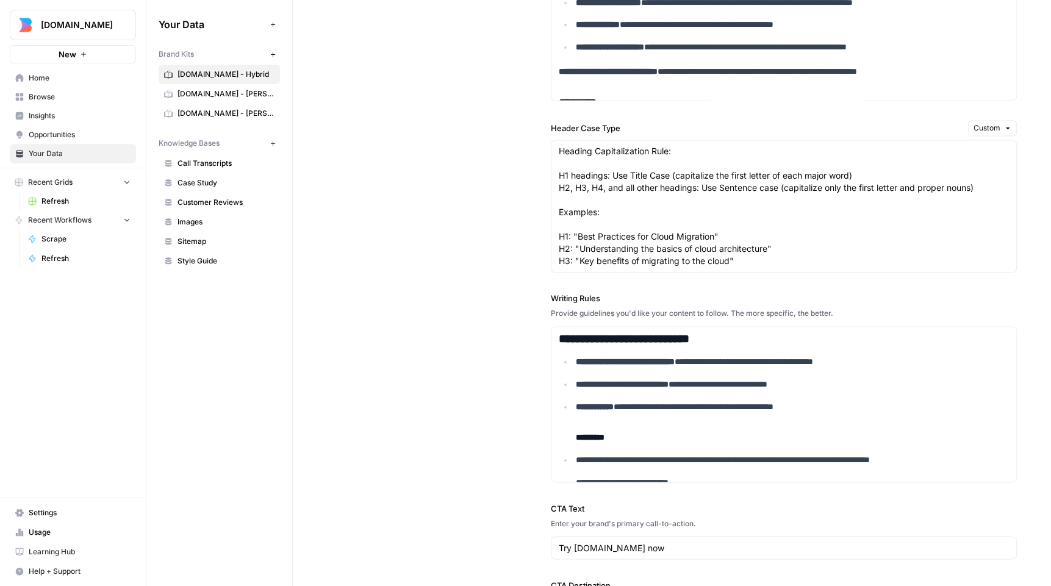
scroll to position [1133, 0]
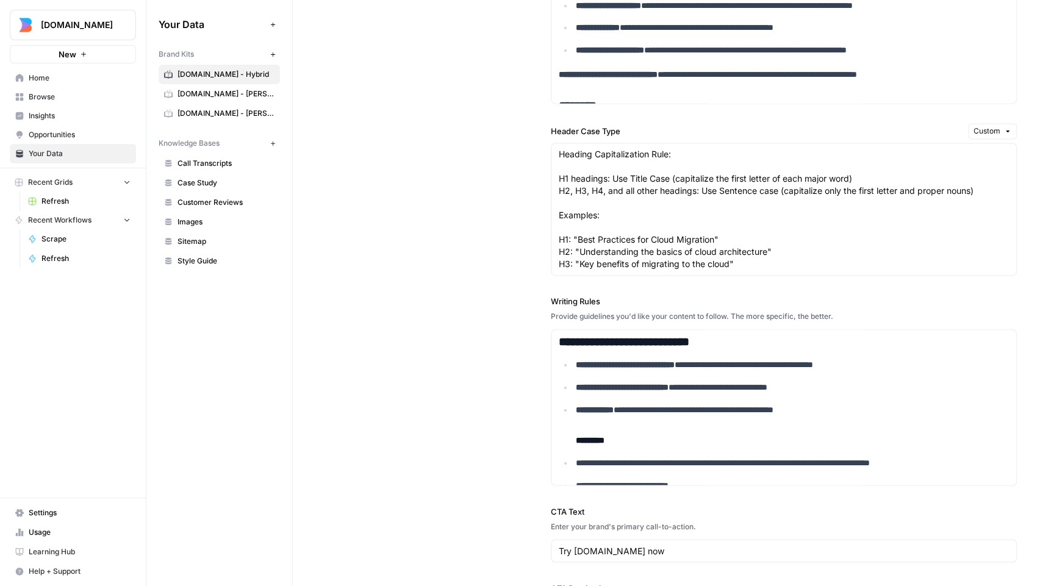
click at [235, 93] on span "[DOMAIN_NAME] - [PERSON_NAME]" at bounding box center [225, 93] width 97 height 11
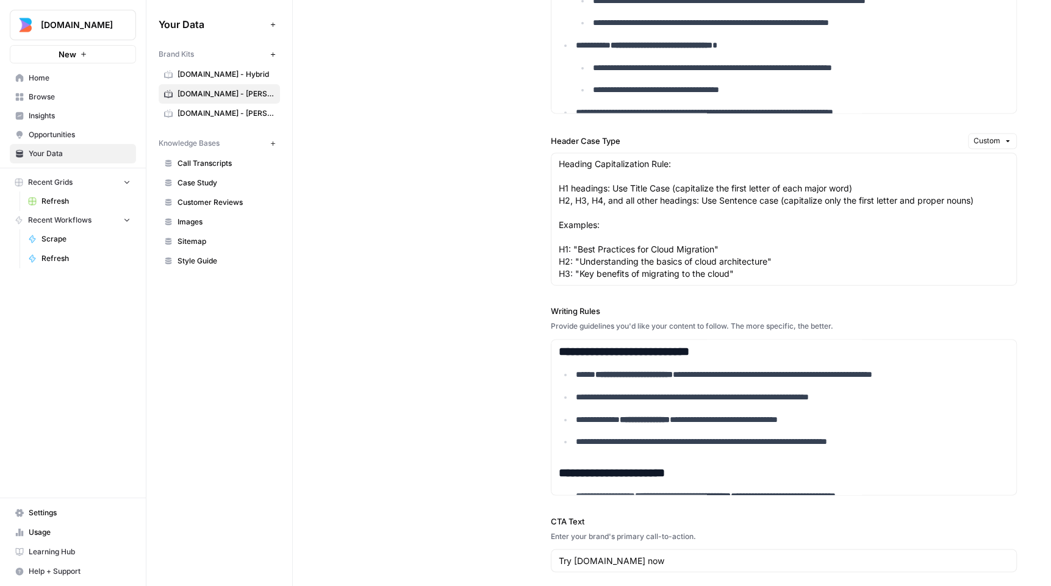
scroll to position [1077, 0]
